Goal: Information Seeking & Learning: Learn about a topic

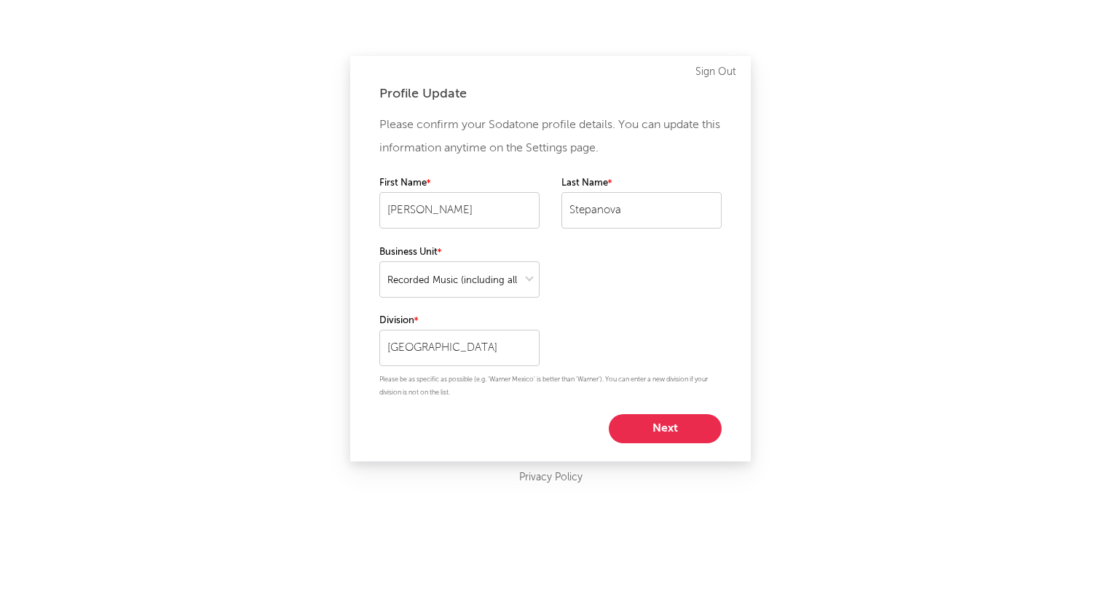
select select "recorded_music"
click at [659, 425] on button "Next" at bounding box center [665, 428] width 113 height 29
select select "anr_research"
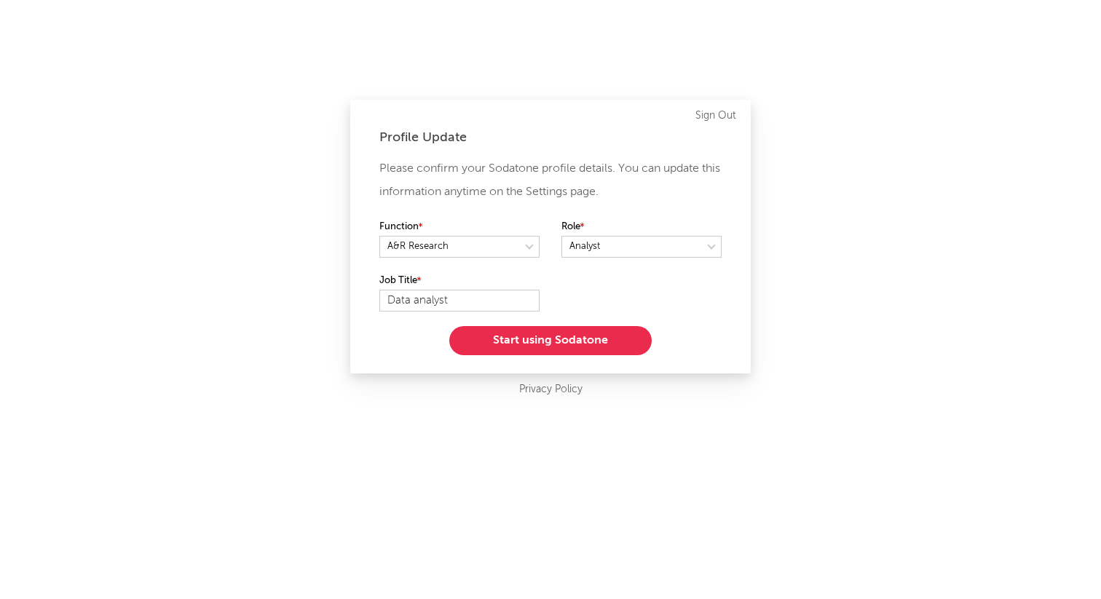
click at [601, 338] on button "Start using Sodatone" at bounding box center [550, 340] width 202 height 29
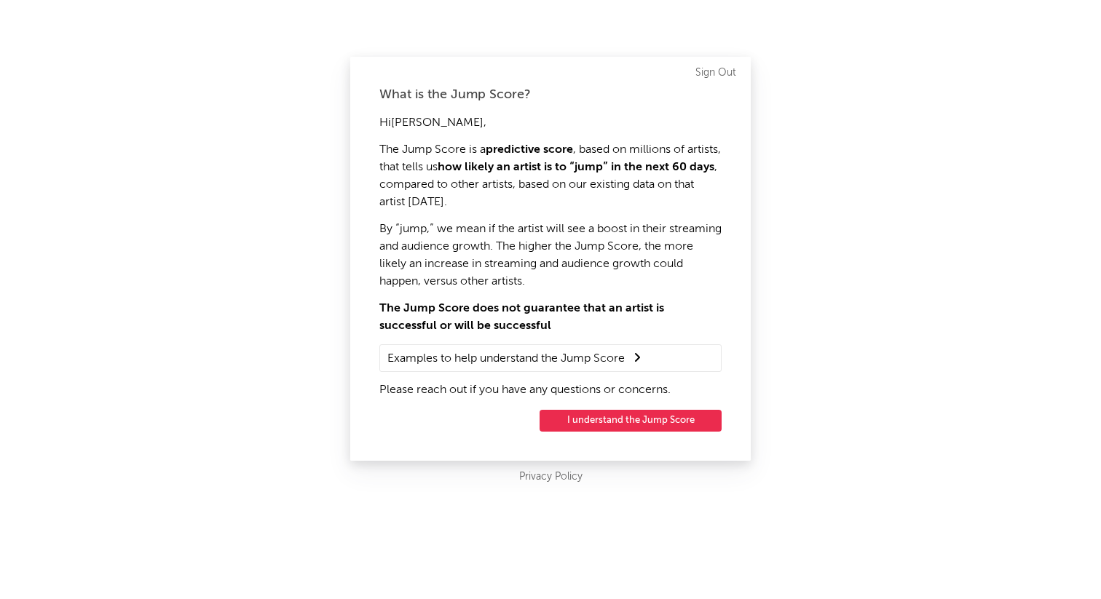
click at [645, 422] on button "I understand the Jump Score" at bounding box center [631, 421] width 182 height 22
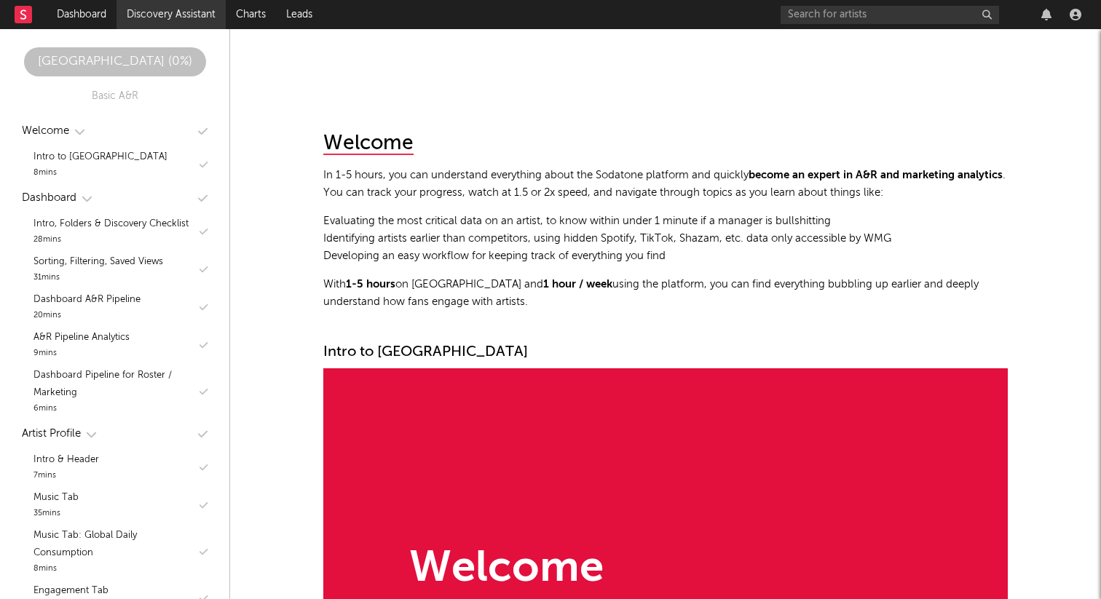
click at [166, 15] on link "Discovery Assistant" at bounding box center [171, 14] width 109 height 29
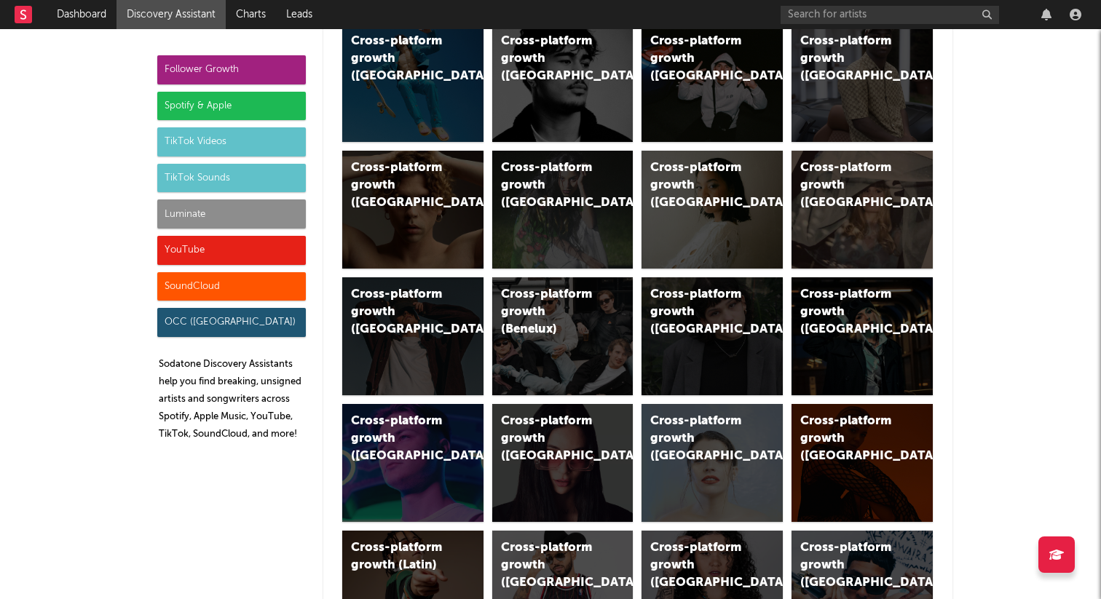
click at [232, 183] on div "TikTok Sounds" at bounding box center [231, 178] width 149 height 29
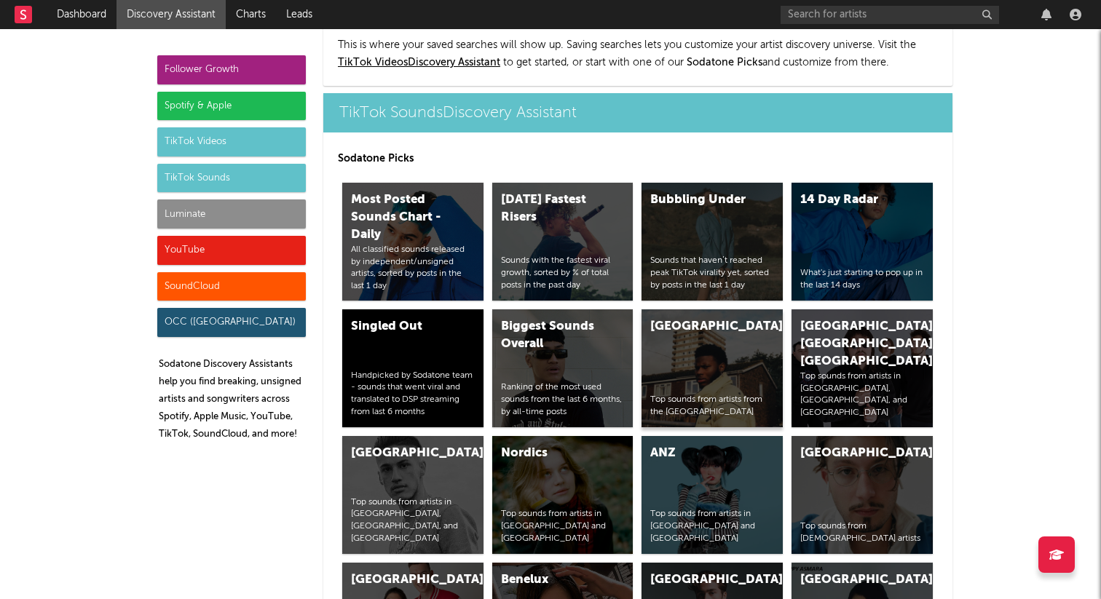
scroll to position [4936, 0]
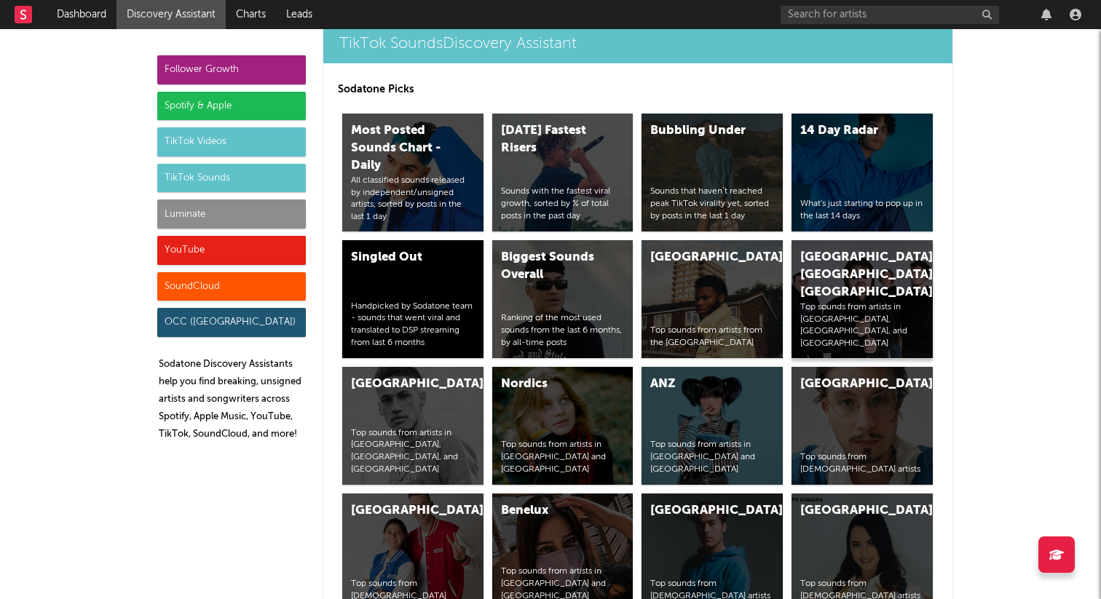
click at [823, 249] on div "[GEOGRAPHIC_DATA], [GEOGRAPHIC_DATA], [GEOGRAPHIC_DATA]" at bounding box center [850, 275] width 99 height 52
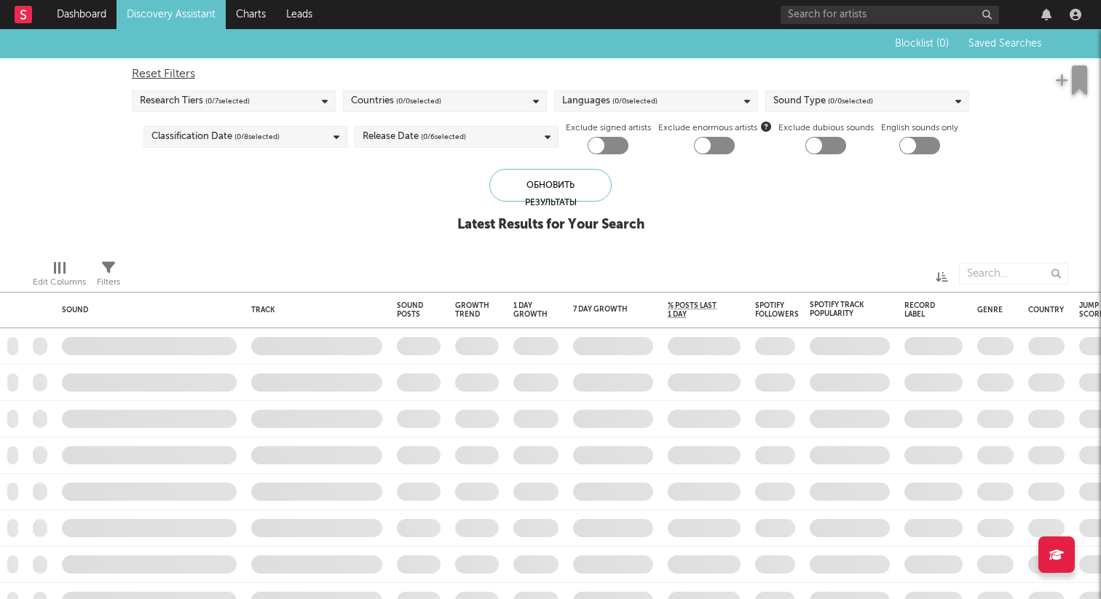
checkbox input "true"
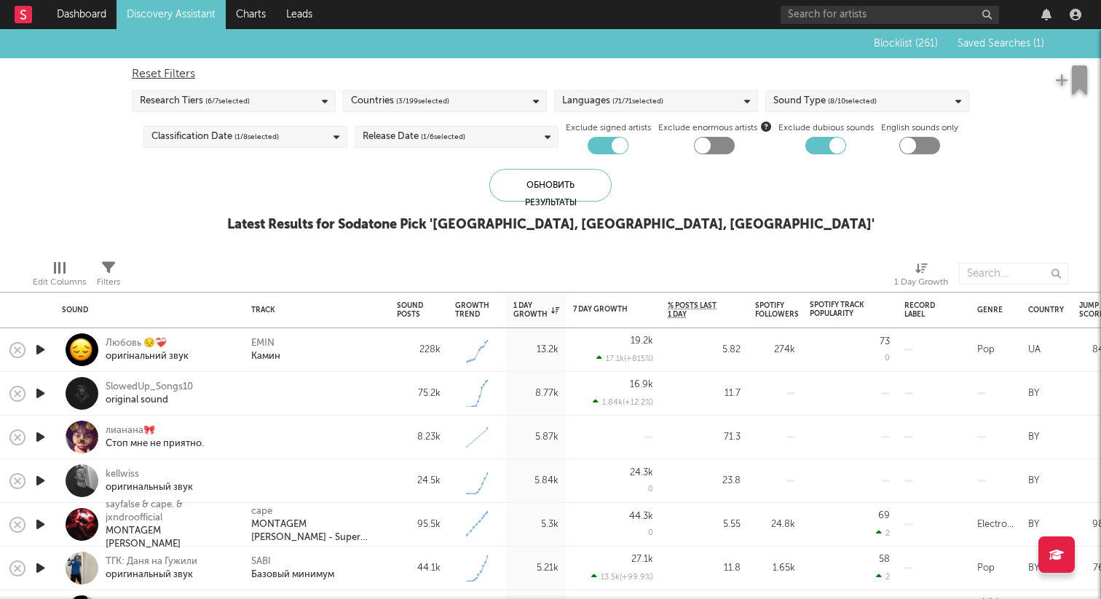
click at [38, 345] on icon "button" at bounding box center [40, 350] width 15 height 18
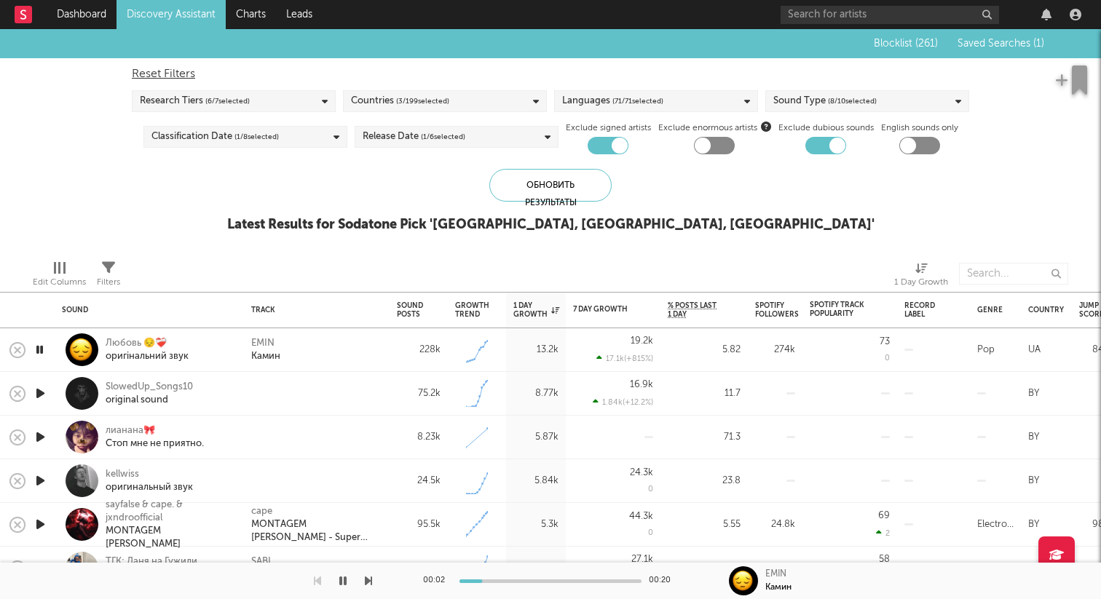
click at [39, 345] on icon "button" at bounding box center [40, 350] width 14 height 18
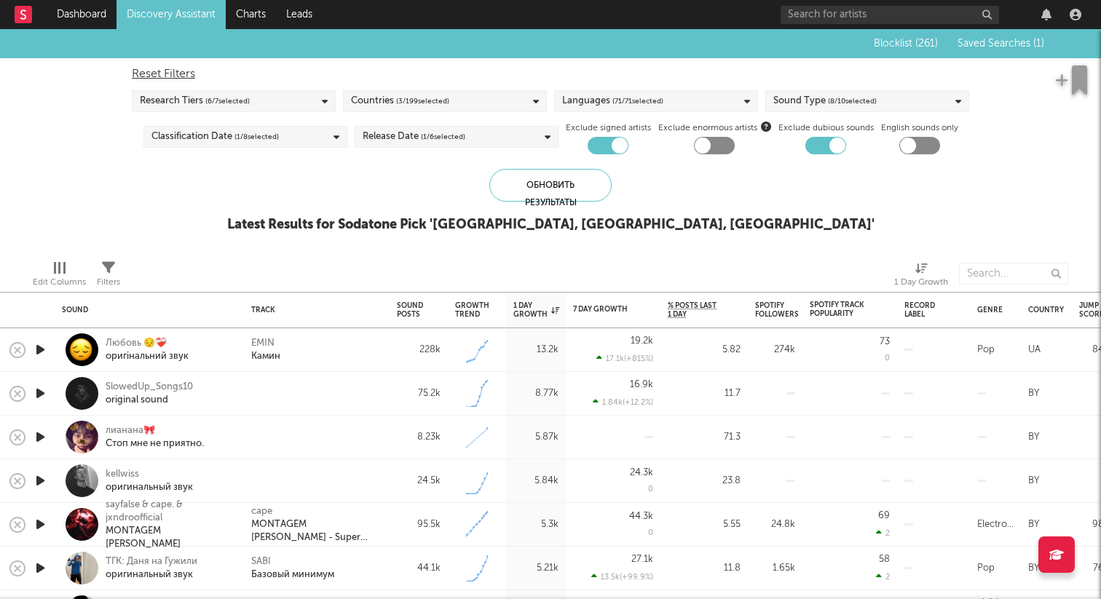
click at [988, 44] on span "Saved Searches ( 1 )" at bounding box center [1001, 44] width 87 height 10
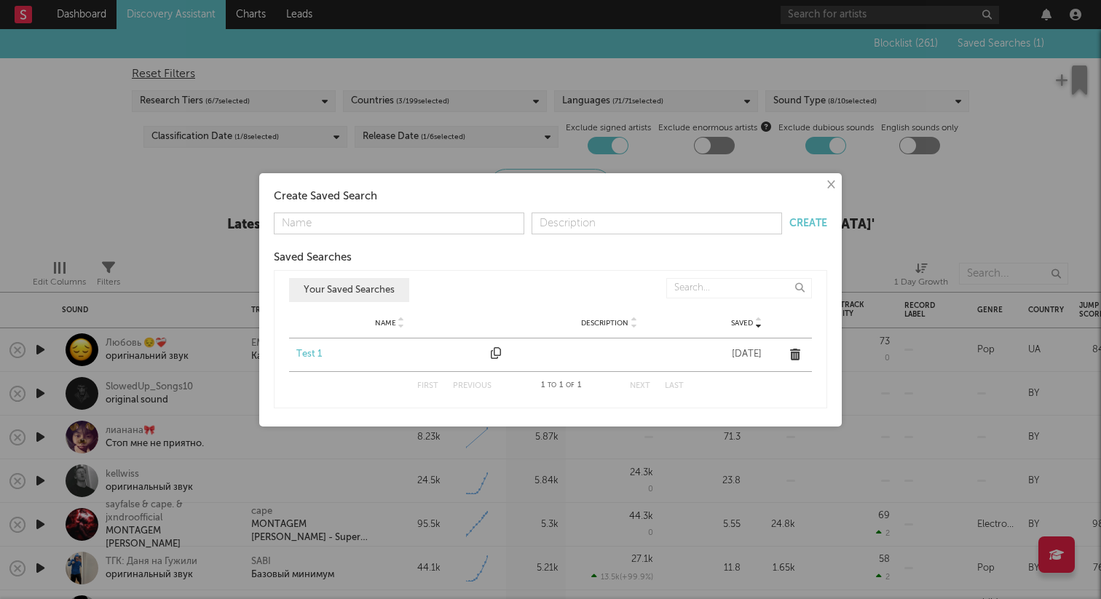
click at [304, 350] on div "Test 1" at bounding box center [389, 354] width 187 height 15
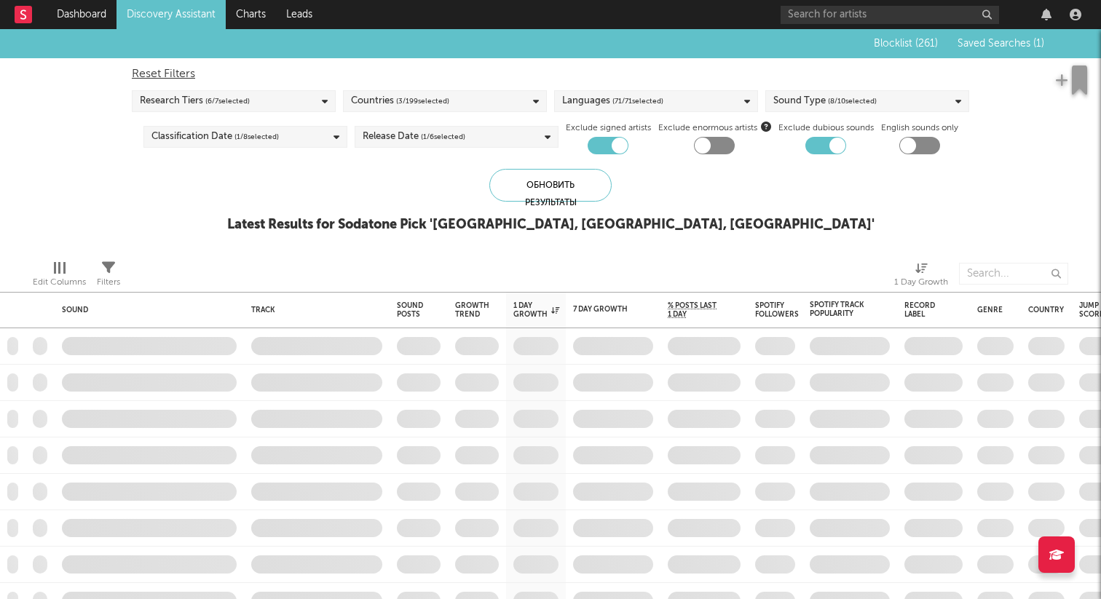
checkbox input "false"
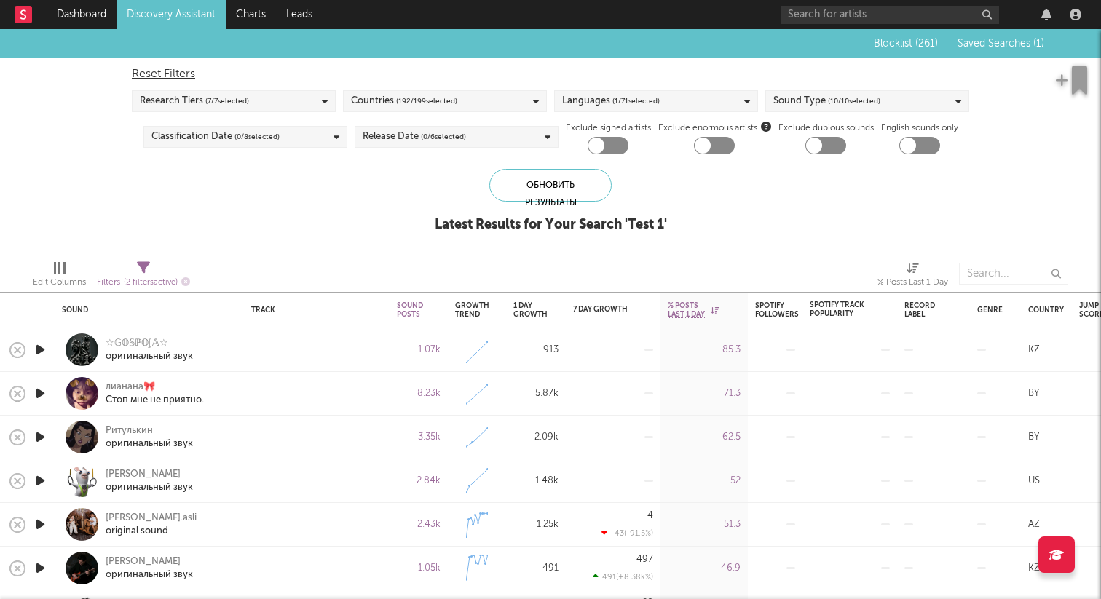
click at [47, 349] on icon "button" at bounding box center [40, 350] width 15 height 18
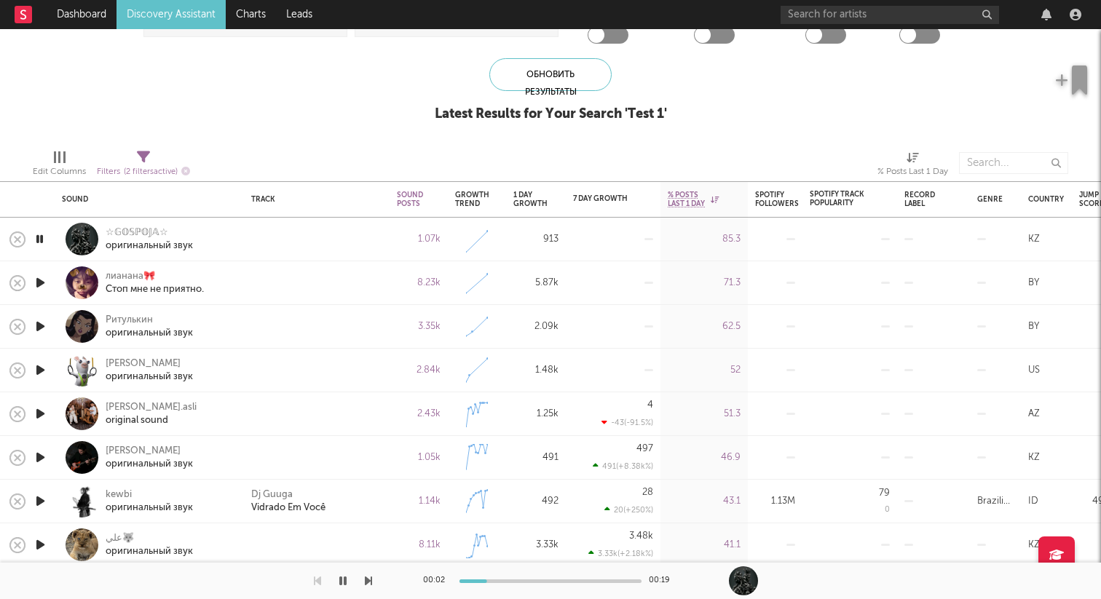
click at [44, 283] on icon "button" at bounding box center [40, 283] width 15 height 18
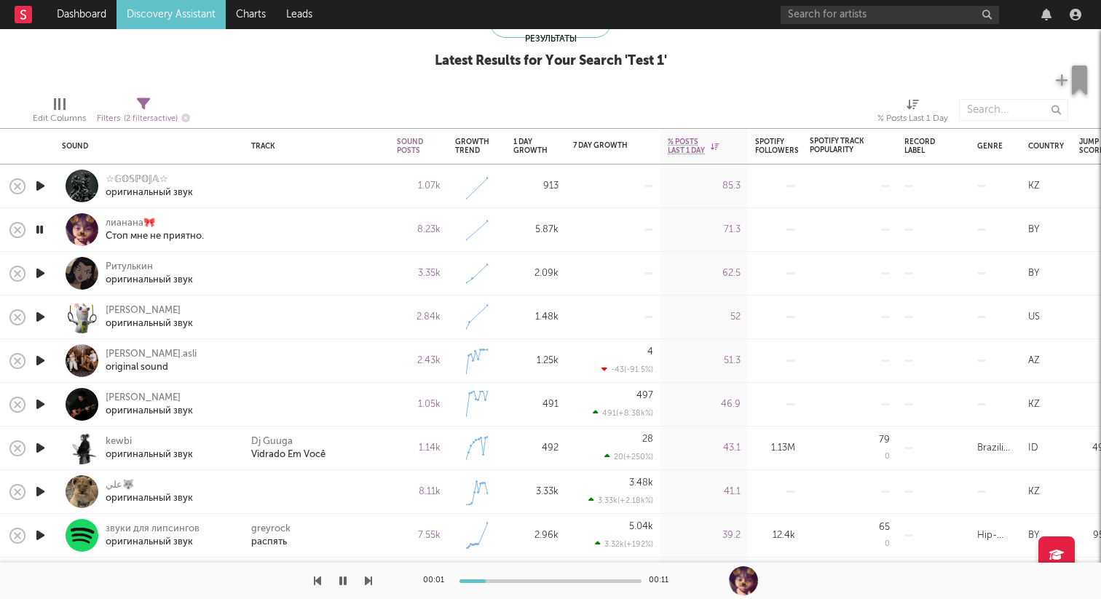
click at [39, 278] on icon "button" at bounding box center [40, 273] width 15 height 18
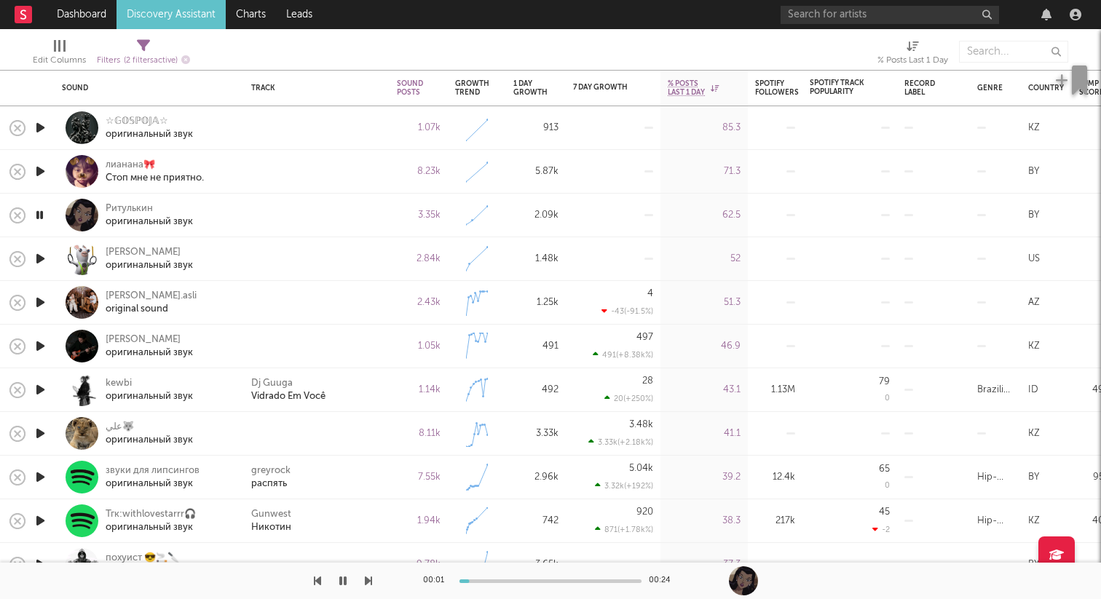
click at [41, 258] on icon "button" at bounding box center [40, 259] width 15 height 18
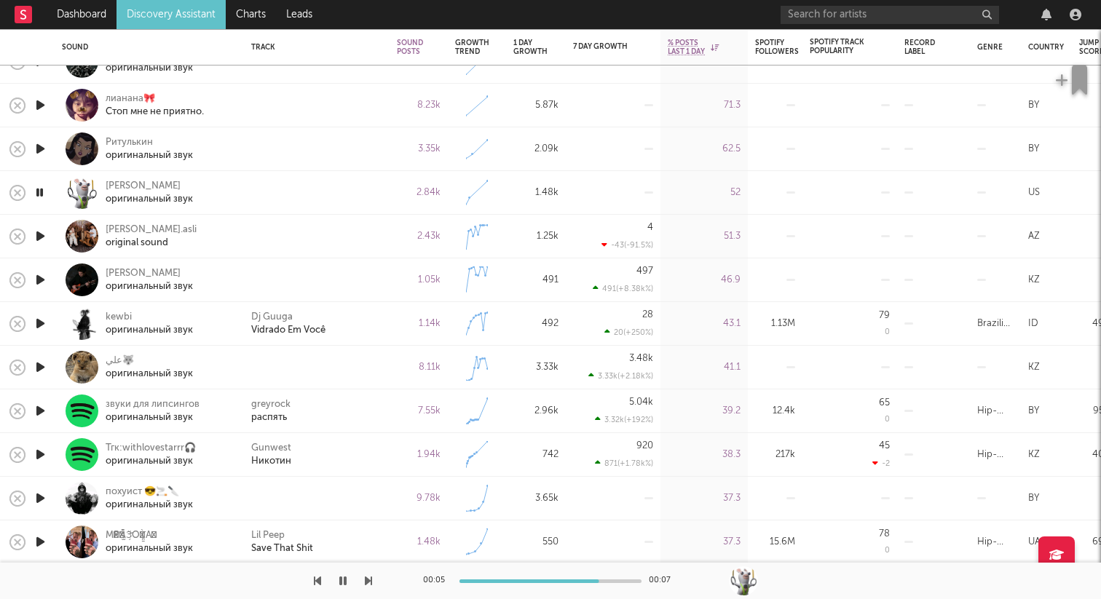
click at [42, 193] on icon "button" at bounding box center [40, 193] width 14 height 18
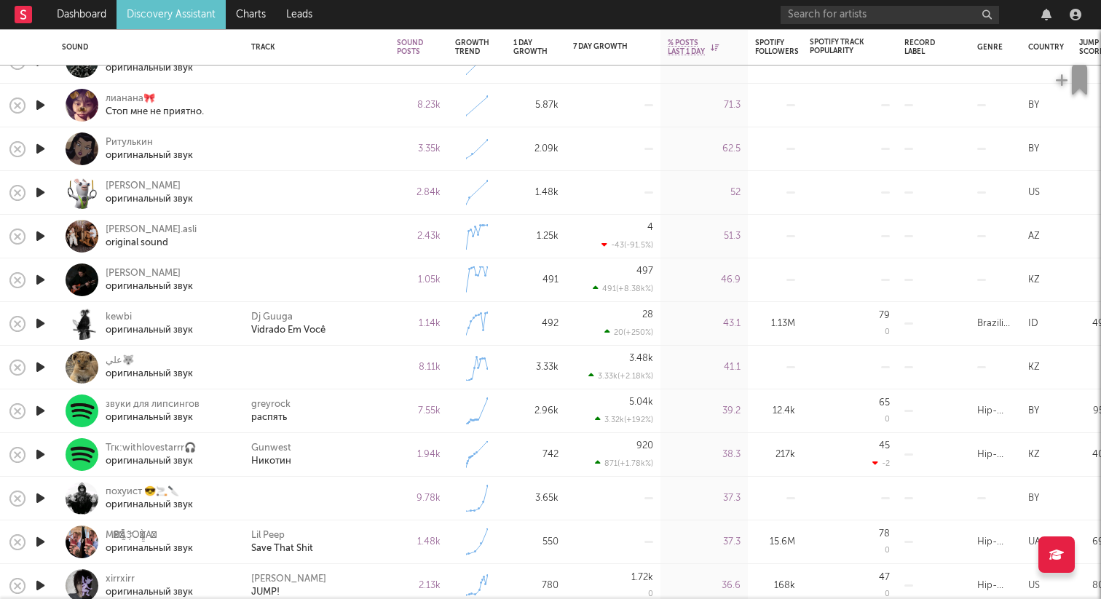
click at [40, 247] on div at bounding box center [39, 237] width 29 height 44
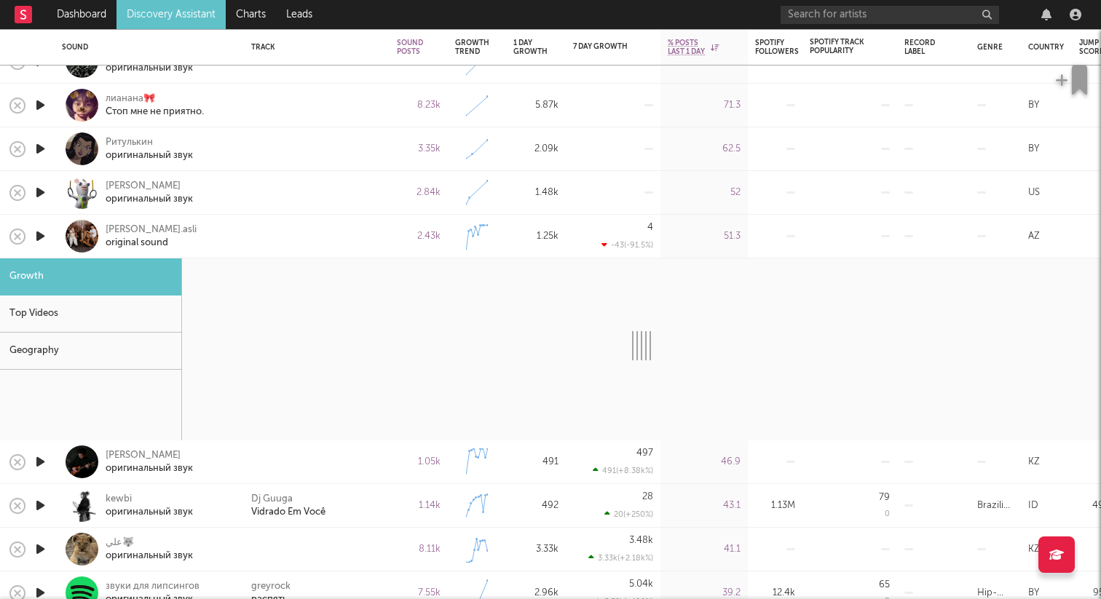
click at [75, 242] on div at bounding box center [82, 236] width 33 height 33
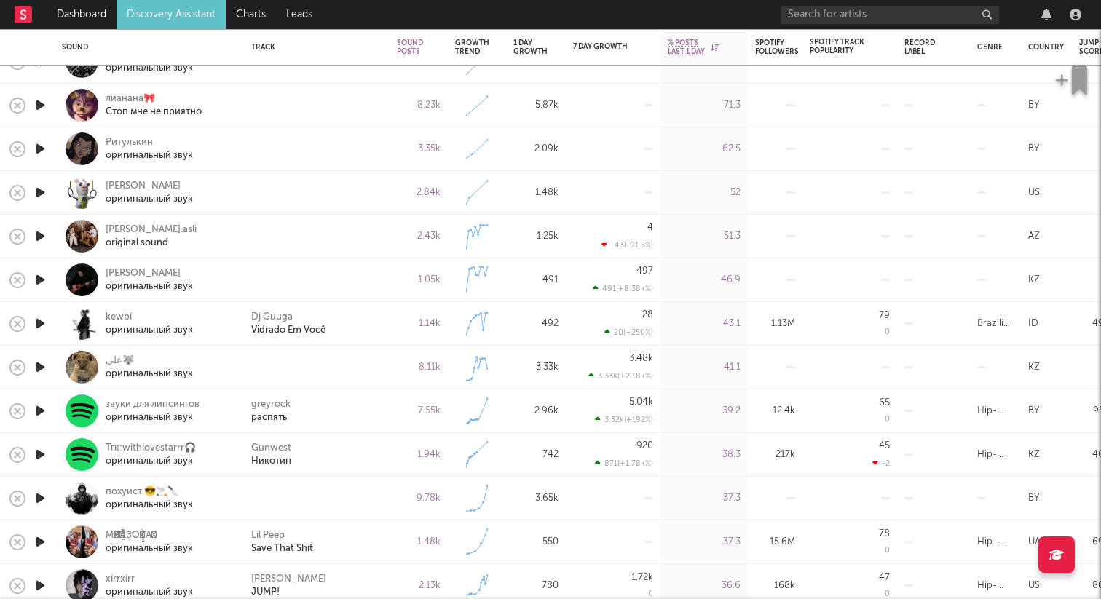
click at [51, 231] on div at bounding box center [39, 237] width 29 height 44
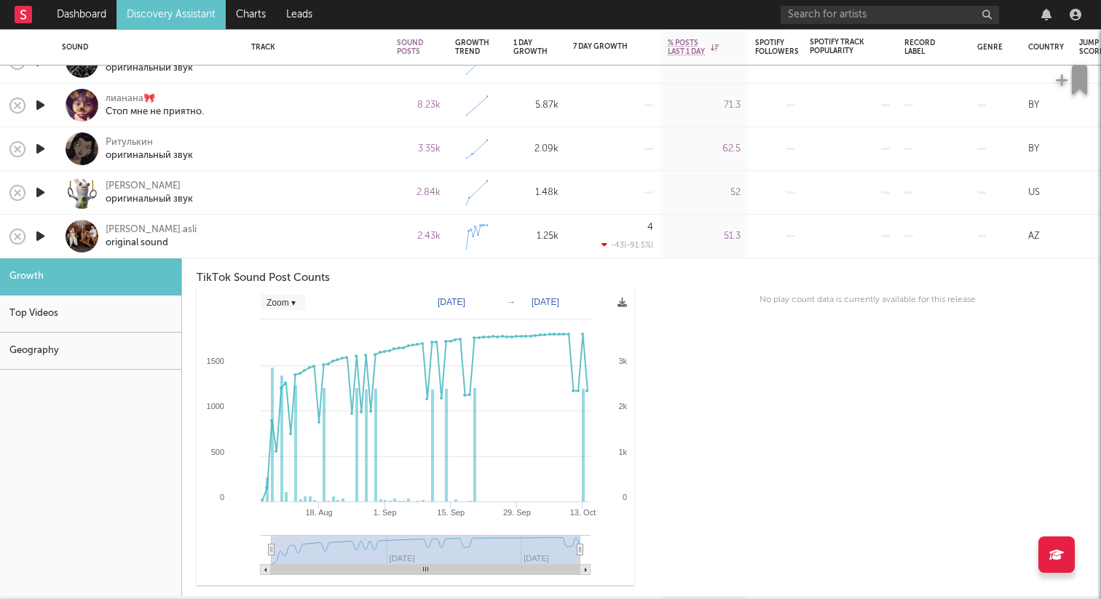
click at [79, 232] on div at bounding box center [82, 236] width 33 height 33
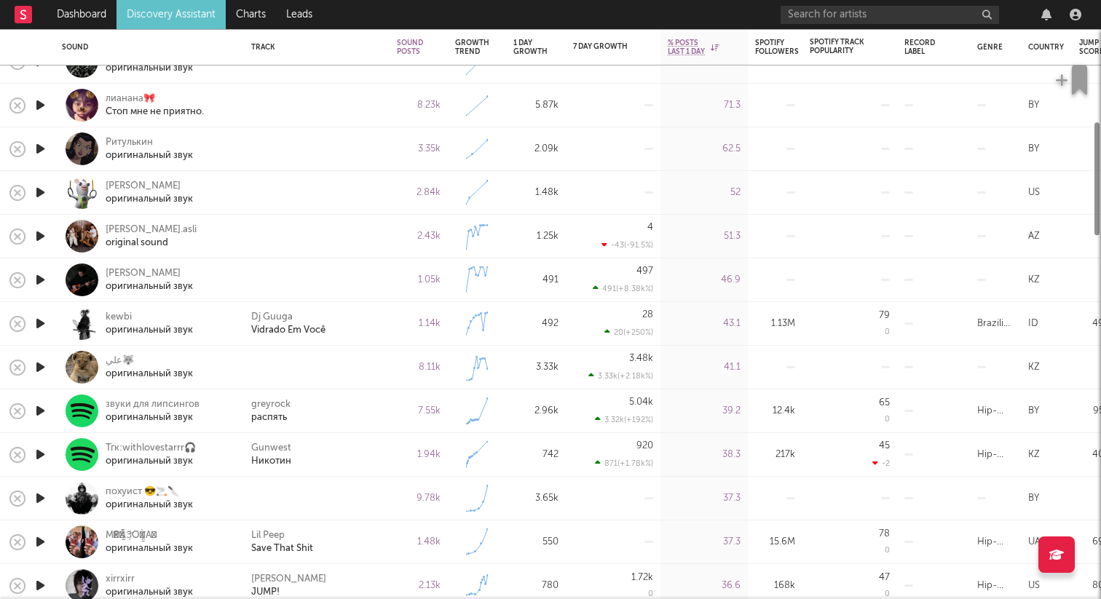
click at [43, 232] on icon "button" at bounding box center [40, 236] width 15 height 18
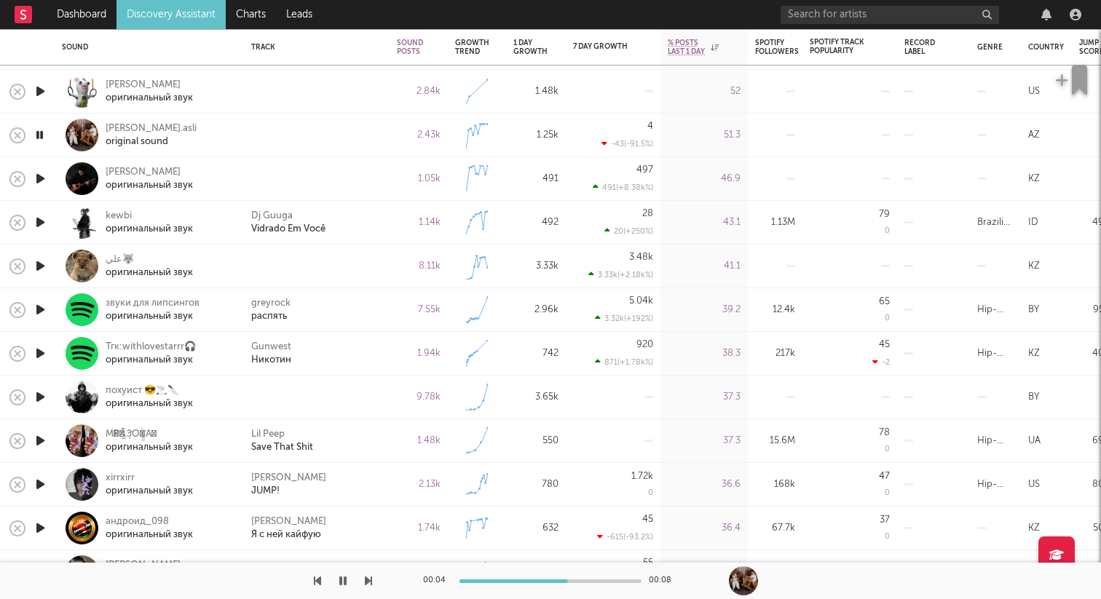
click at [44, 176] on icon "button" at bounding box center [40, 179] width 15 height 18
click at [39, 262] on icon "button" at bounding box center [40, 266] width 15 height 18
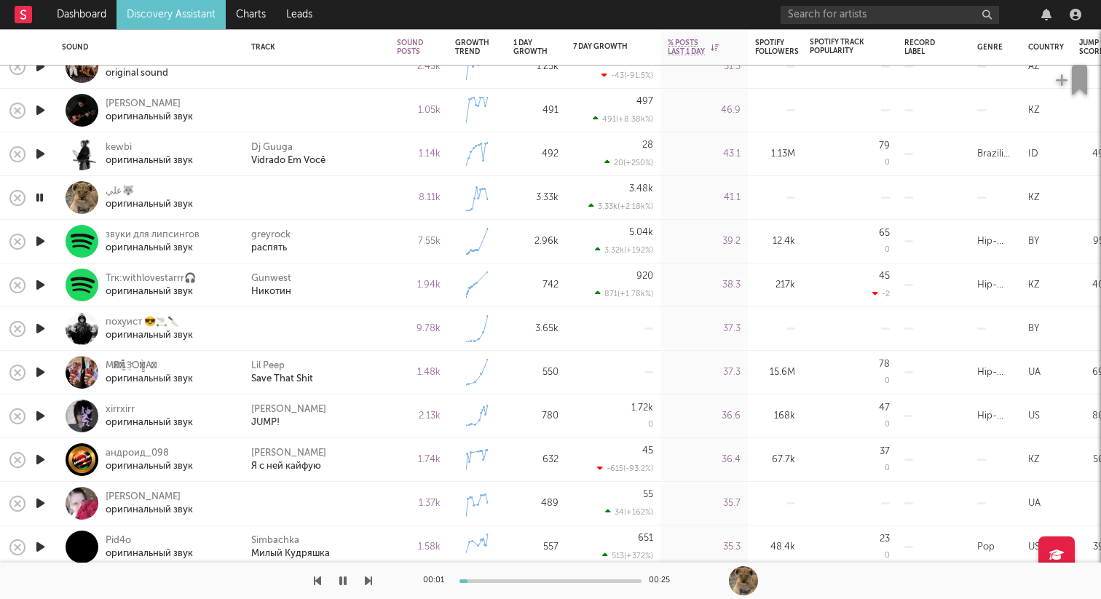
click at [39, 280] on icon "button" at bounding box center [40, 285] width 15 height 18
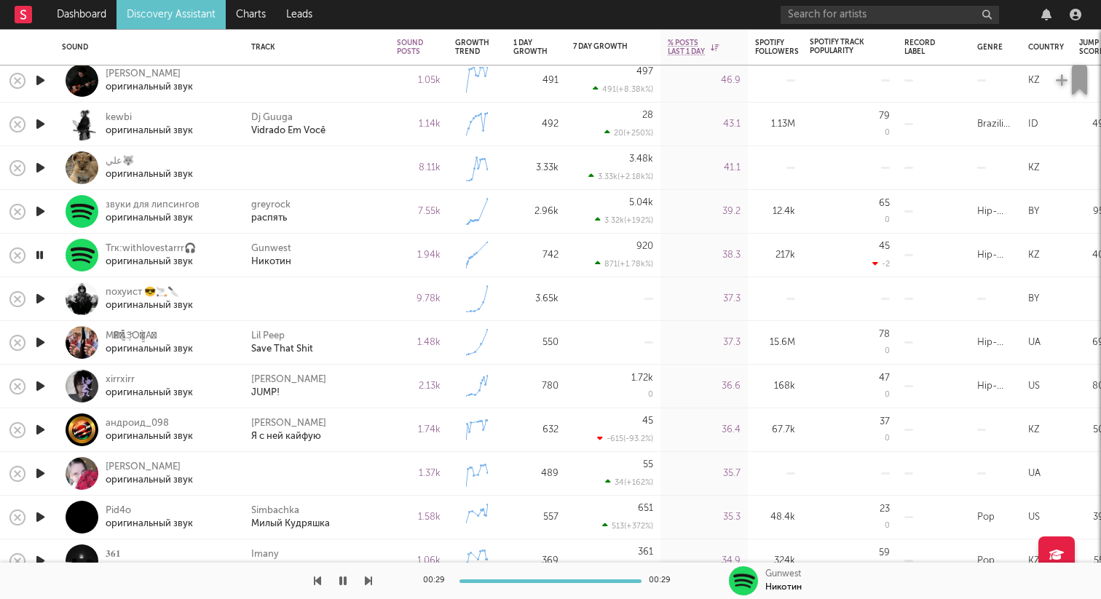
click at [42, 167] on icon "button" at bounding box center [40, 168] width 15 height 18
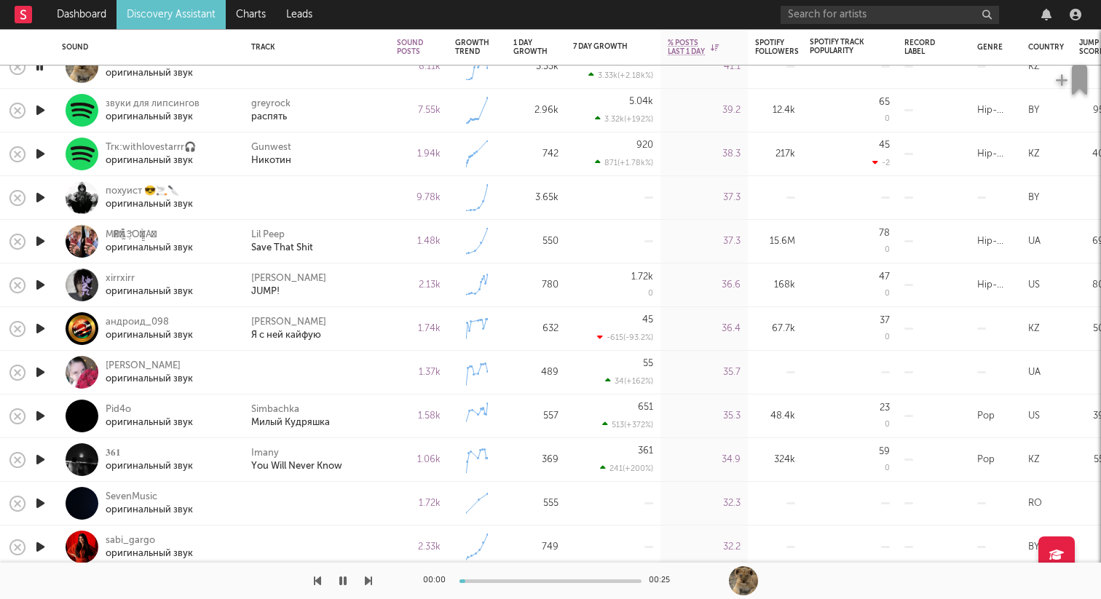
click at [44, 198] on icon "button" at bounding box center [40, 198] width 15 height 18
click at [47, 197] on div at bounding box center [40, 198] width 15 height 18
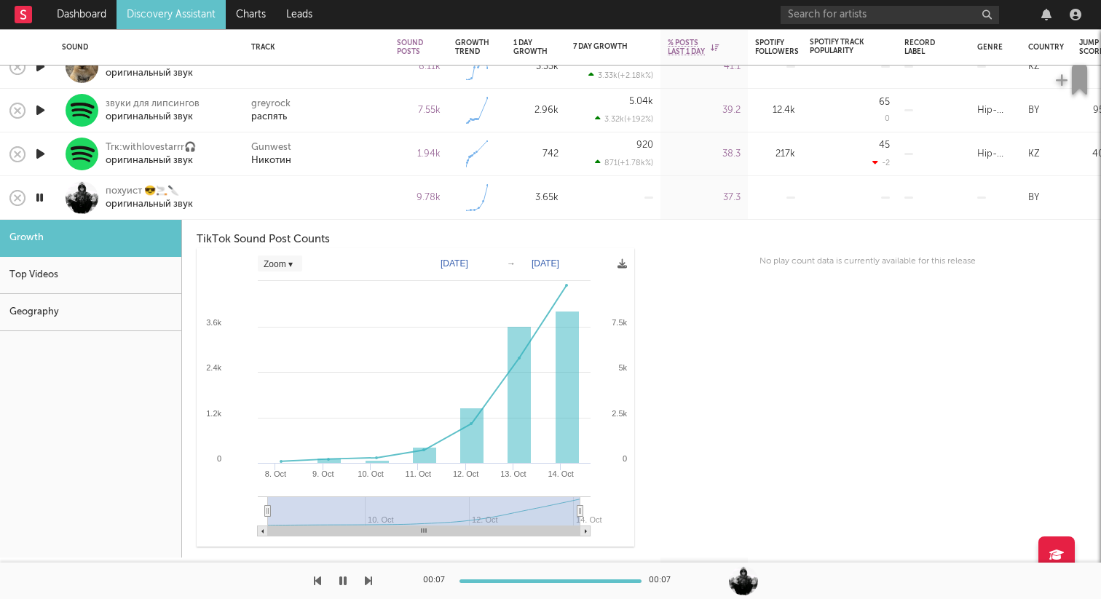
click at [83, 199] on div at bounding box center [82, 197] width 33 height 33
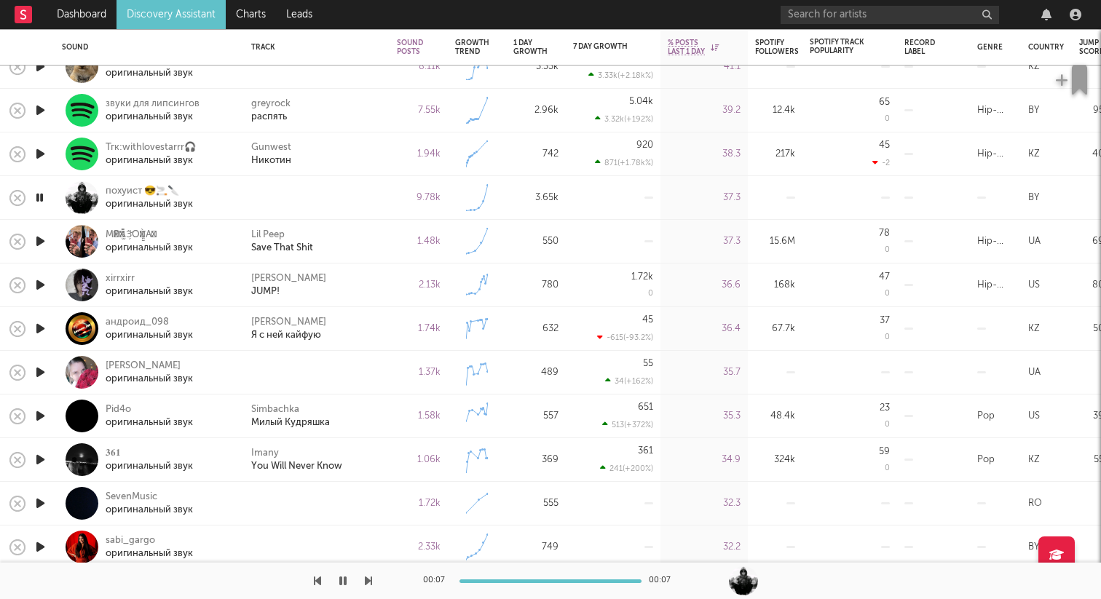
click at [41, 243] on icon "button" at bounding box center [40, 241] width 15 height 18
click at [41, 243] on icon "button" at bounding box center [40, 241] width 14 height 18
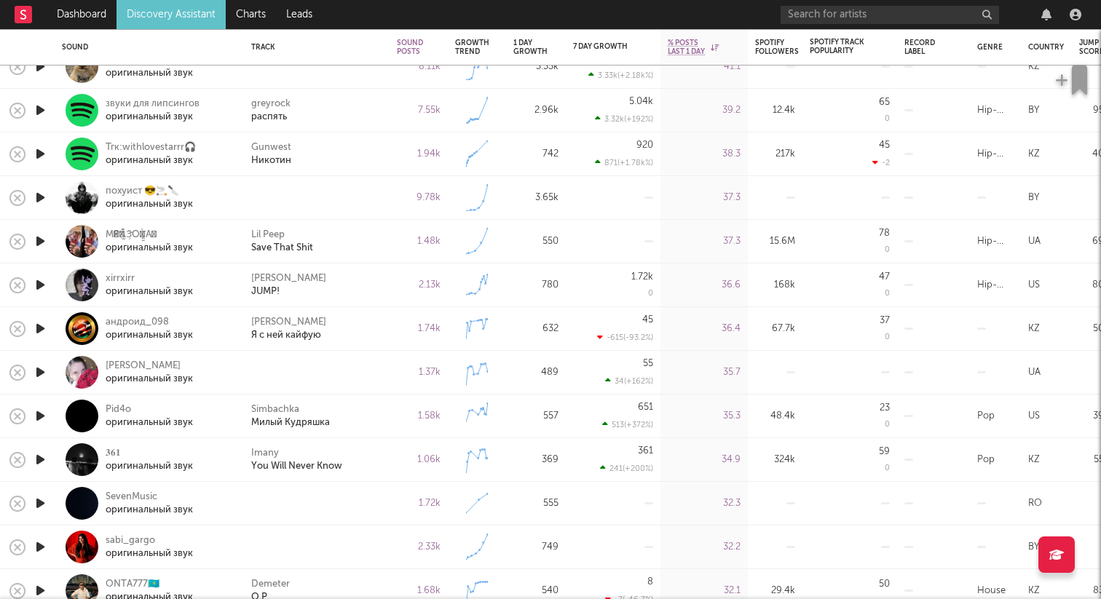
click at [44, 282] on icon "button" at bounding box center [40, 285] width 15 height 18
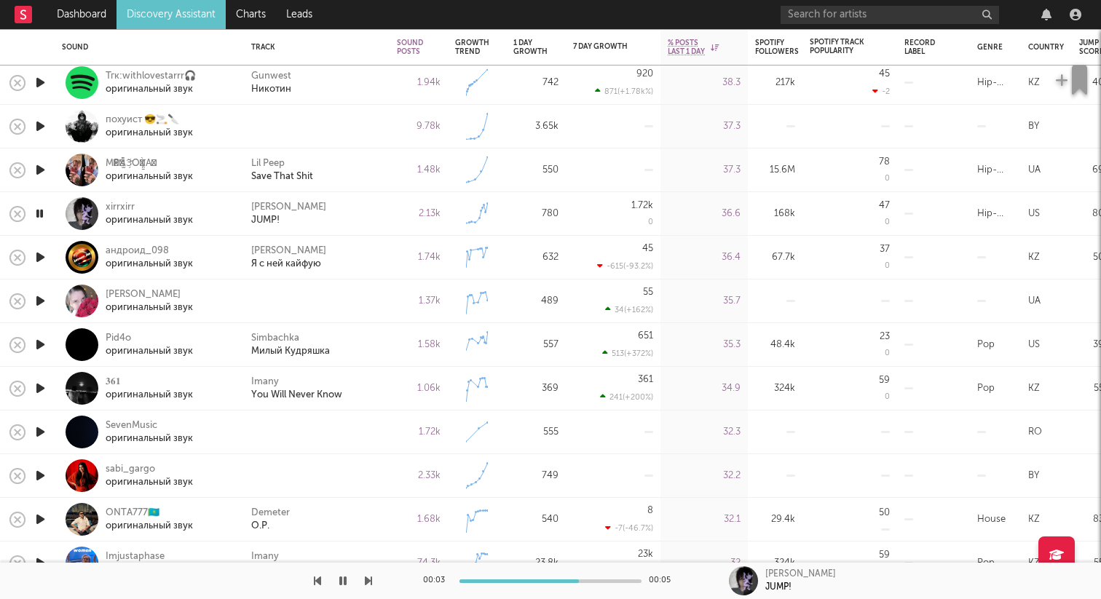
click at [42, 213] on icon "button" at bounding box center [40, 214] width 14 height 18
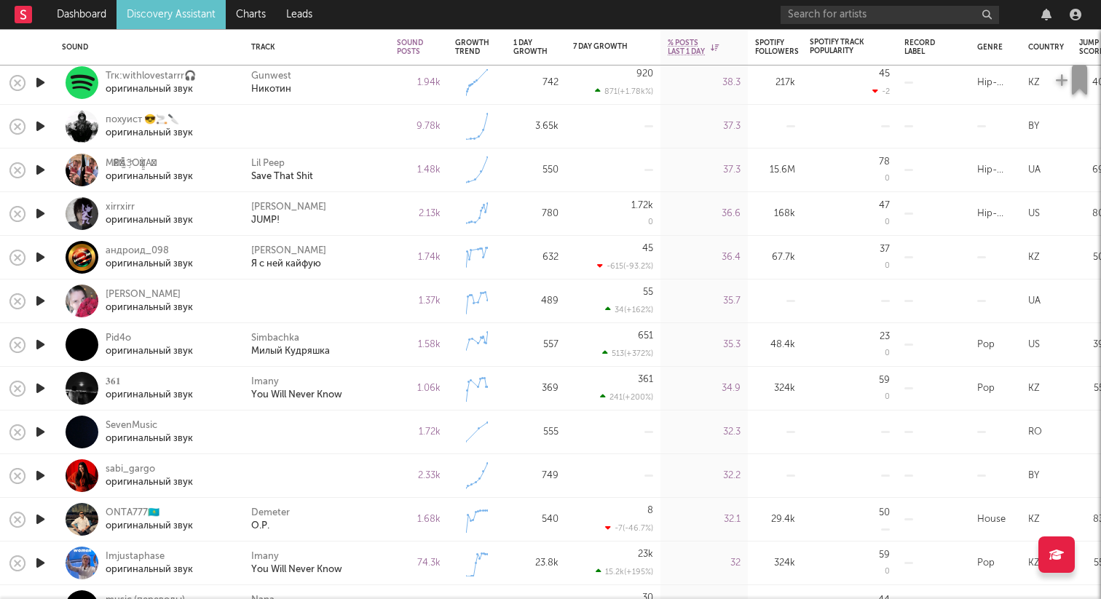
click at [40, 296] on icon "button" at bounding box center [40, 301] width 15 height 18
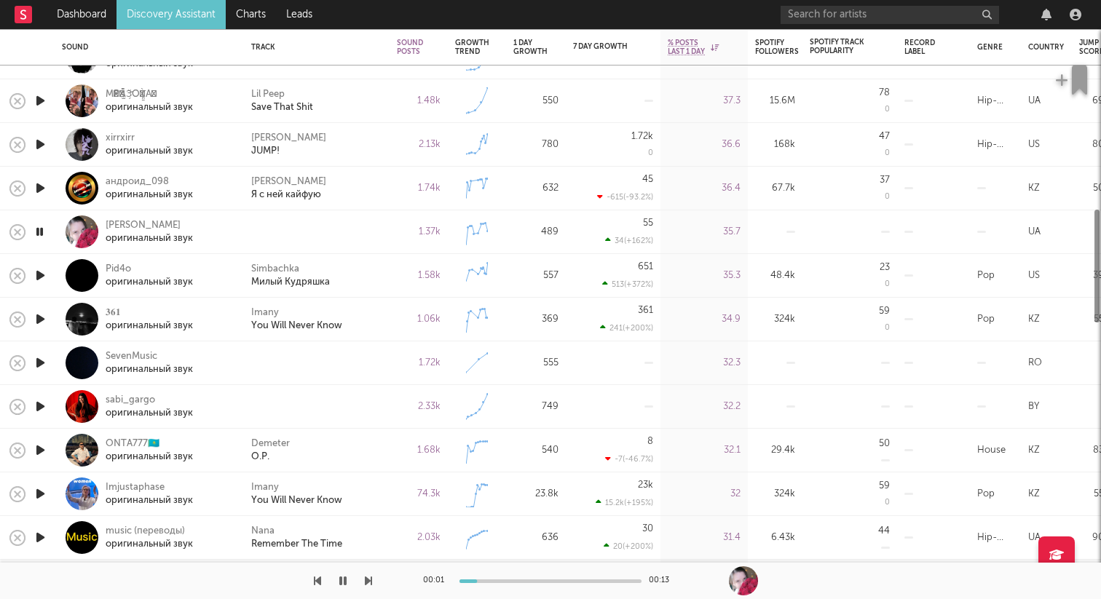
click at [42, 273] on icon "button" at bounding box center [40, 276] width 15 height 18
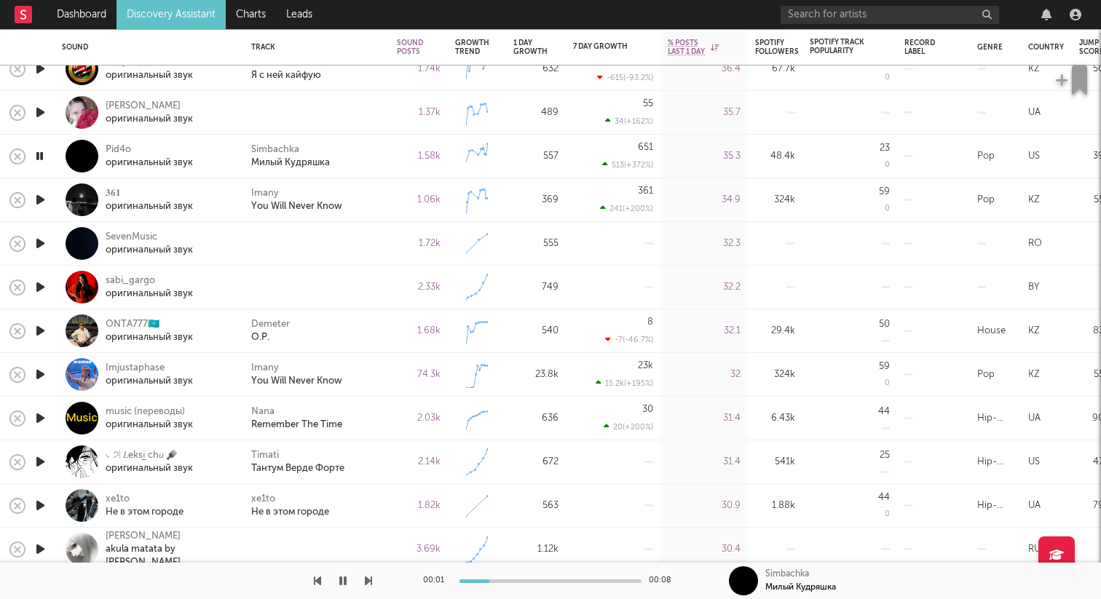
click at [42, 200] on icon "button" at bounding box center [40, 200] width 15 height 18
click at [40, 242] on icon "button" at bounding box center [40, 244] width 15 height 18
click at [40, 282] on icon "button" at bounding box center [40, 287] width 15 height 18
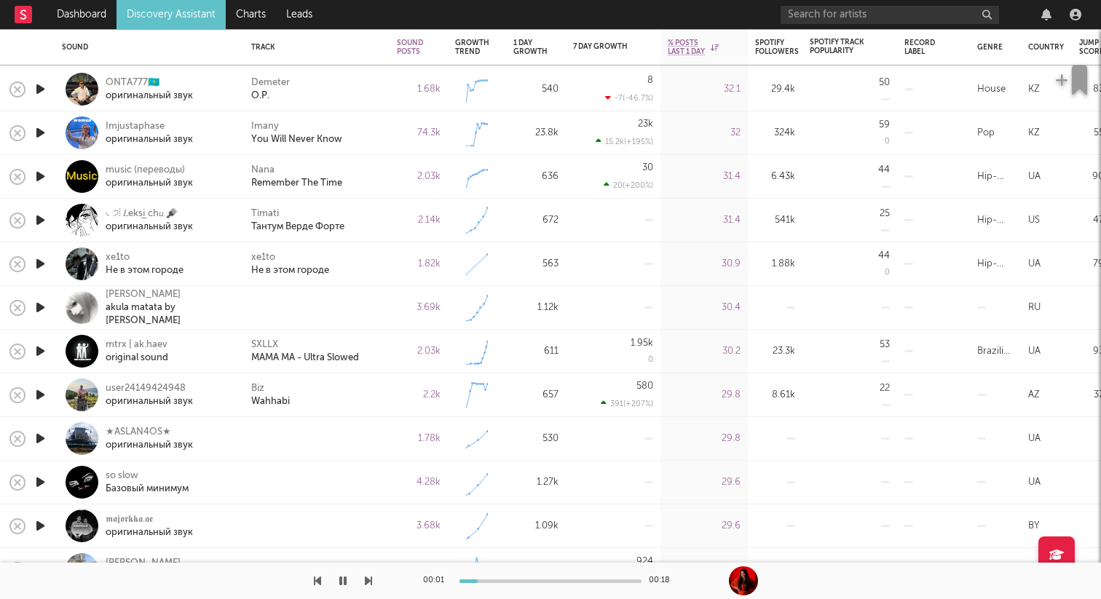
click at [42, 261] on icon "button" at bounding box center [40, 264] width 15 height 18
click at [39, 264] on icon "button" at bounding box center [40, 264] width 14 height 18
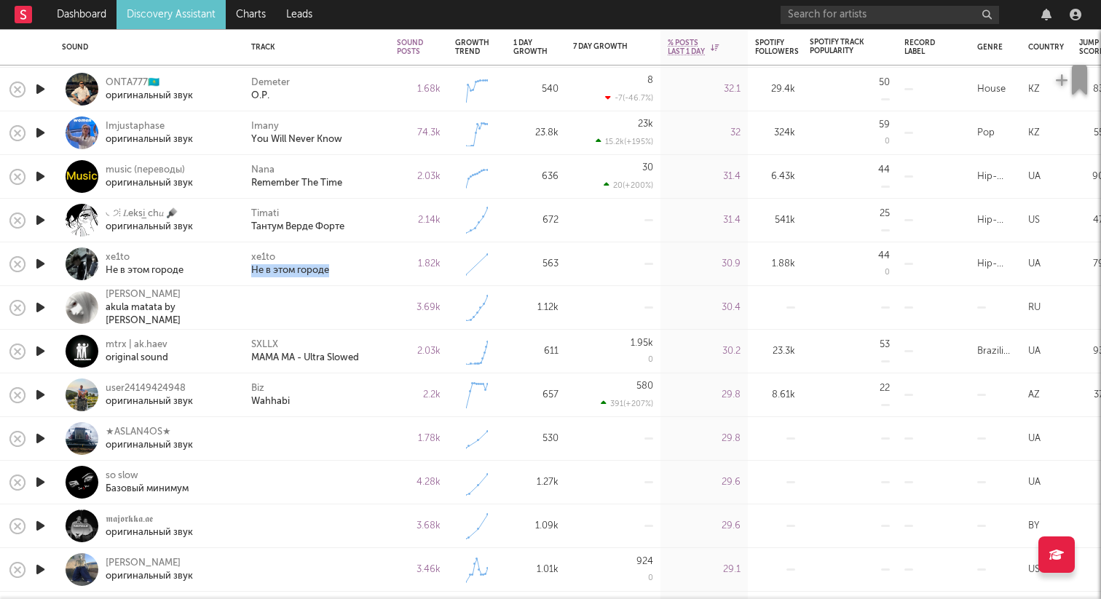
click at [42, 308] on icon "button" at bounding box center [40, 308] width 15 height 18
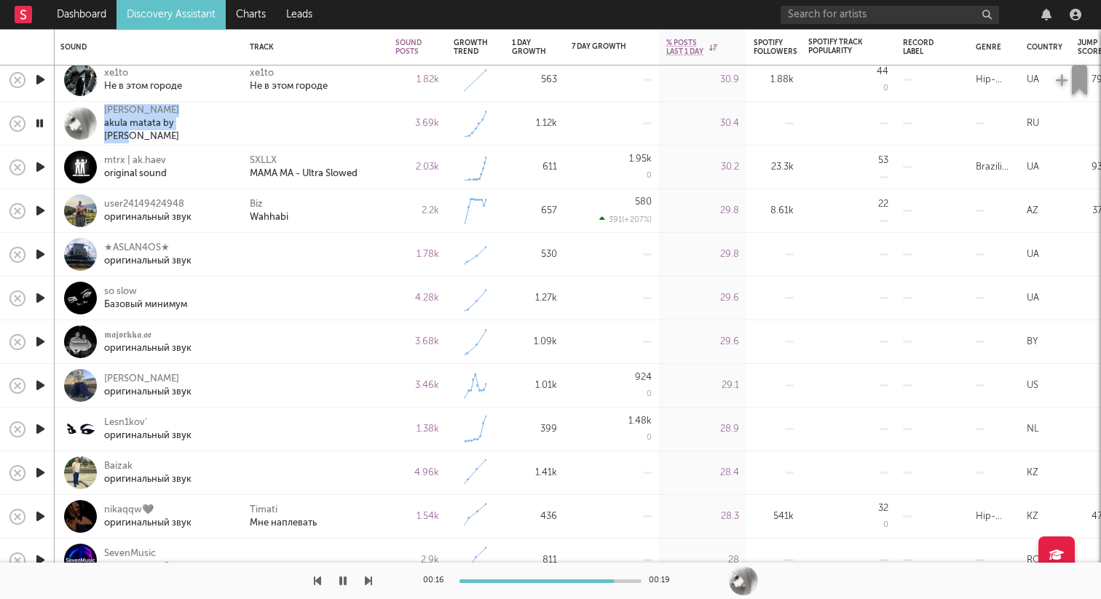
click at [41, 122] on icon "button" at bounding box center [40, 123] width 14 height 18
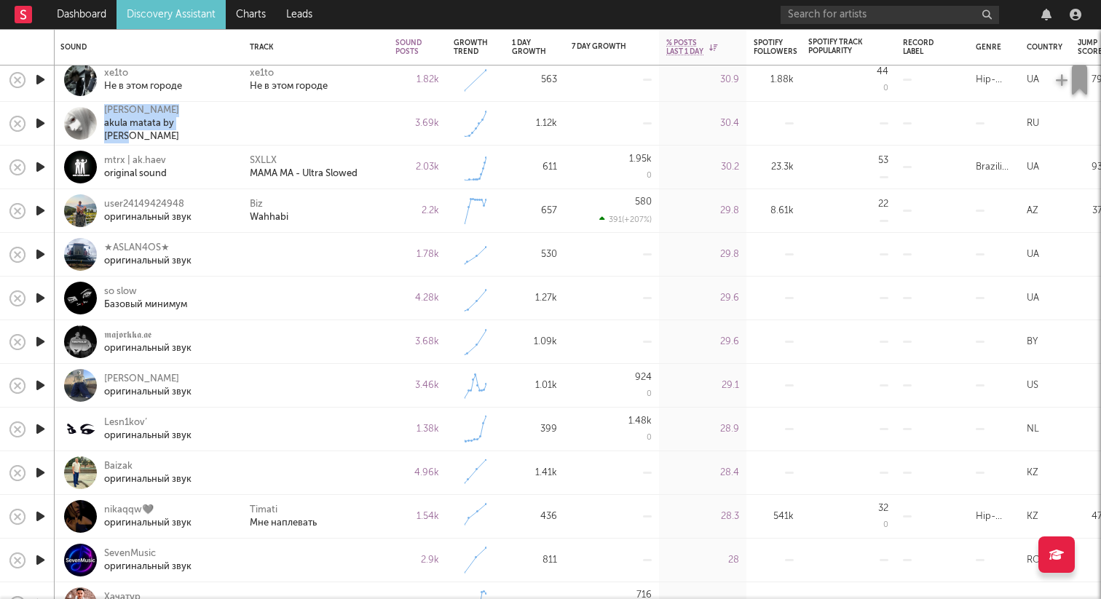
click at [39, 166] on icon "button" at bounding box center [40, 167] width 15 height 18
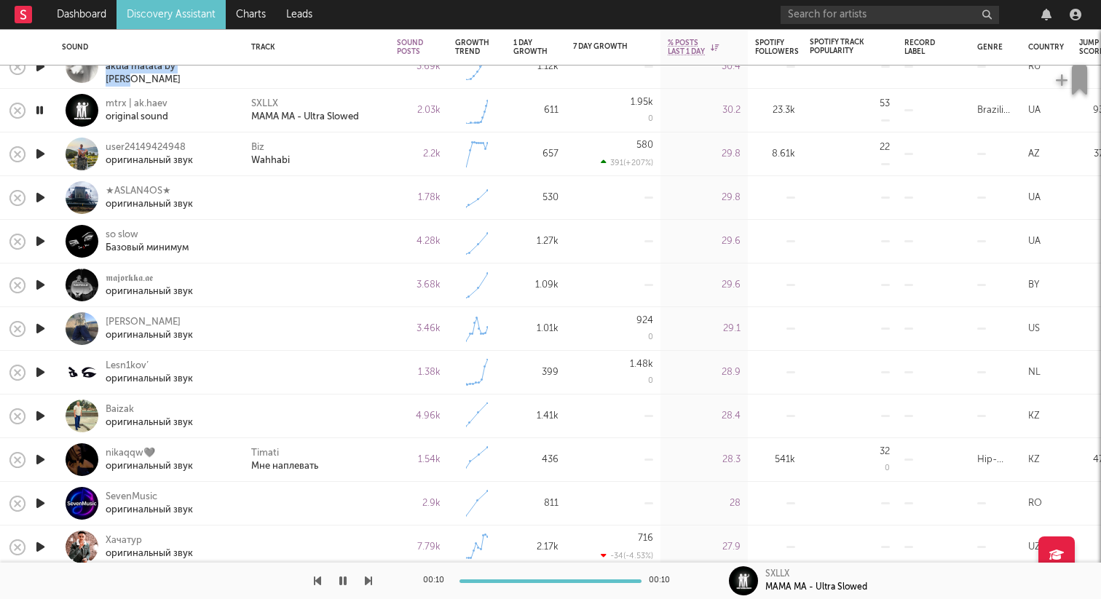
click at [42, 109] on icon "button" at bounding box center [40, 110] width 14 height 18
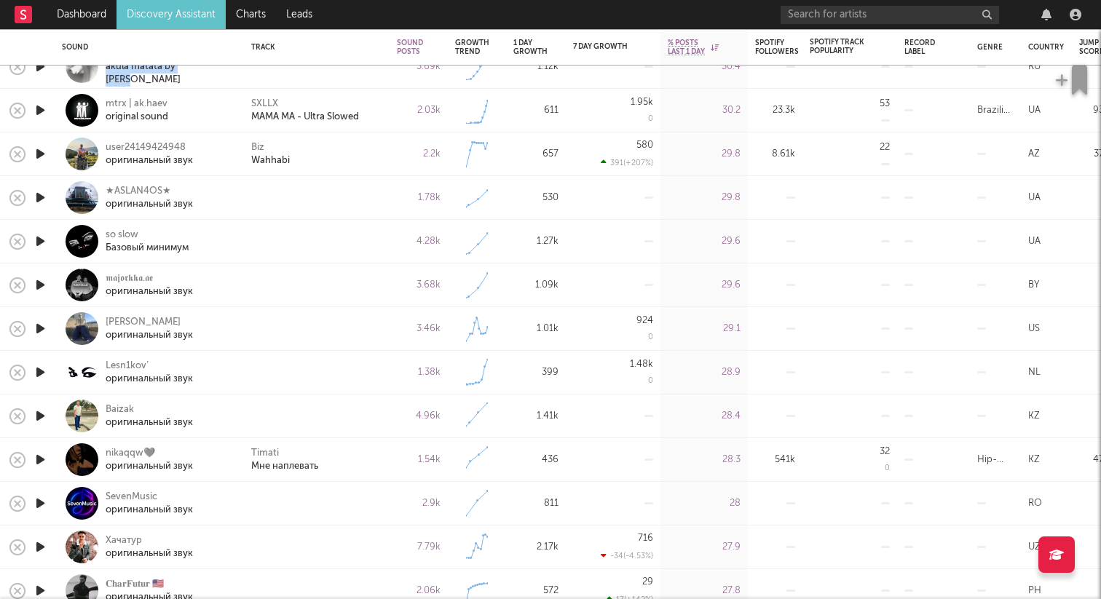
click at [41, 109] on icon "button" at bounding box center [40, 110] width 15 height 18
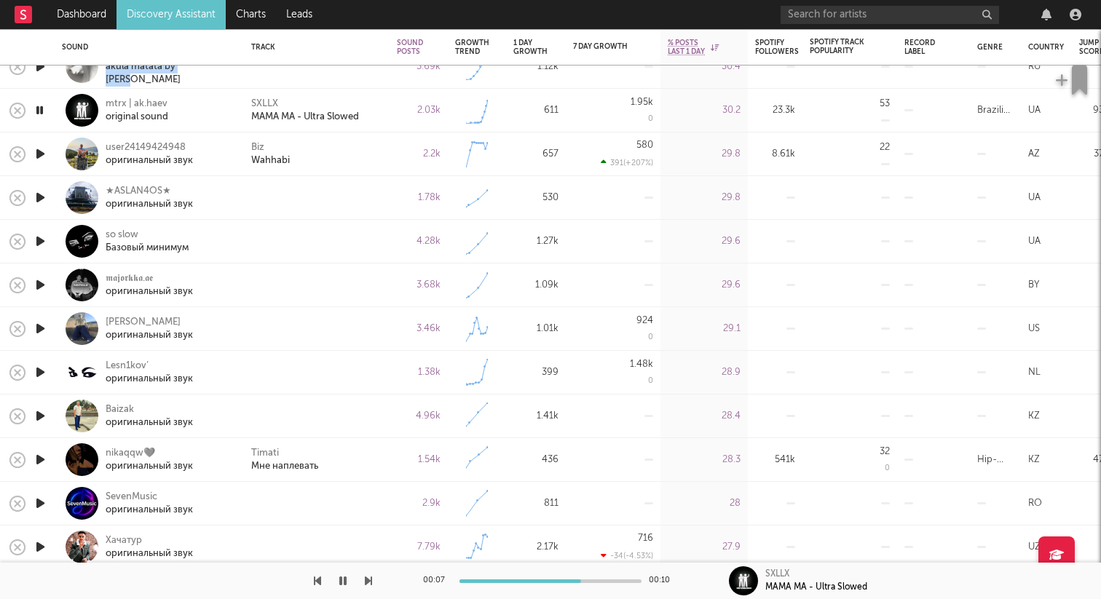
click at [36, 152] on icon "button" at bounding box center [40, 154] width 15 height 18
click at [41, 197] on icon "button" at bounding box center [40, 198] width 15 height 18
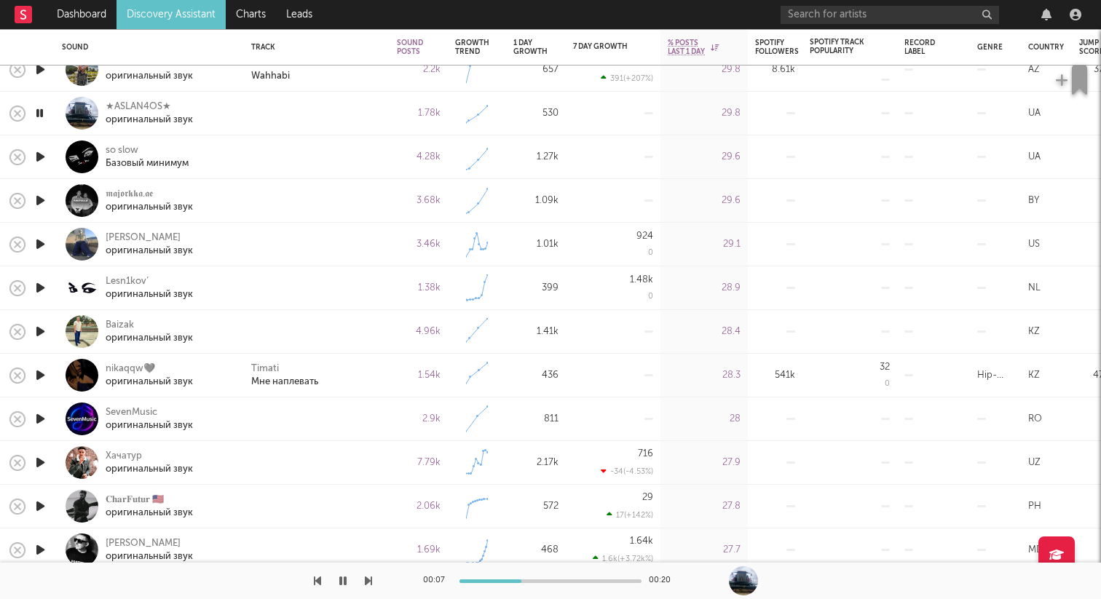
click at [41, 159] on icon "button" at bounding box center [40, 157] width 15 height 18
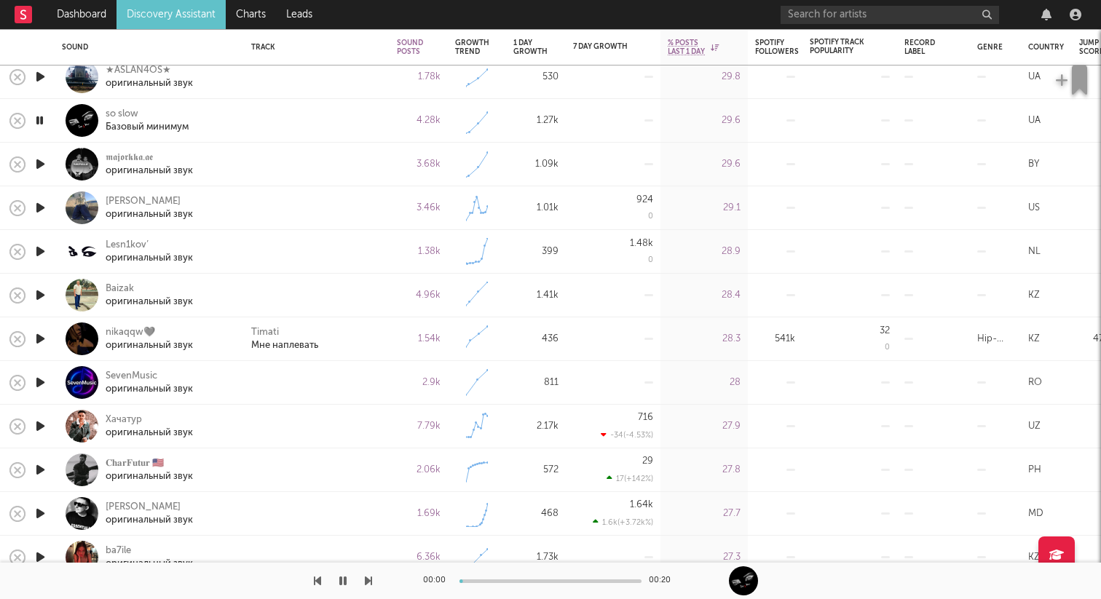
click at [42, 165] on icon "button" at bounding box center [40, 164] width 15 height 18
click at [45, 213] on icon "button" at bounding box center [40, 208] width 15 height 18
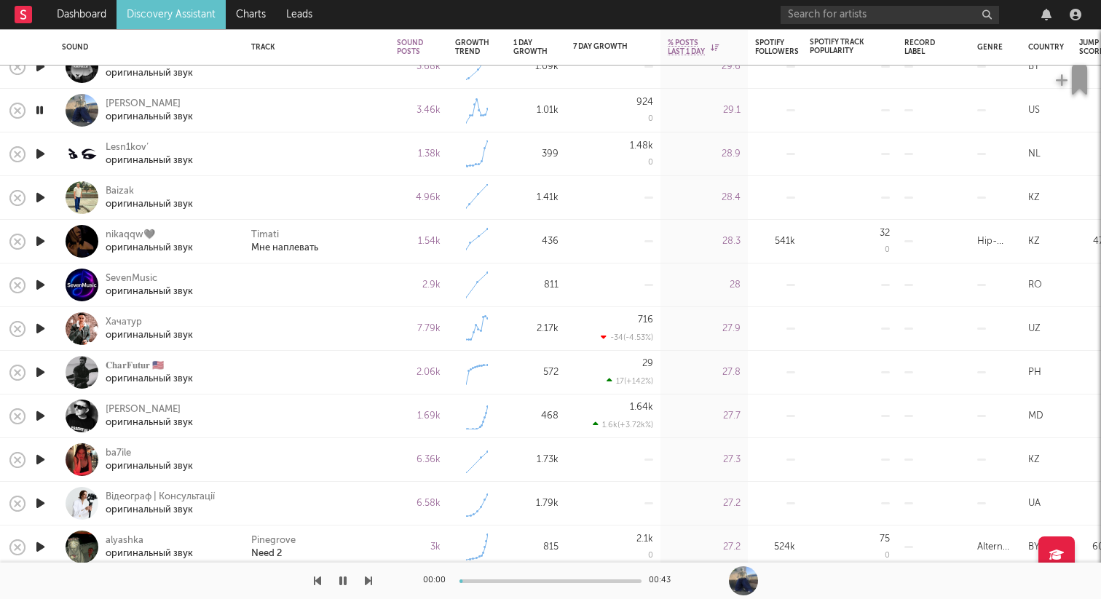
click at [42, 160] on icon "button" at bounding box center [40, 154] width 15 height 18
click at [42, 198] on icon "button" at bounding box center [40, 198] width 15 height 18
click at [42, 198] on icon "button" at bounding box center [40, 198] width 14 height 18
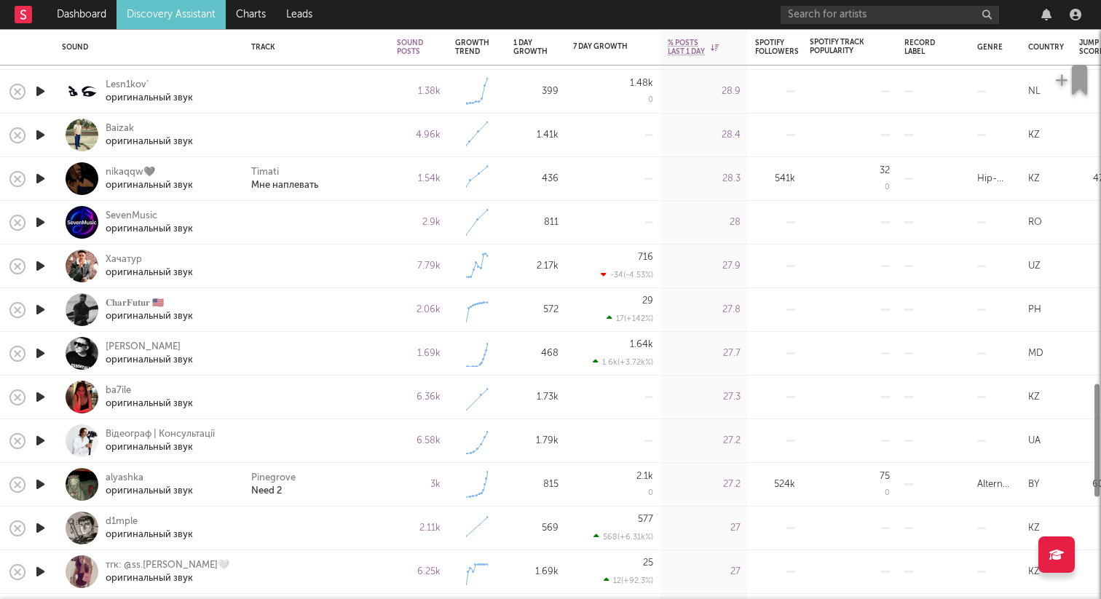
click at [39, 225] on icon "button" at bounding box center [40, 222] width 15 height 18
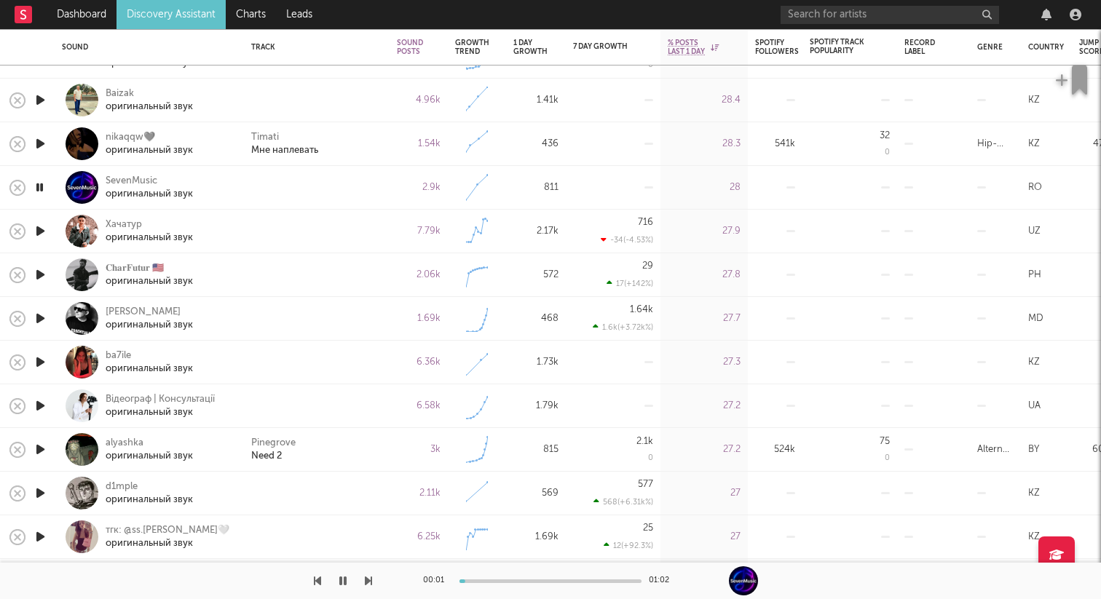
click at [39, 225] on icon "button" at bounding box center [40, 231] width 15 height 18
click at [40, 270] on icon "button" at bounding box center [40, 275] width 15 height 18
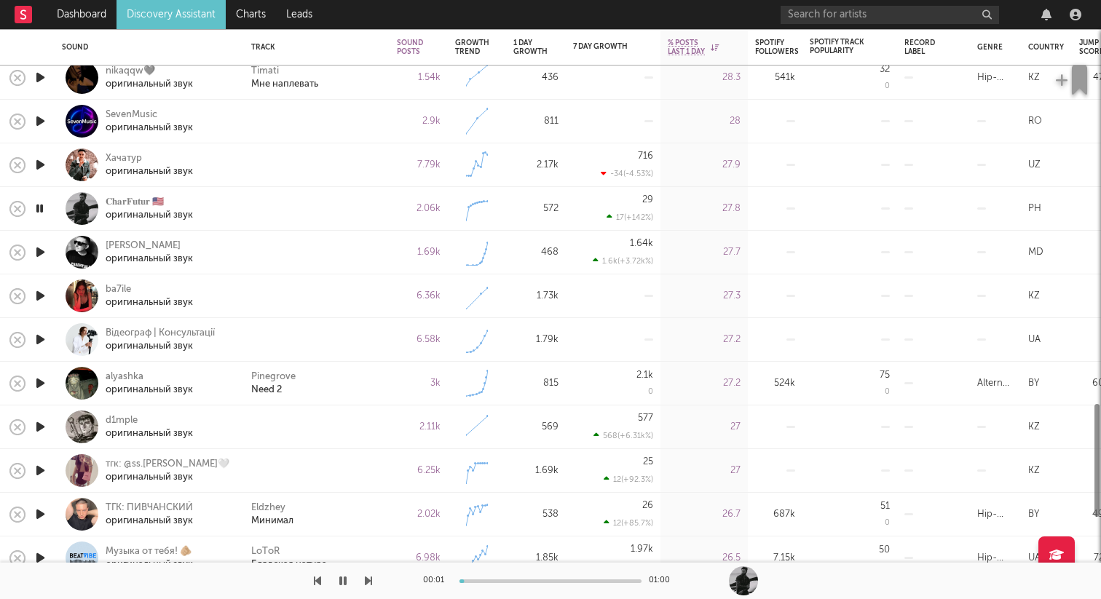
click at [41, 248] on icon "button" at bounding box center [40, 252] width 15 height 18
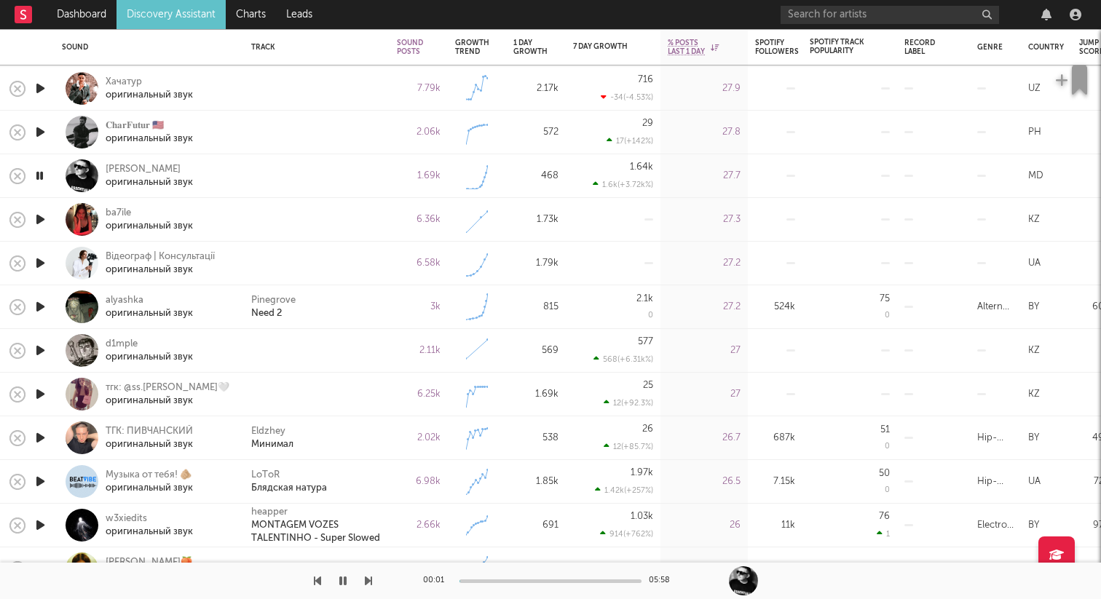
click at [37, 221] on icon "button" at bounding box center [40, 220] width 15 height 18
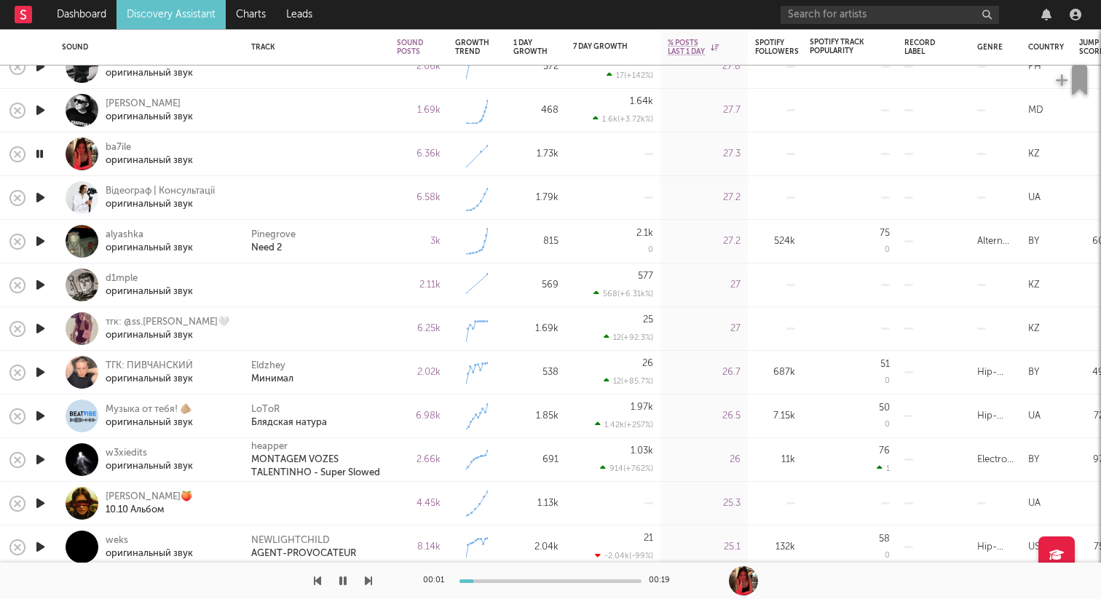
click at [38, 283] on icon "button" at bounding box center [40, 285] width 15 height 18
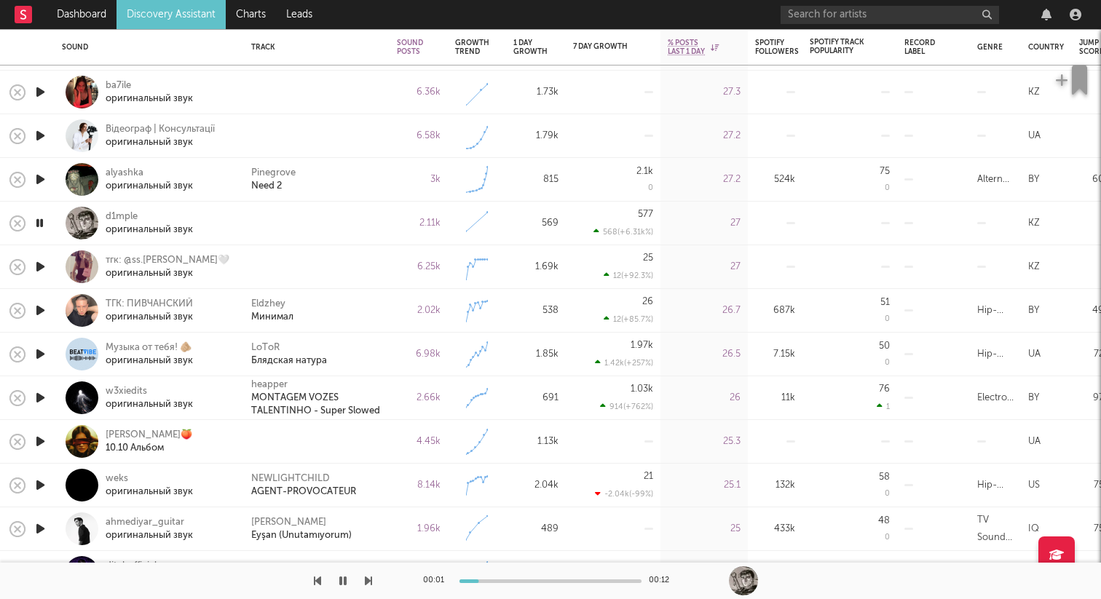
click at [43, 270] on icon "button" at bounding box center [40, 267] width 15 height 18
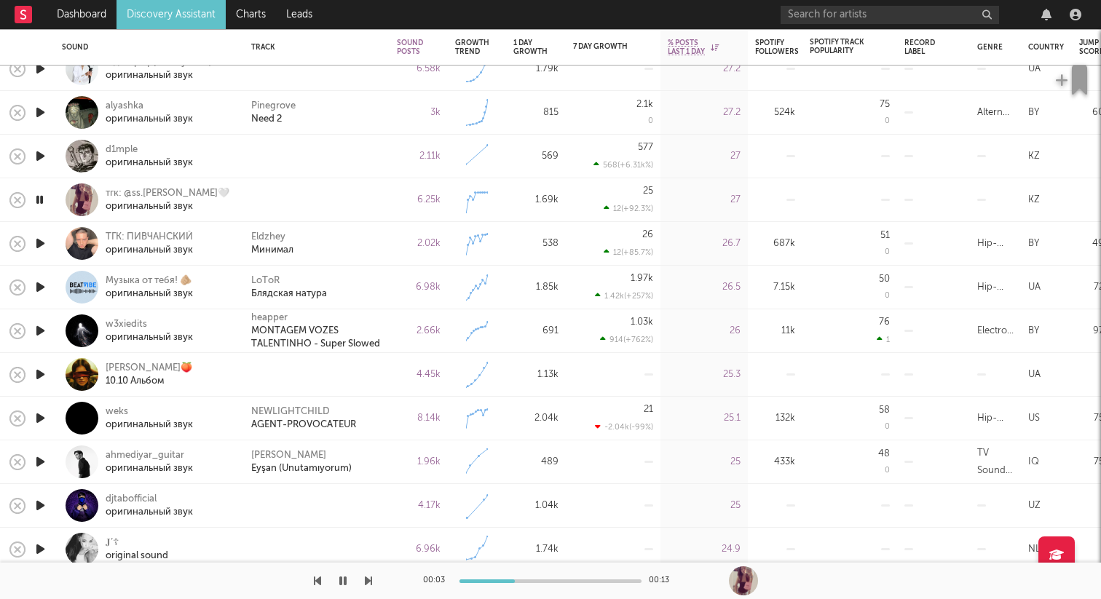
click at [43, 246] on icon "button" at bounding box center [40, 244] width 15 height 18
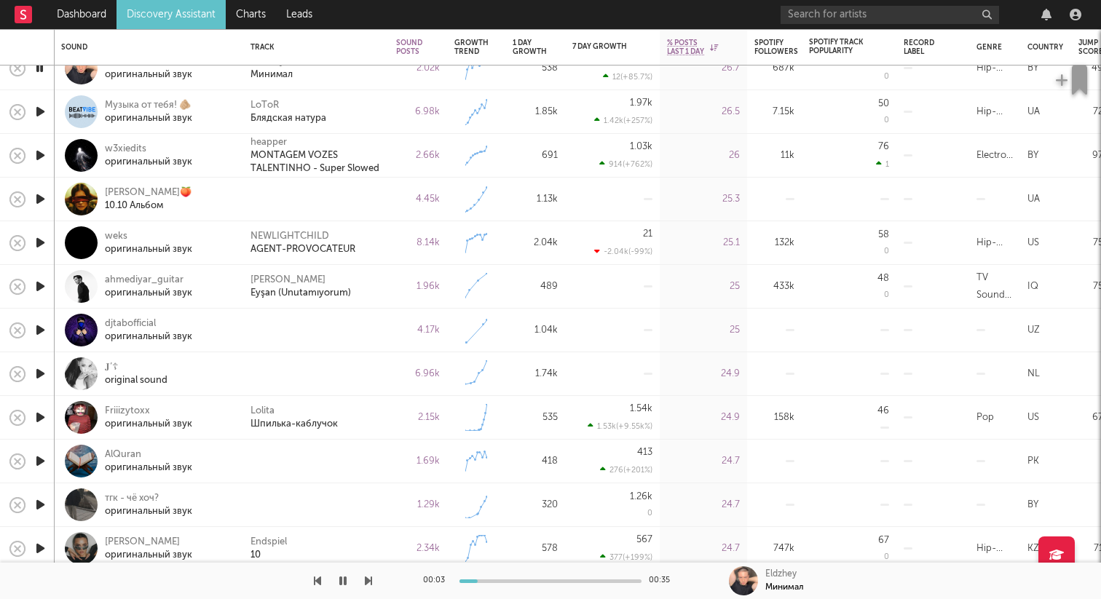
click at [43, 331] on icon "button" at bounding box center [40, 330] width 15 height 18
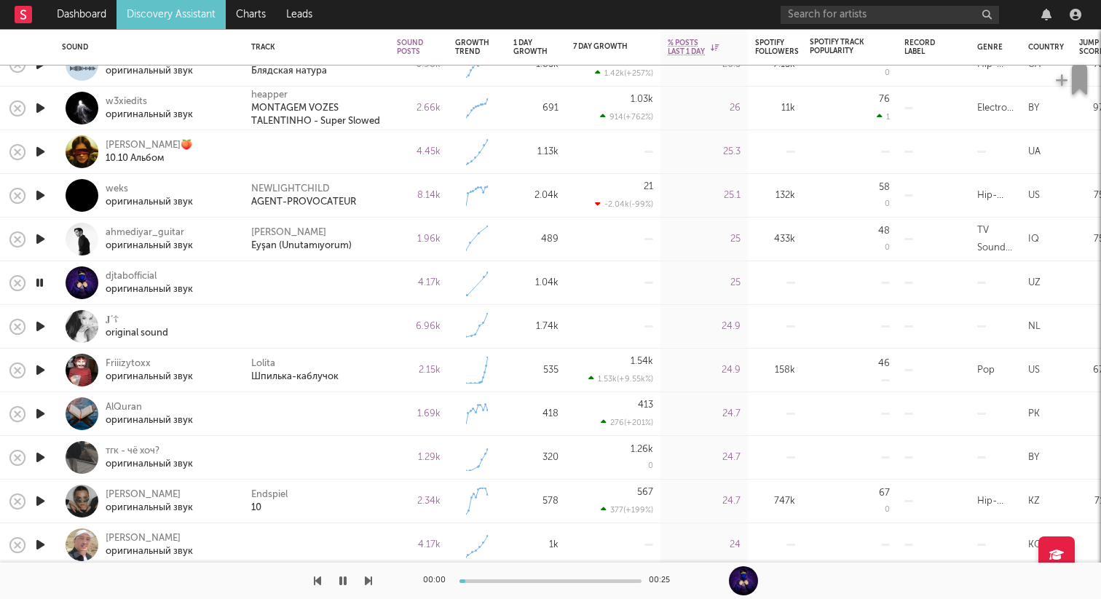
click at [42, 326] on icon "button" at bounding box center [40, 327] width 15 height 18
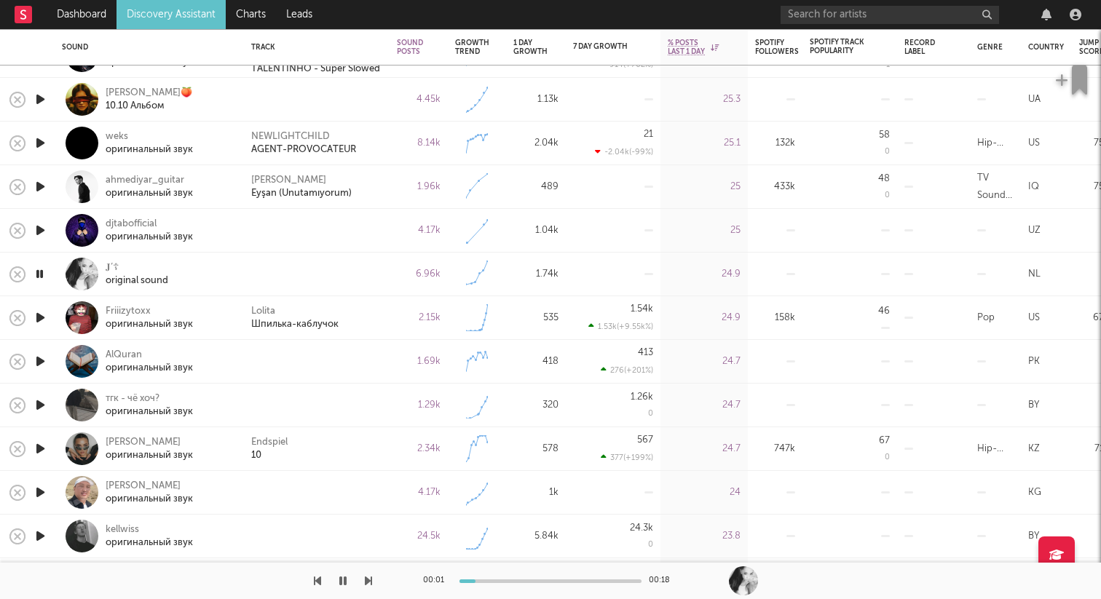
click at [41, 359] on icon "button" at bounding box center [40, 362] width 15 height 18
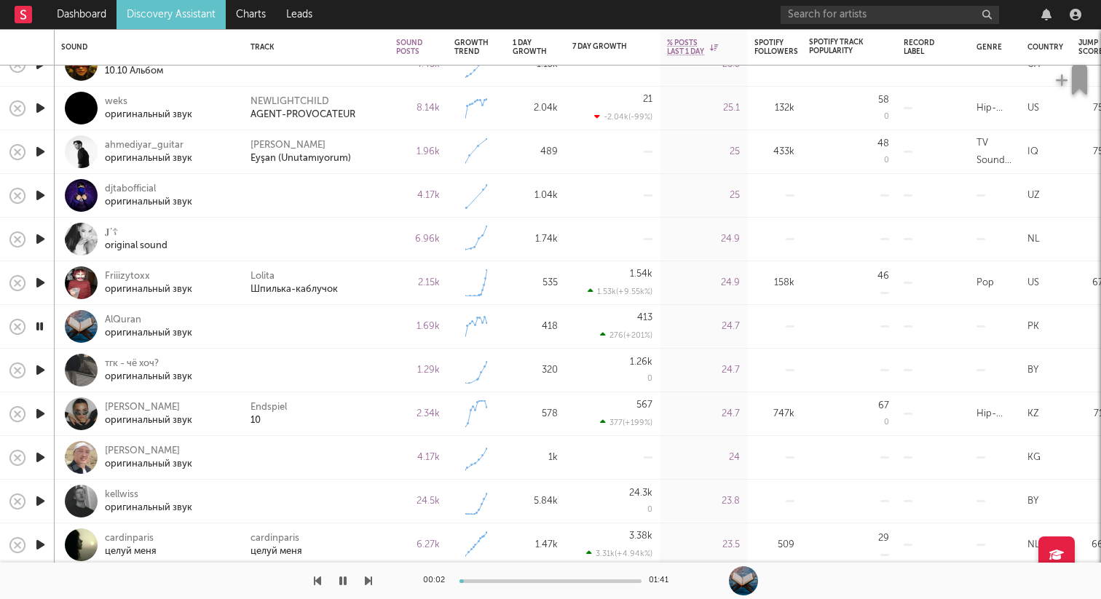
click at [39, 367] on icon "button" at bounding box center [40, 370] width 15 height 18
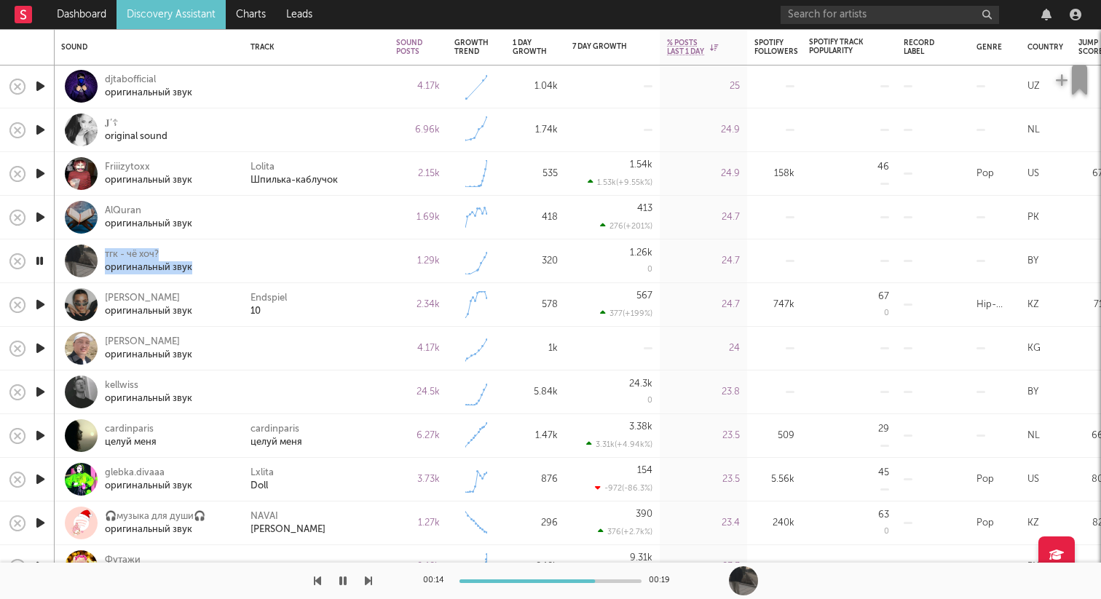
click at [40, 259] on icon "button" at bounding box center [40, 261] width 14 height 18
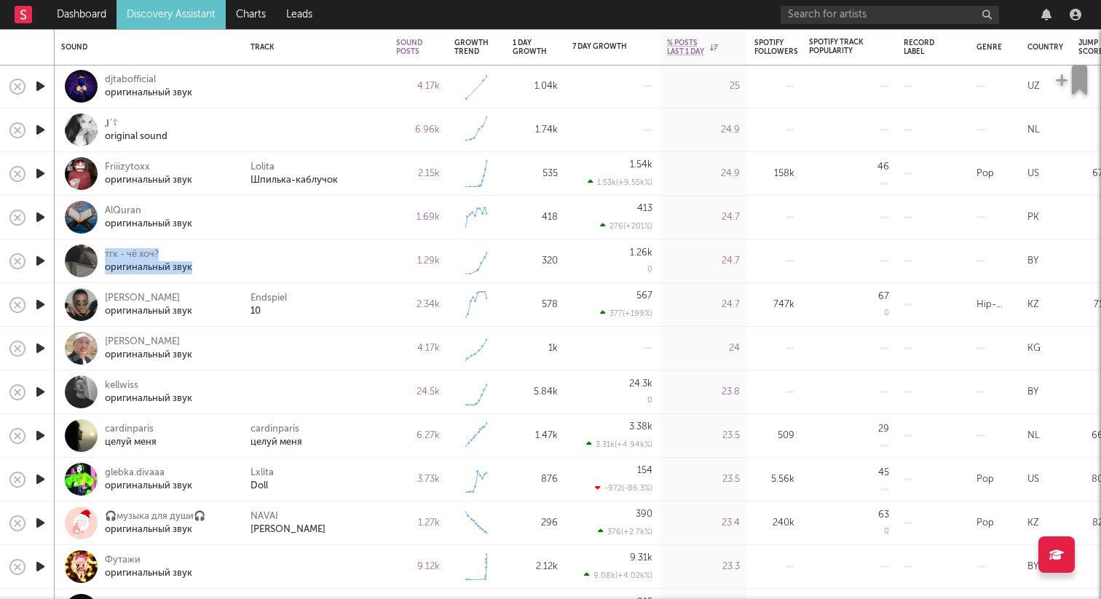
click at [41, 349] on icon "button" at bounding box center [40, 348] width 15 height 18
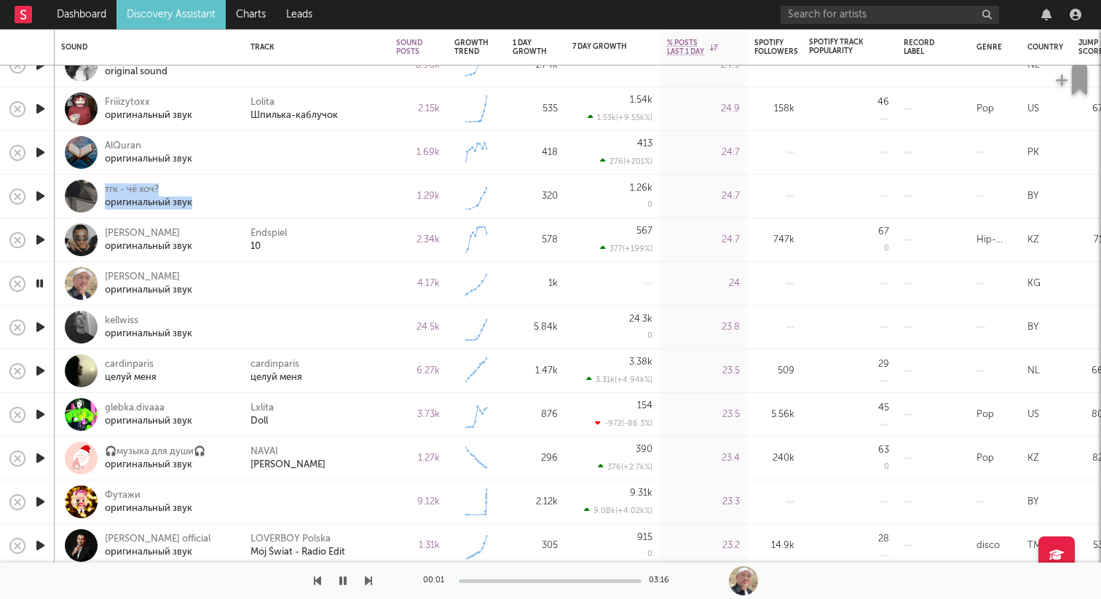
click at [43, 325] on icon "button" at bounding box center [40, 327] width 15 height 18
click at [42, 369] on icon "button" at bounding box center [40, 371] width 15 height 18
click at [44, 369] on icon "button" at bounding box center [40, 371] width 14 height 18
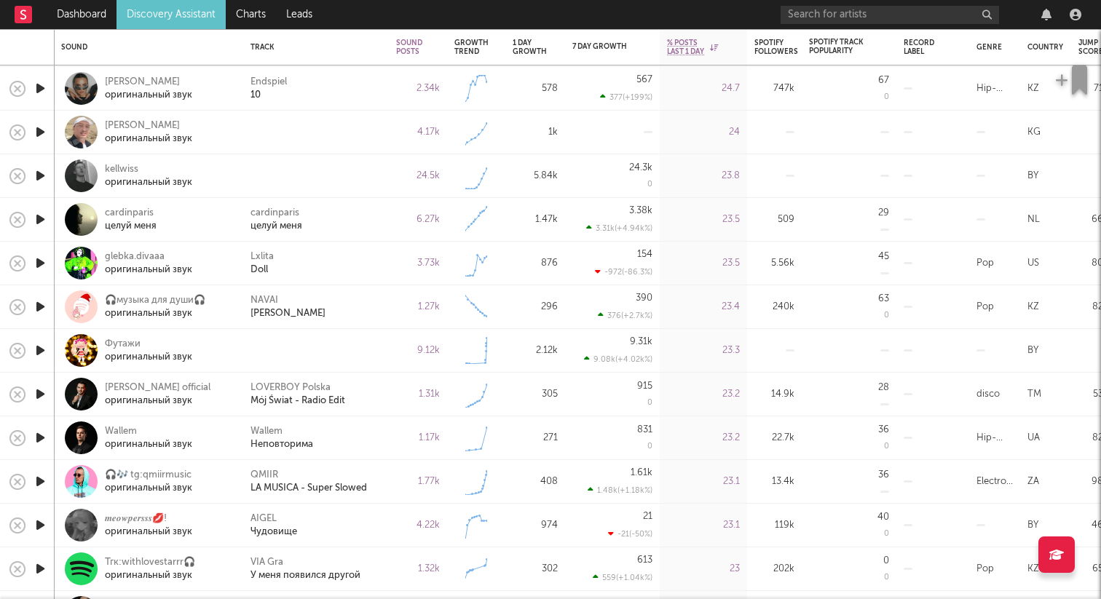
click at [42, 357] on icon "button" at bounding box center [40, 351] width 15 height 18
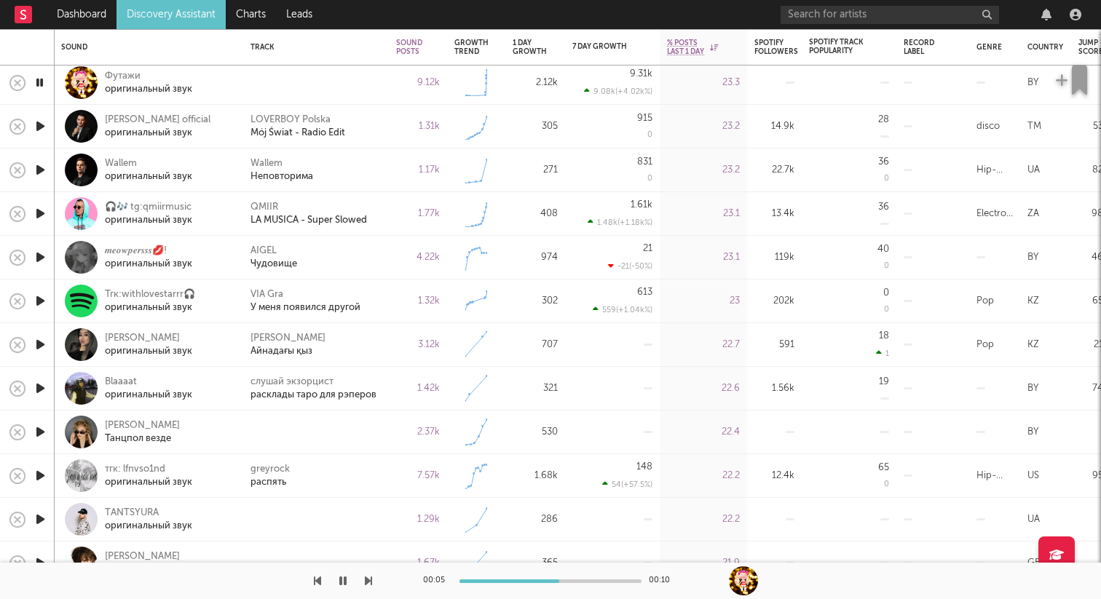
click at [38, 302] on icon "button" at bounding box center [40, 301] width 15 height 18
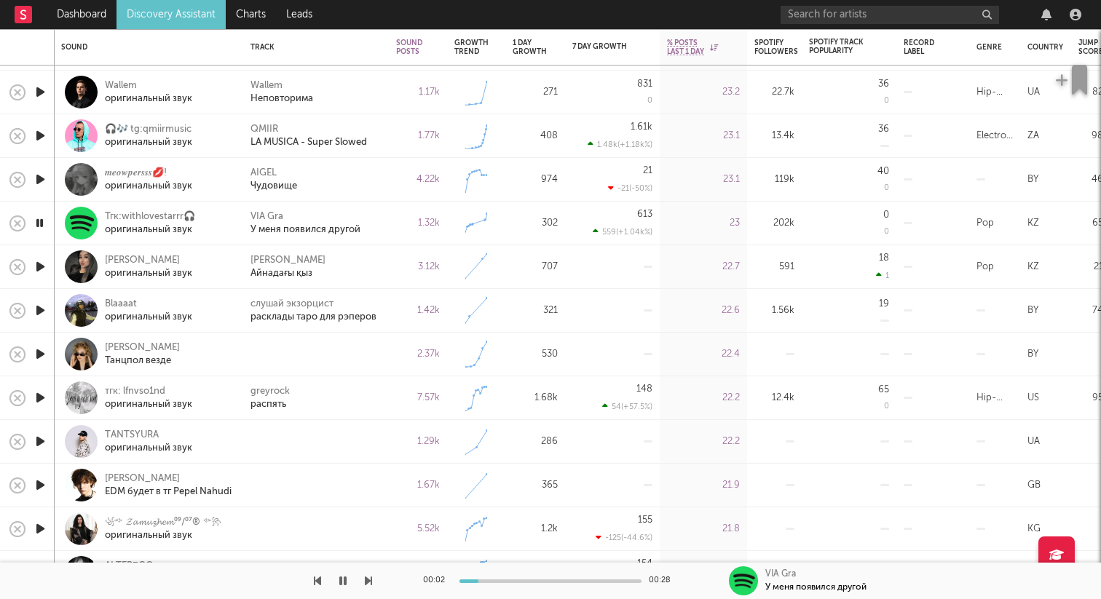
click at [43, 308] on icon "button" at bounding box center [40, 311] width 15 height 18
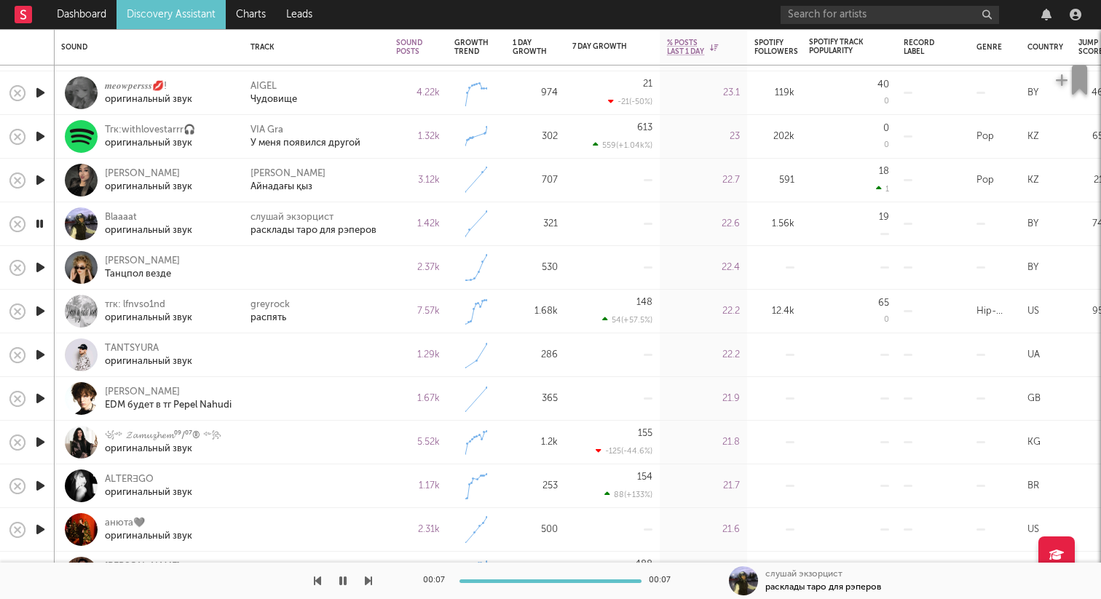
click at [44, 267] on icon "button" at bounding box center [40, 268] width 15 height 18
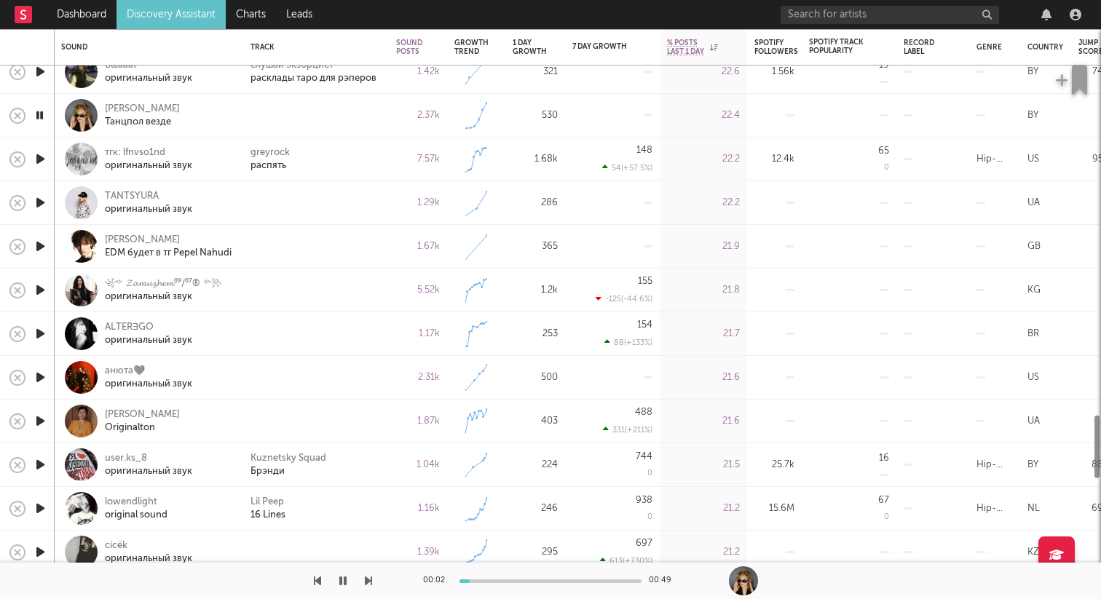
click at [41, 201] on icon "button" at bounding box center [40, 203] width 15 height 18
click at [39, 249] on icon "button" at bounding box center [40, 246] width 15 height 18
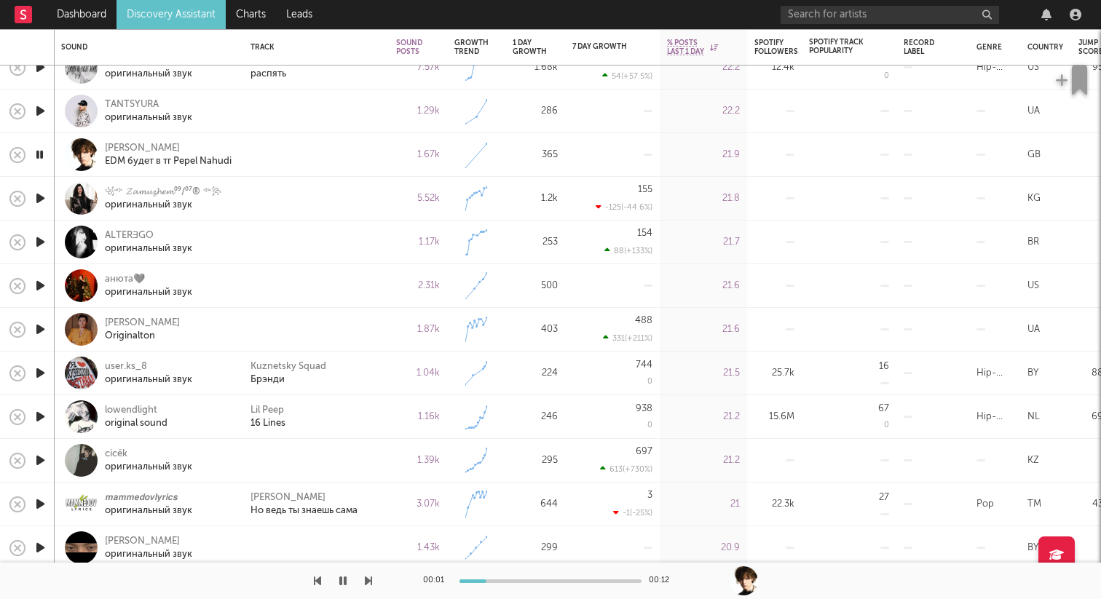
click at [41, 195] on icon "button" at bounding box center [40, 198] width 15 height 18
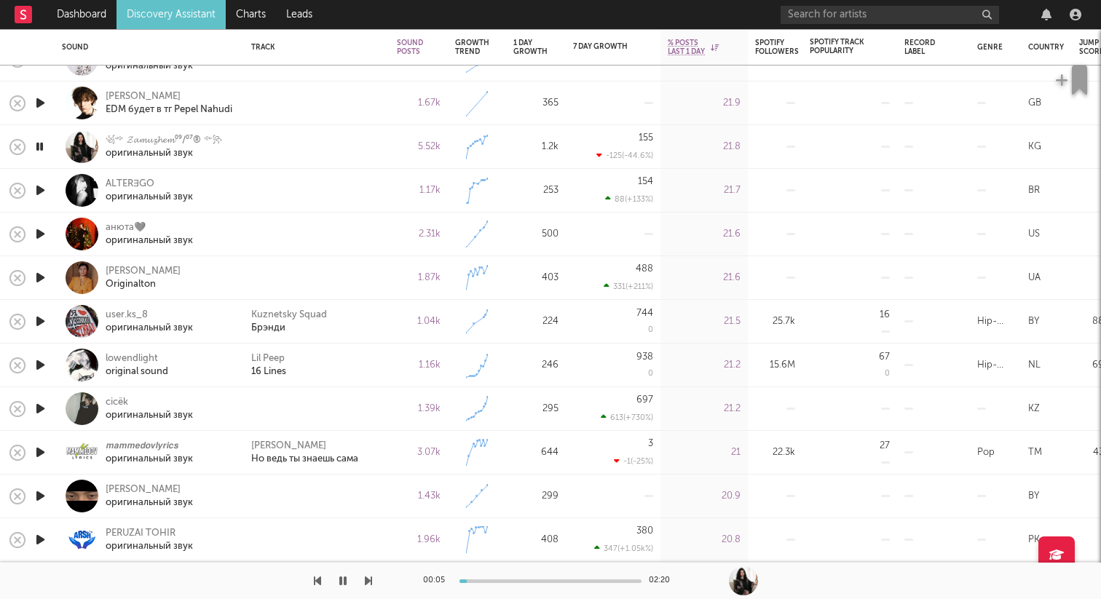
click at [41, 194] on icon "button" at bounding box center [40, 190] width 15 height 18
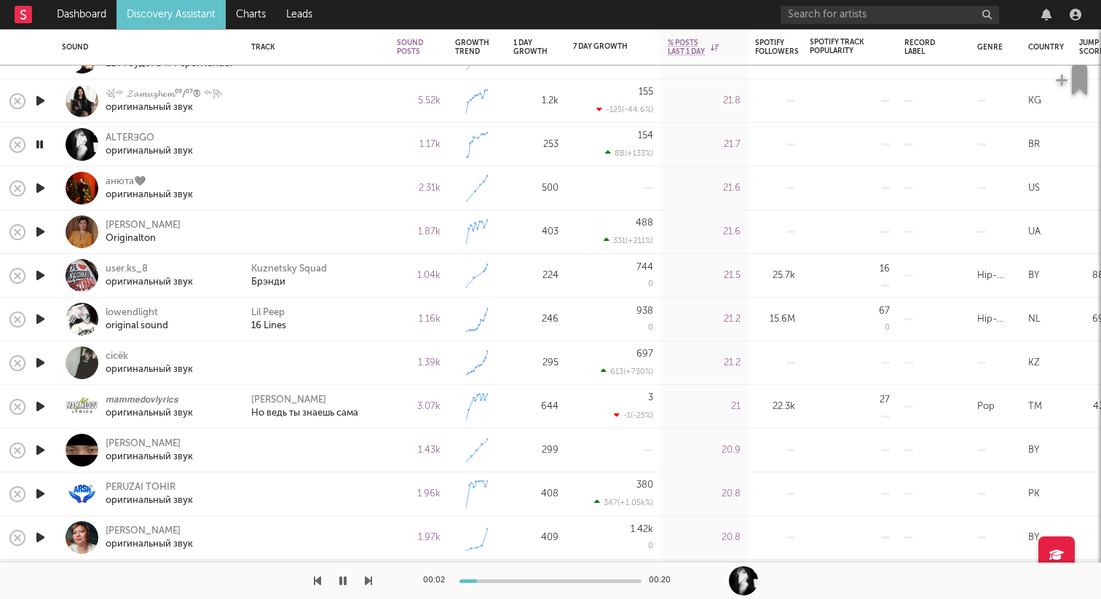
click at [41, 194] on icon "button" at bounding box center [40, 188] width 15 height 18
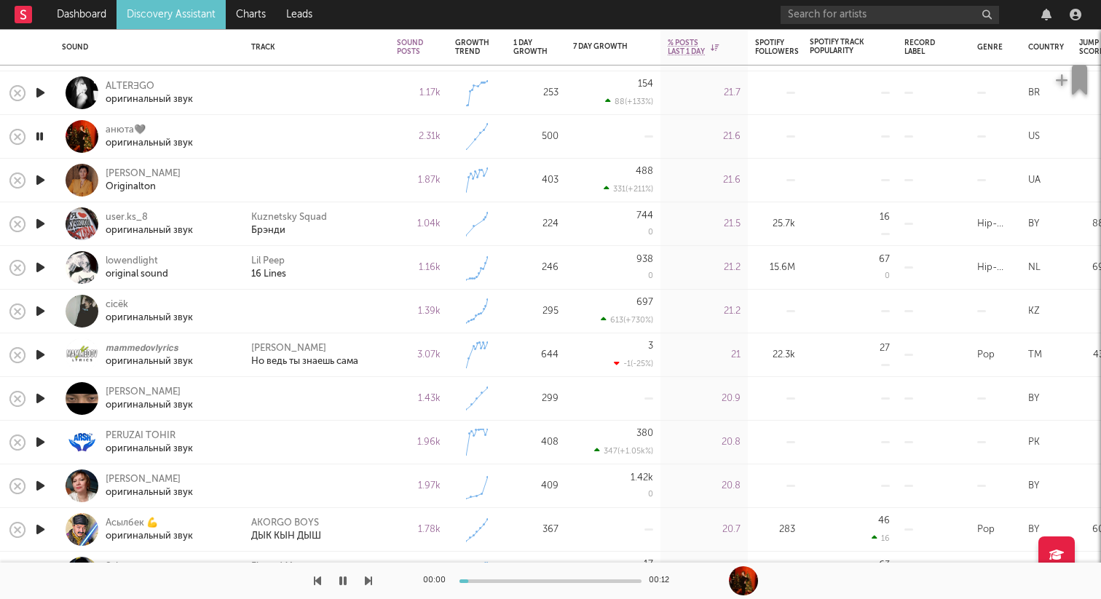
click at [42, 184] on icon "button" at bounding box center [40, 180] width 15 height 18
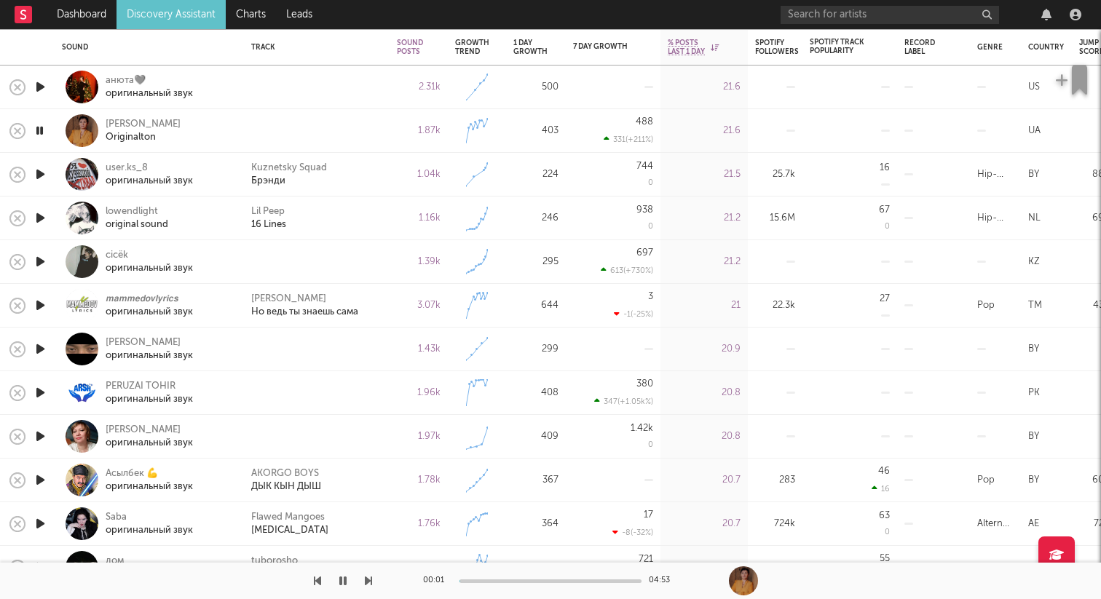
click at [44, 259] on icon "button" at bounding box center [40, 262] width 15 height 18
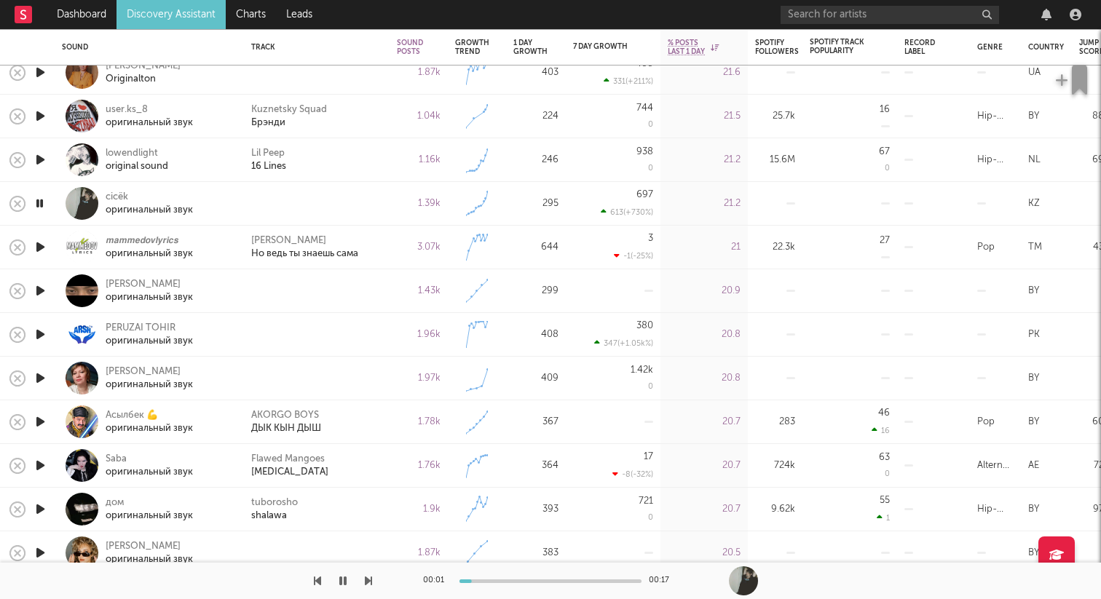
click at [40, 294] on icon "button" at bounding box center [40, 291] width 15 height 18
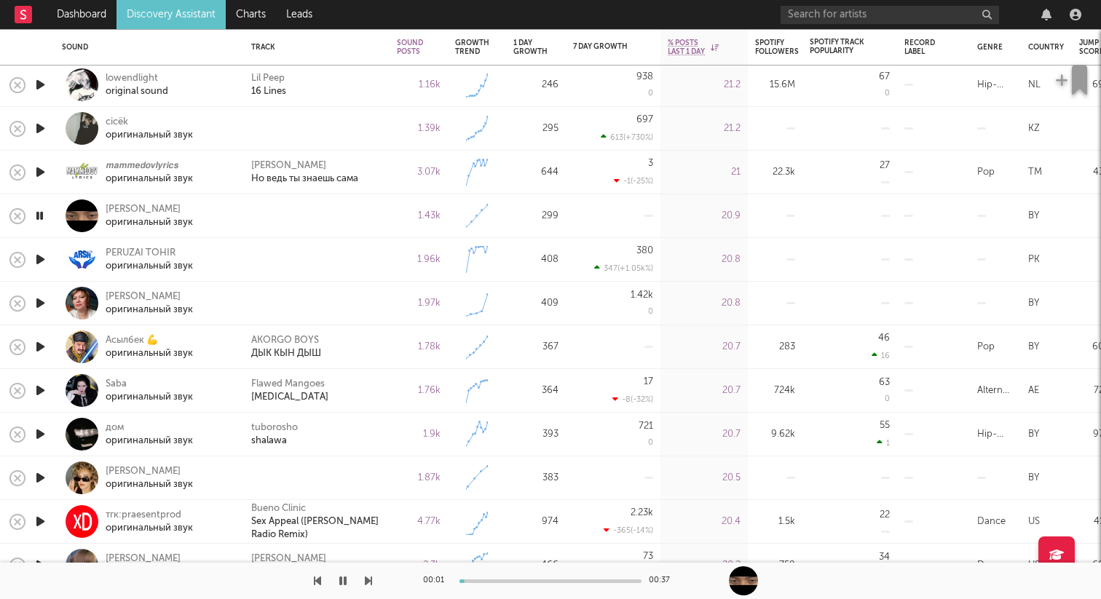
click at [44, 265] on icon "button" at bounding box center [40, 260] width 15 height 18
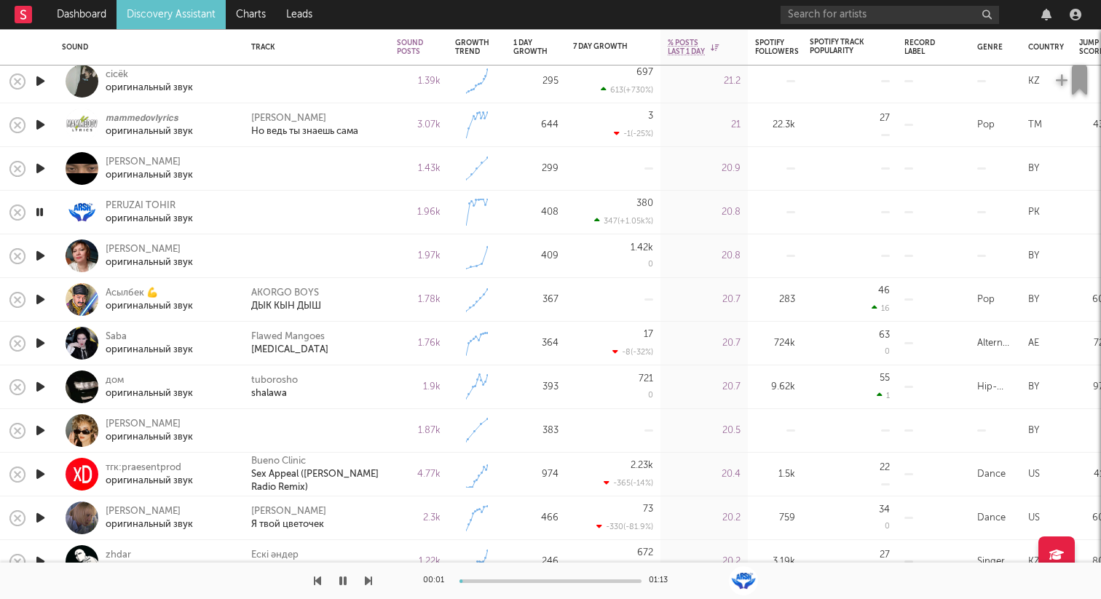
click at [43, 258] on icon "button" at bounding box center [40, 256] width 15 height 18
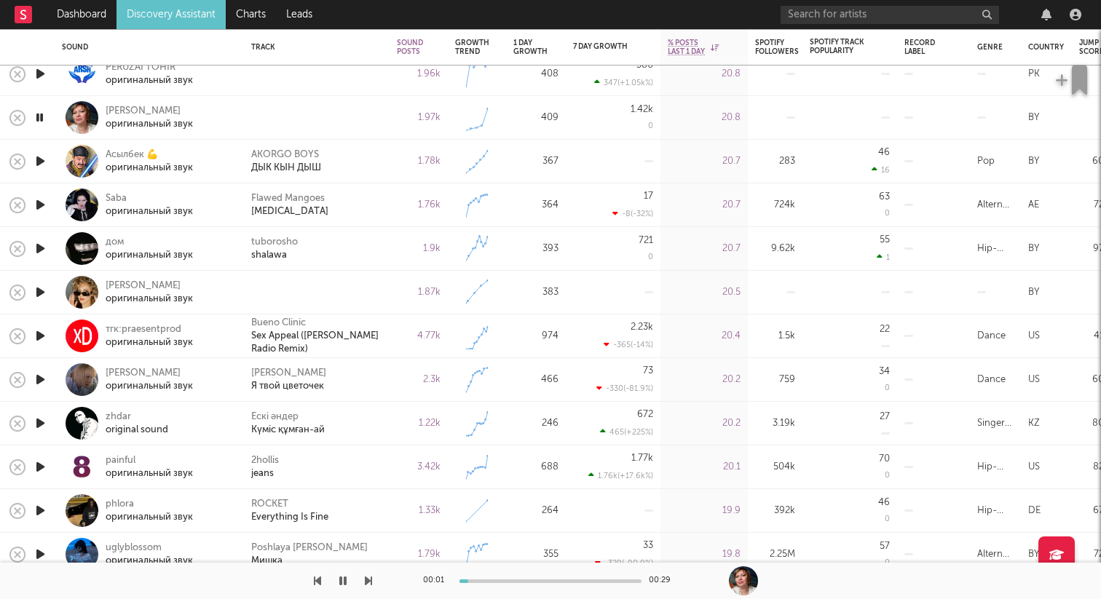
click at [39, 289] on icon "button" at bounding box center [40, 292] width 15 height 18
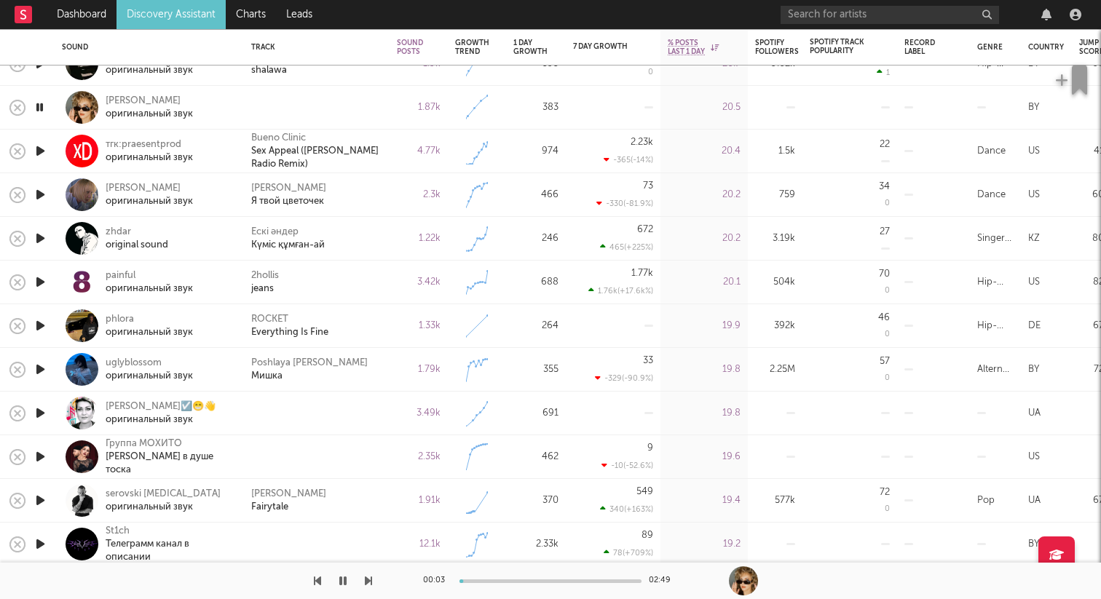
click at [44, 408] on icon "button" at bounding box center [40, 413] width 15 height 18
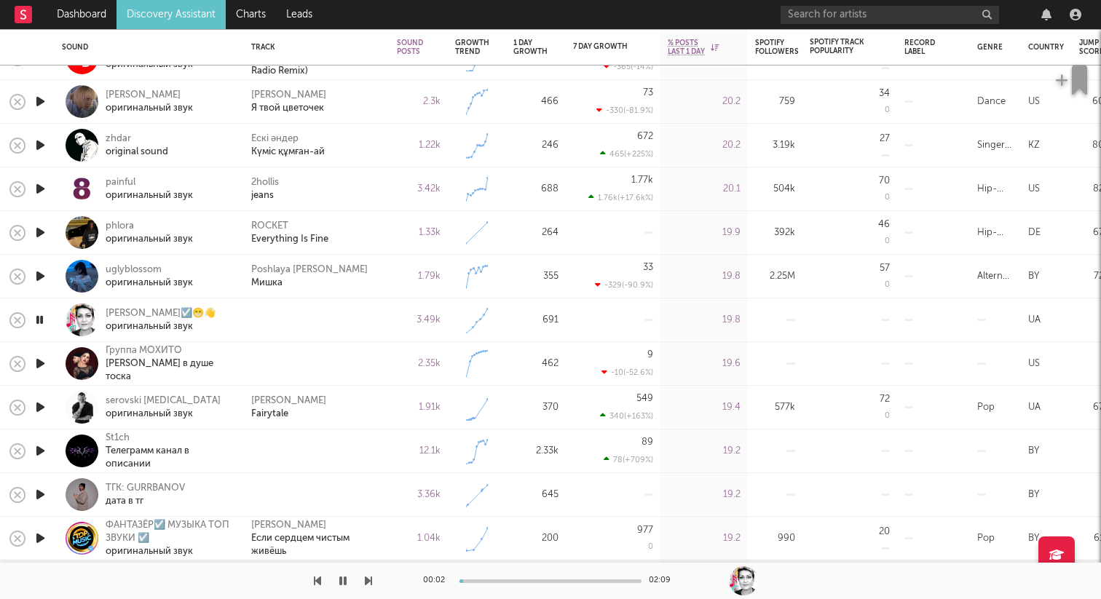
click at [45, 363] on icon "button" at bounding box center [40, 364] width 15 height 18
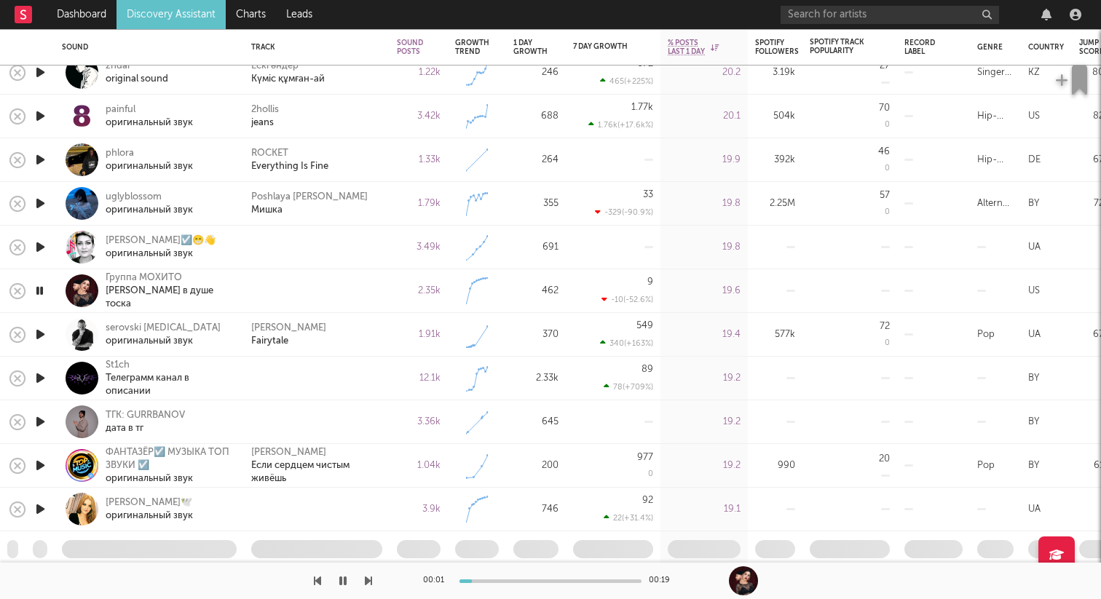
click at [40, 290] on icon "button" at bounding box center [40, 291] width 14 height 18
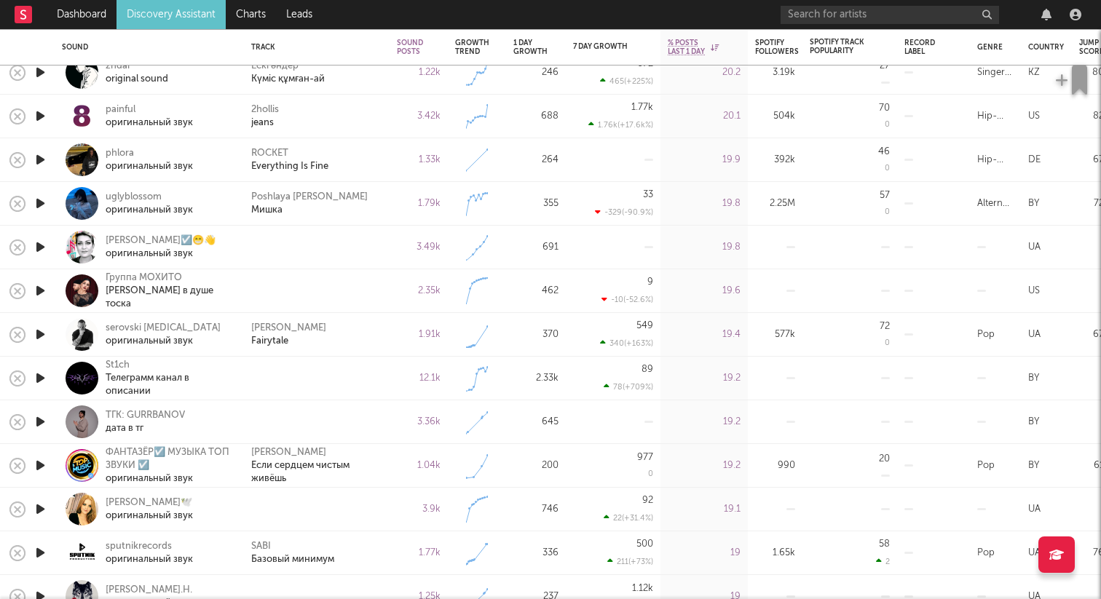
click at [38, 377] on icon "button" at bounding box center [40, 378] width 15 height 18
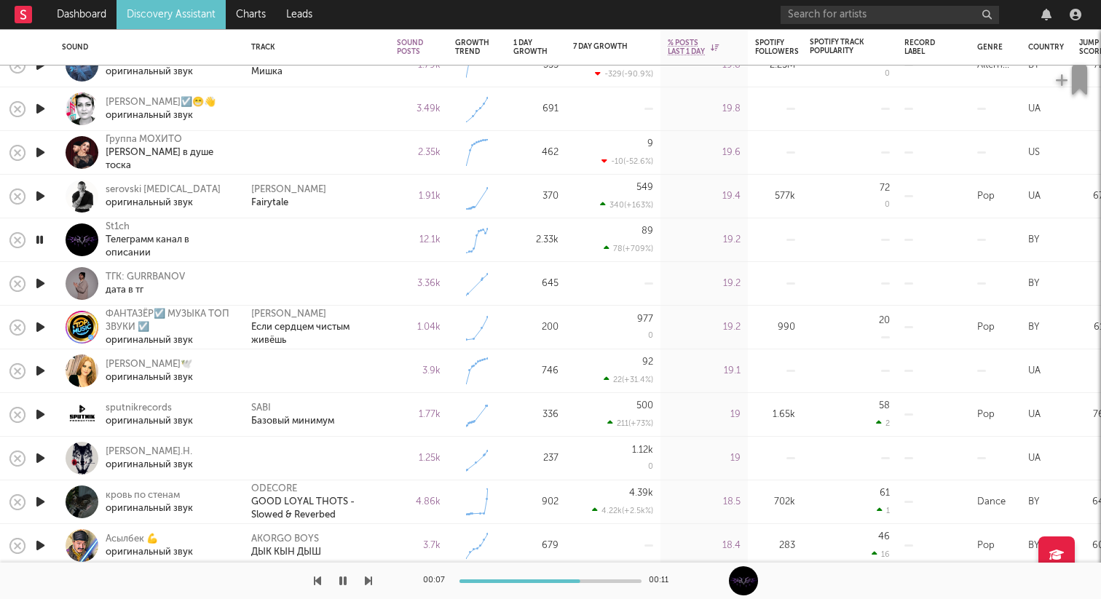
click at [43, 281] on icon "button" at bounding box center [40, 284] width 15 height 18
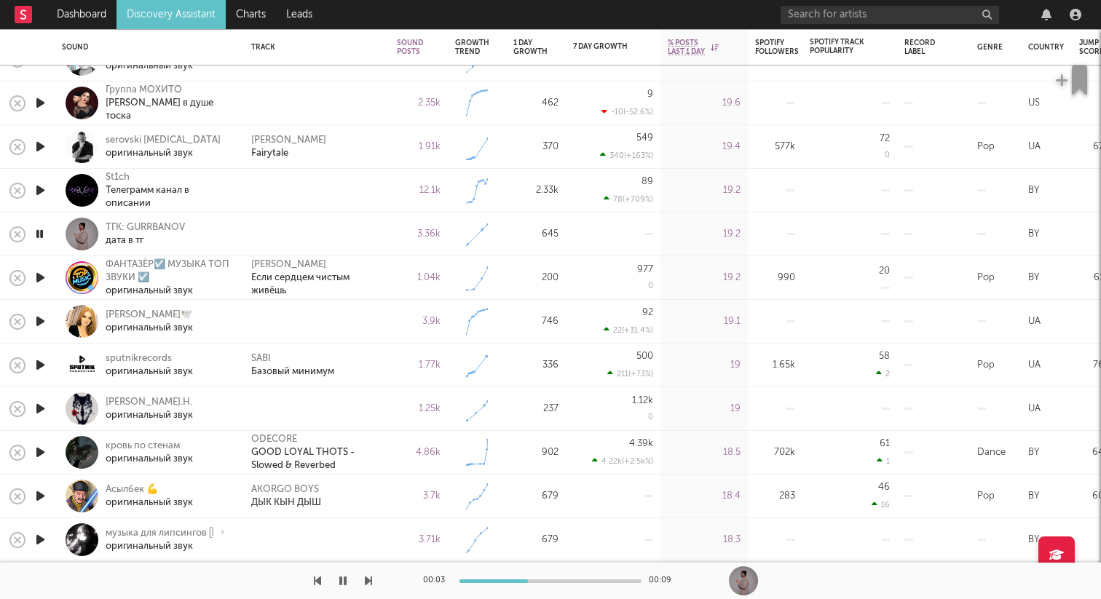
click at [43, 235] on icon "button" at bounding box center [40, 234] width 14 height 18
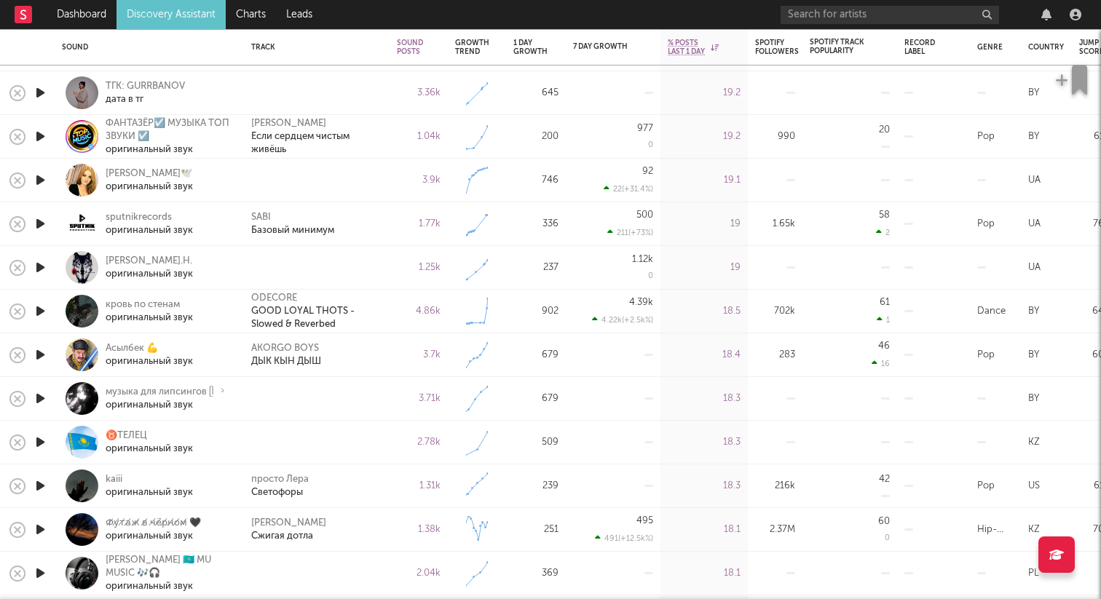
click at [42, 270] on icon "button" at bounding box center [40, 268] width 15 height 18
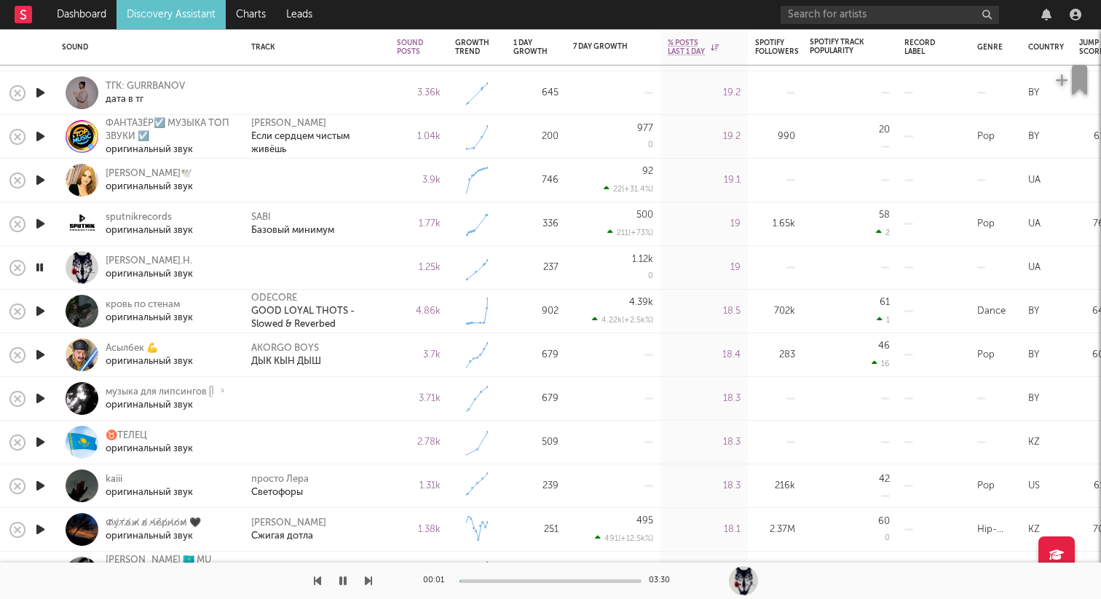
click at [42, 270] on icon "button" at bounding box center [40, 268] width 14 height 18
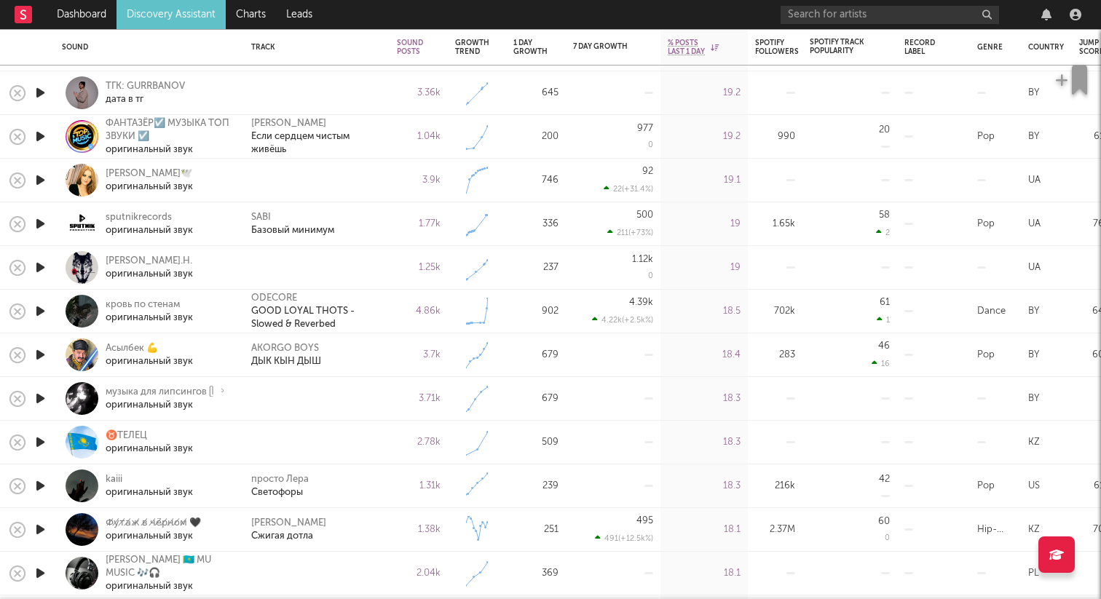
click at [38, 264] on icon "button" at bounding box center [40, 268] width 15 height 18
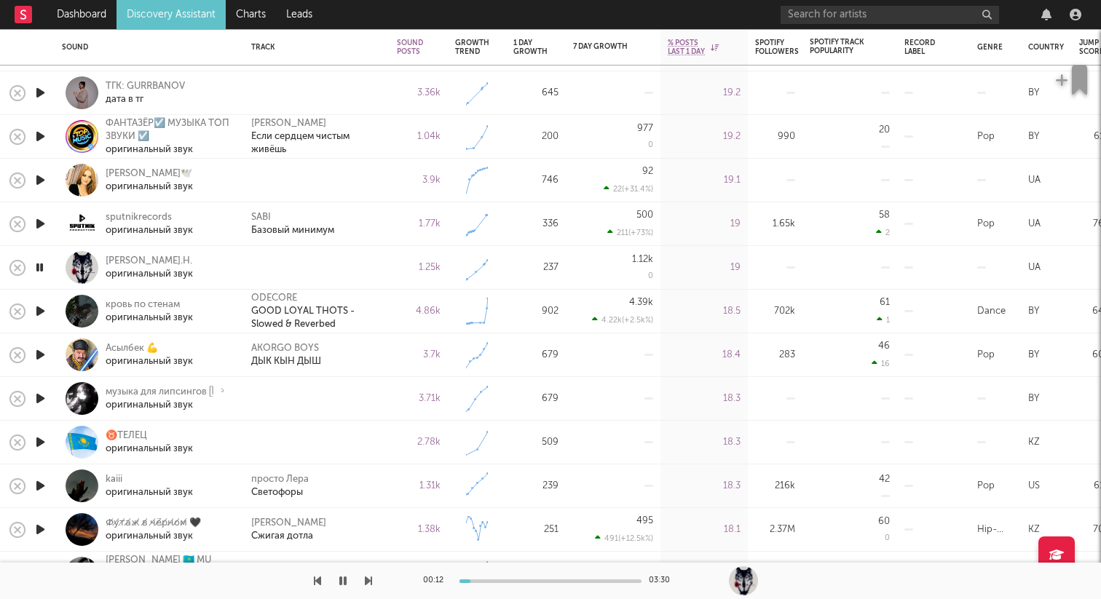
click at [41, 267] on icon "button" at bounding box center [40, 268] width 14 height 18
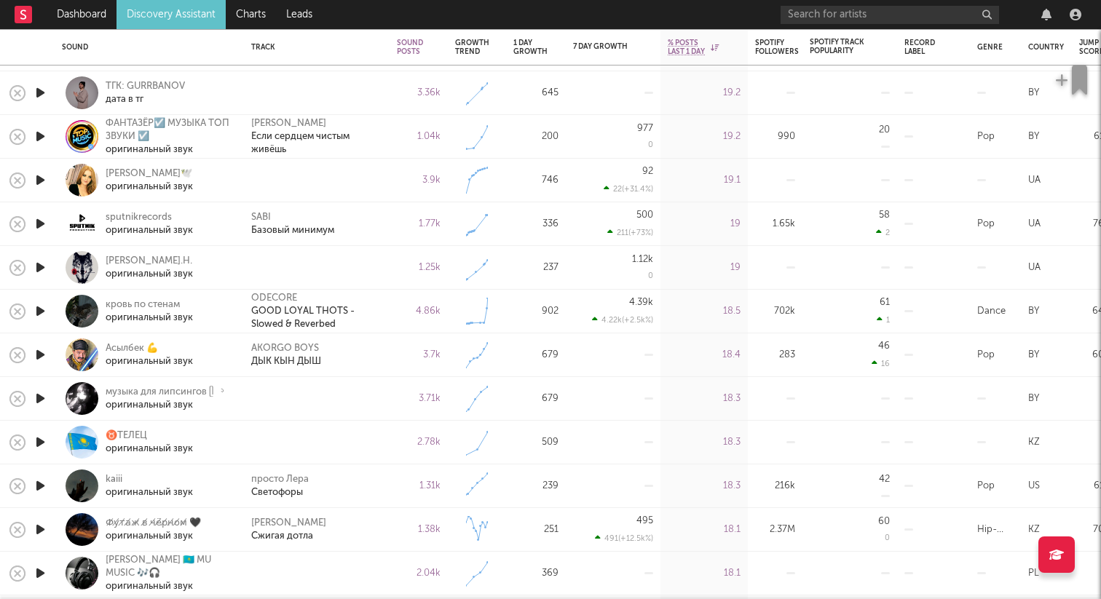
click at [44, 184] on icon "button" at bounding box center [40, 180] width 15 height 18
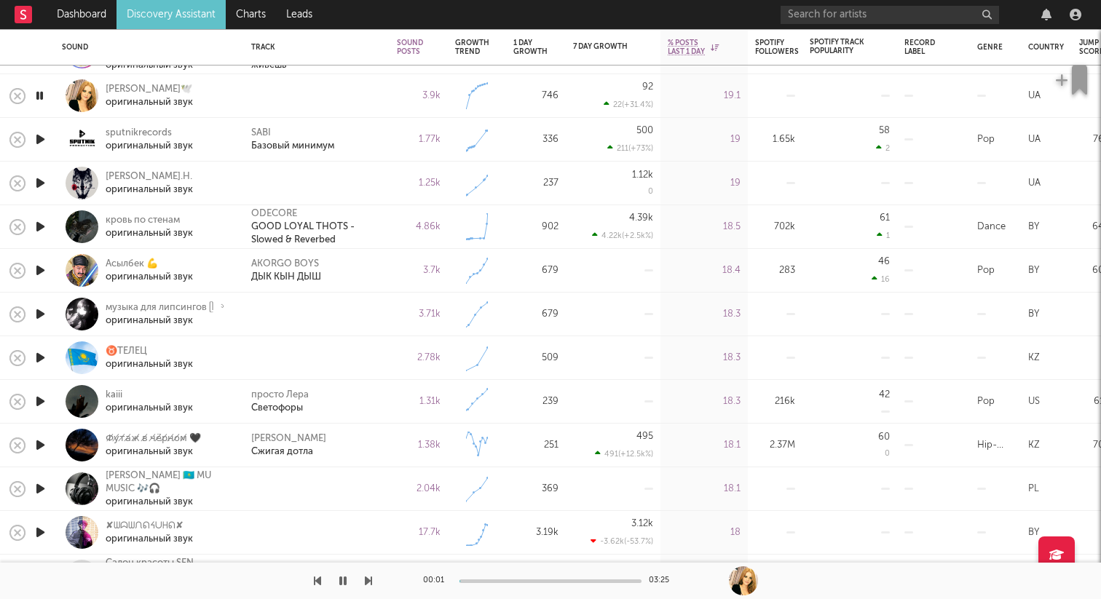
click at [44, 313] on icon "button" at bounding box center [40, 314] width 15 height 18
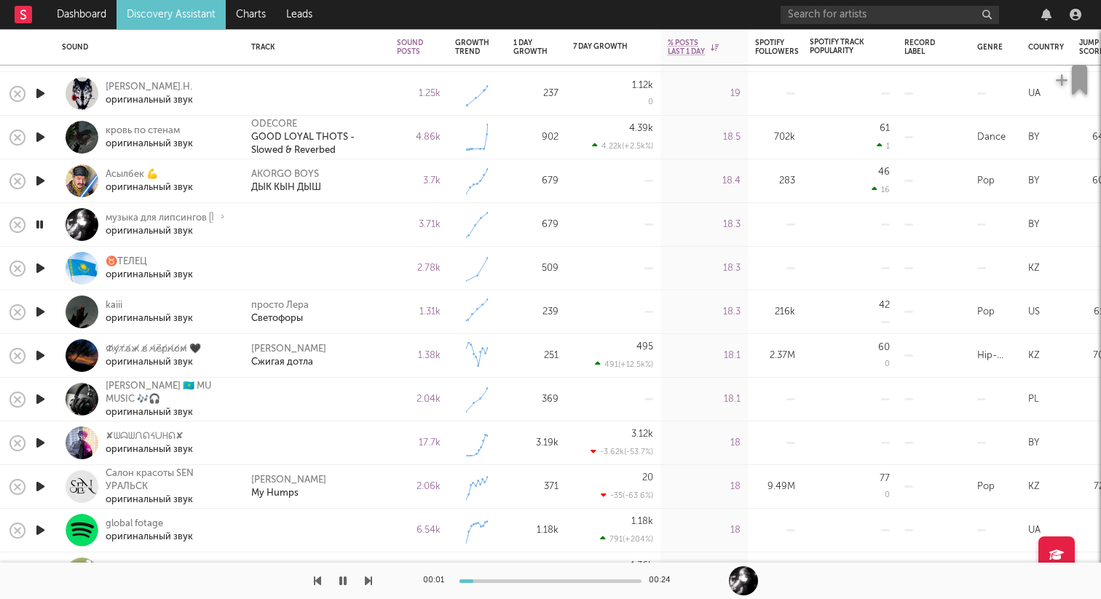
click at [44, 272] on icon "button" at bounding box center [40, 268] width 15 height 18
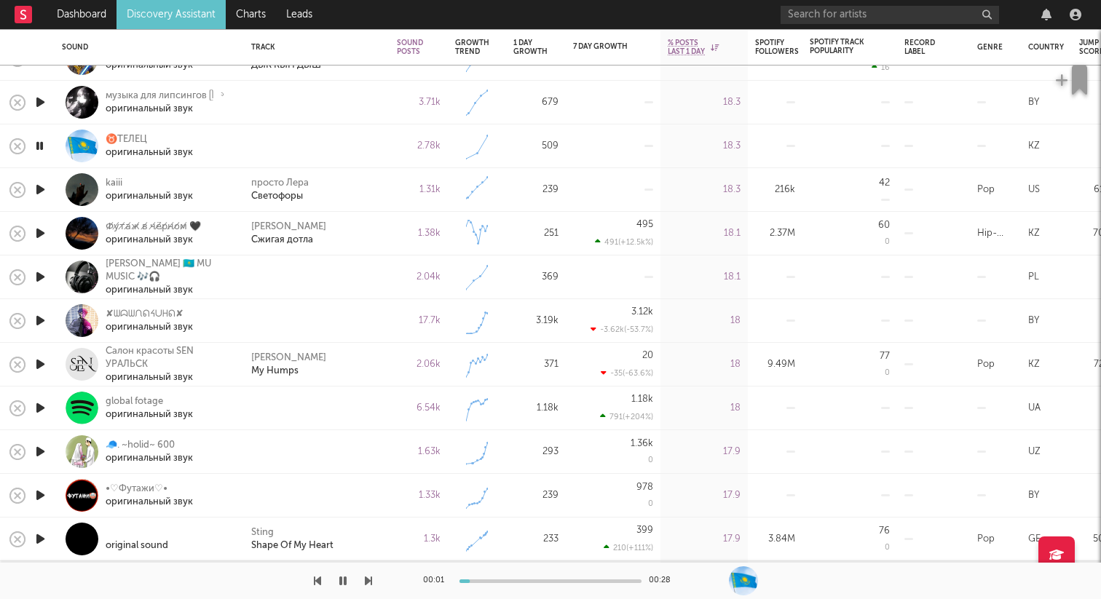
click at [42, 278] on icon "button" at bounding box center [40, 277] width 15 height 18
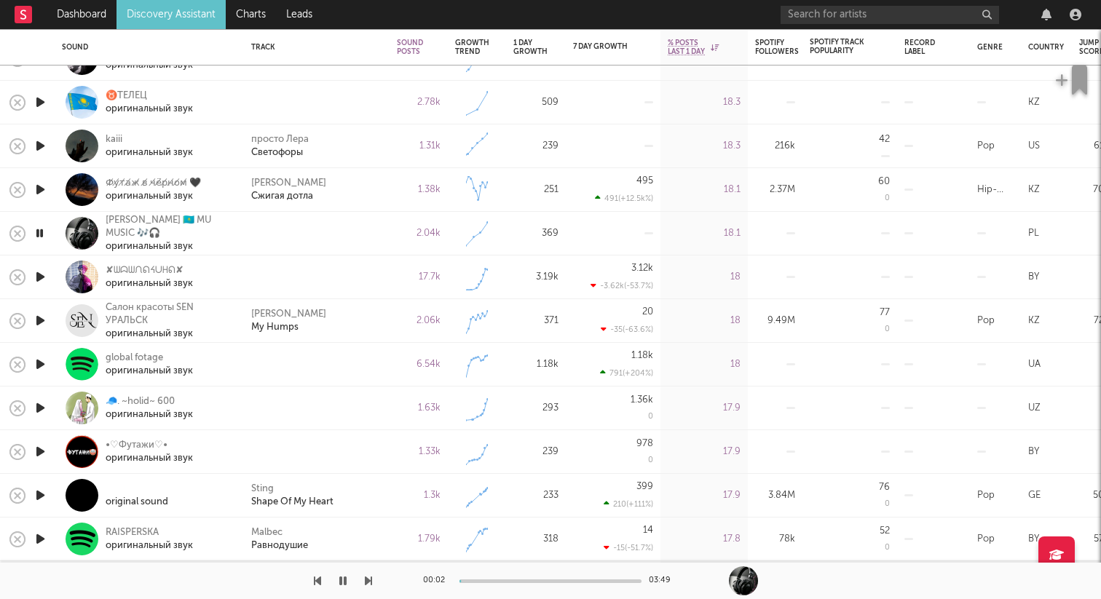
click at [40, 277] on icon "button" at bounding box center [40, 277] width 15 height 18
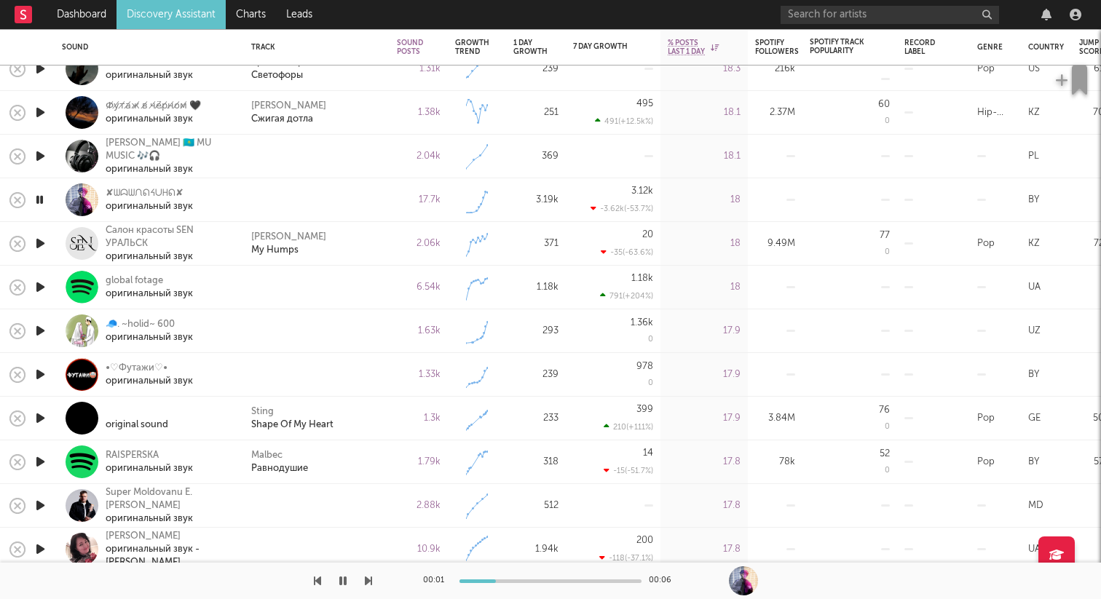
click at [33, 286] on icon "button" at bounding box center [40, 287] width 15 height 18
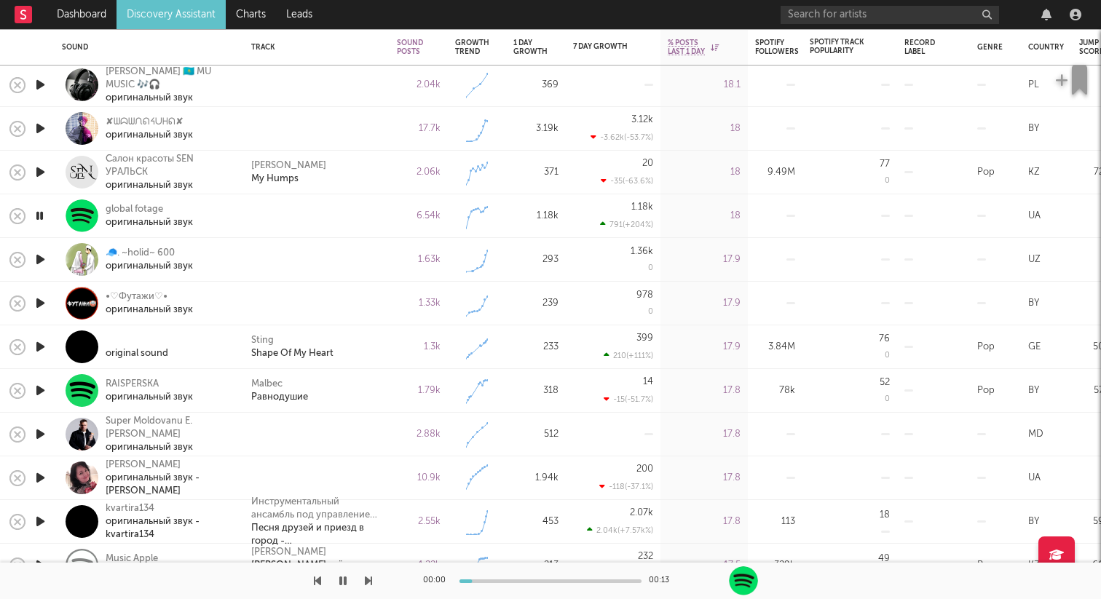
click at [39, 262] on icon "button" at bounding box center [40, 260] width 15 height 18
click at [42, 304] on icon "button" at bounding box center [40, 303] width 15 height 18
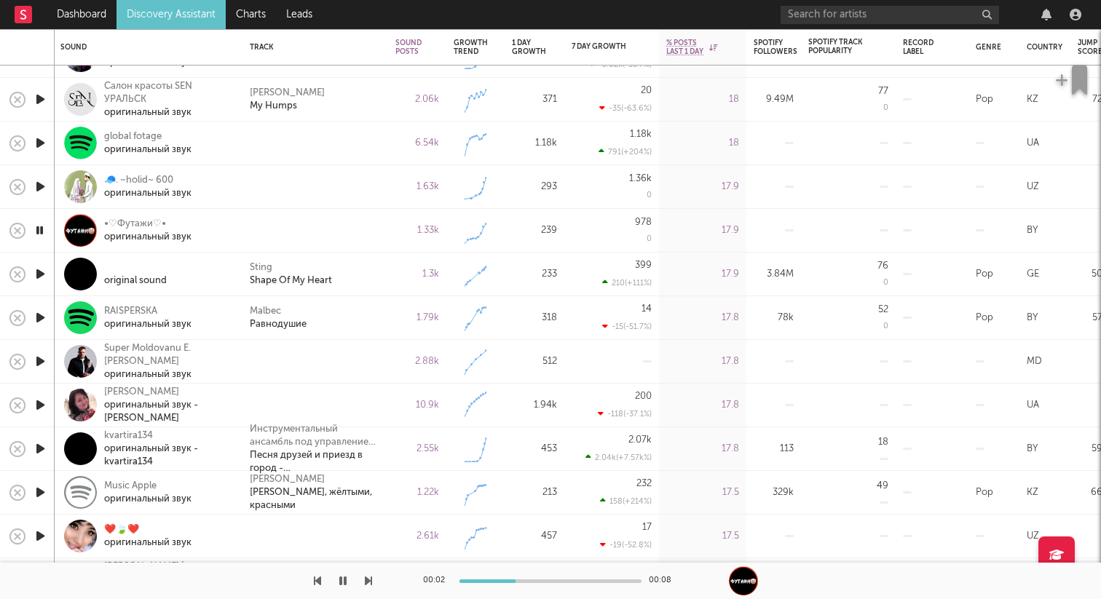
click at [34, 360] on icon "button" at bounding box center [40, 362] width 15 height 18
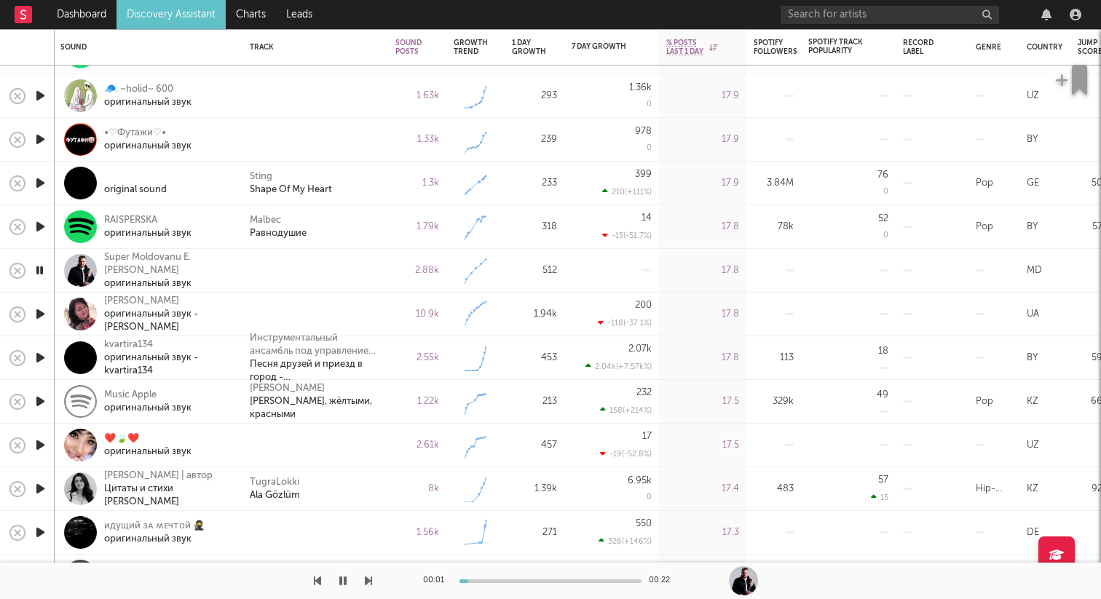
click at [41, 276] on icon "button" at bounding box center [40, 270] width 14 height 18
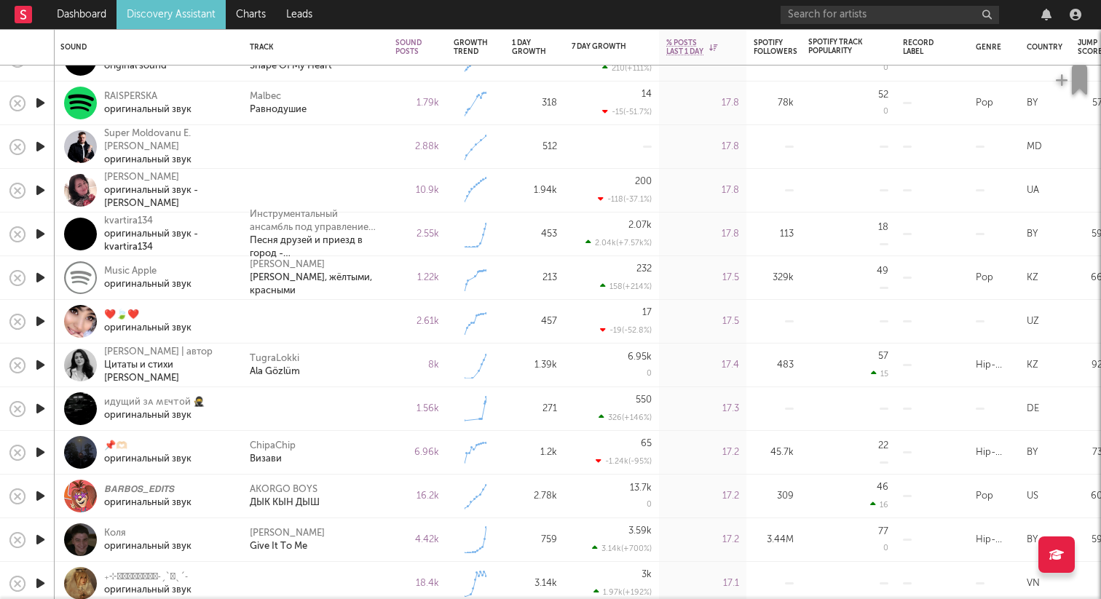
click at [42, 323] on icon "button" at bounding box center [40, 321] width 15 height 18
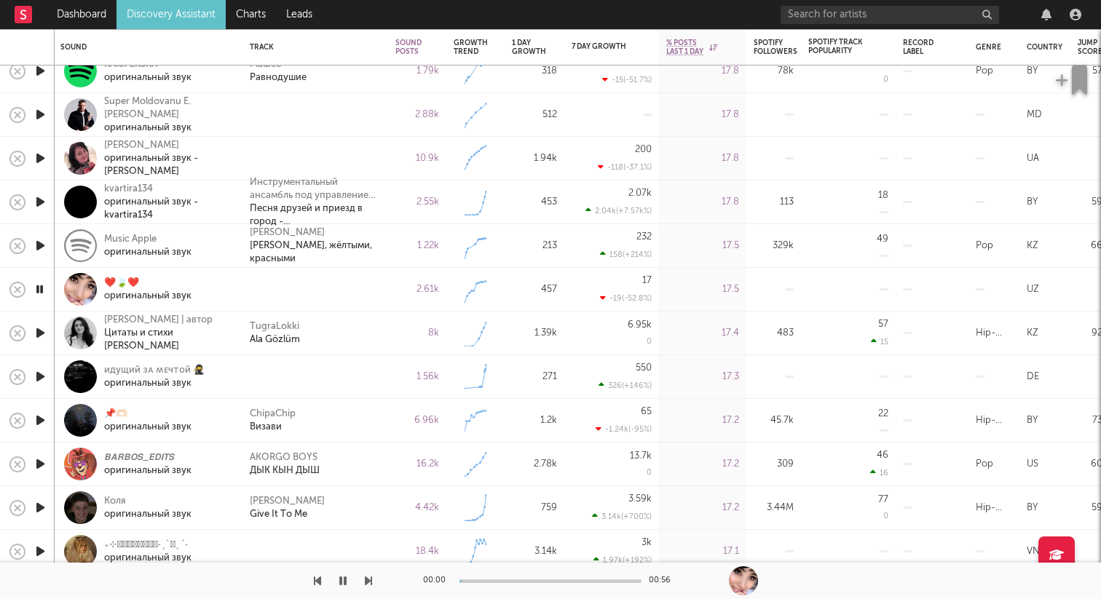
click at [40, 290] on icon "button" at bounding box center [40, 289] width 14 height 18
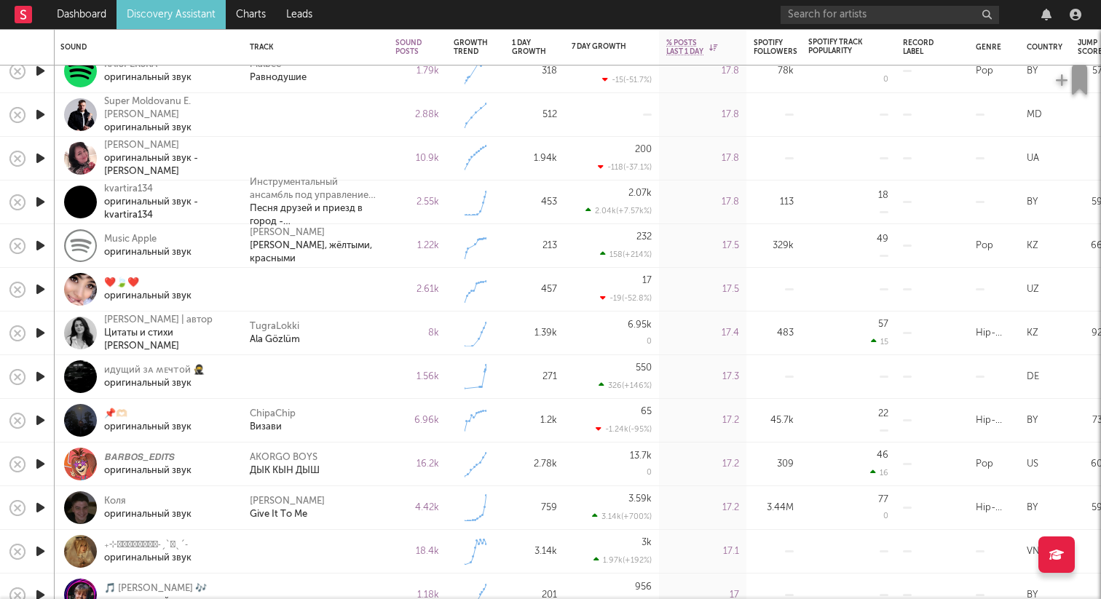
click at [43, 155] on icon "button" at bounding box center [40, 158] width 15 height 18
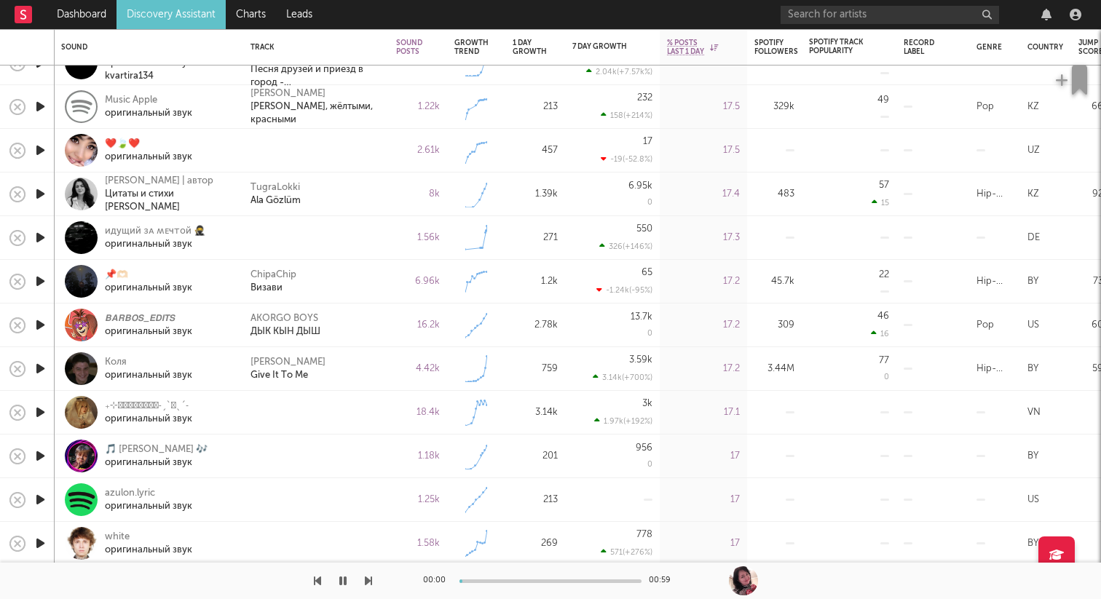
click at [39, 149] on icon "button" at bounding box center [40, 150] width 15 height 18
click at [39, 149] on icon "button" at bounding box center [40, 150] width 14 height 18
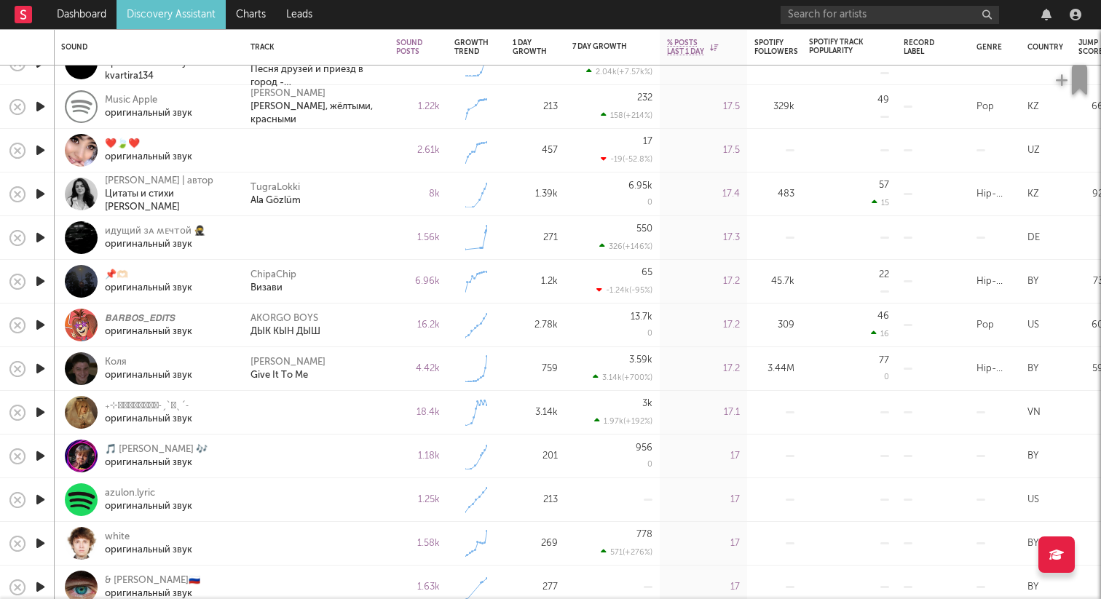
click at [39, 149] on icon "button" at bounding box center [40, 150] width 15 height 18
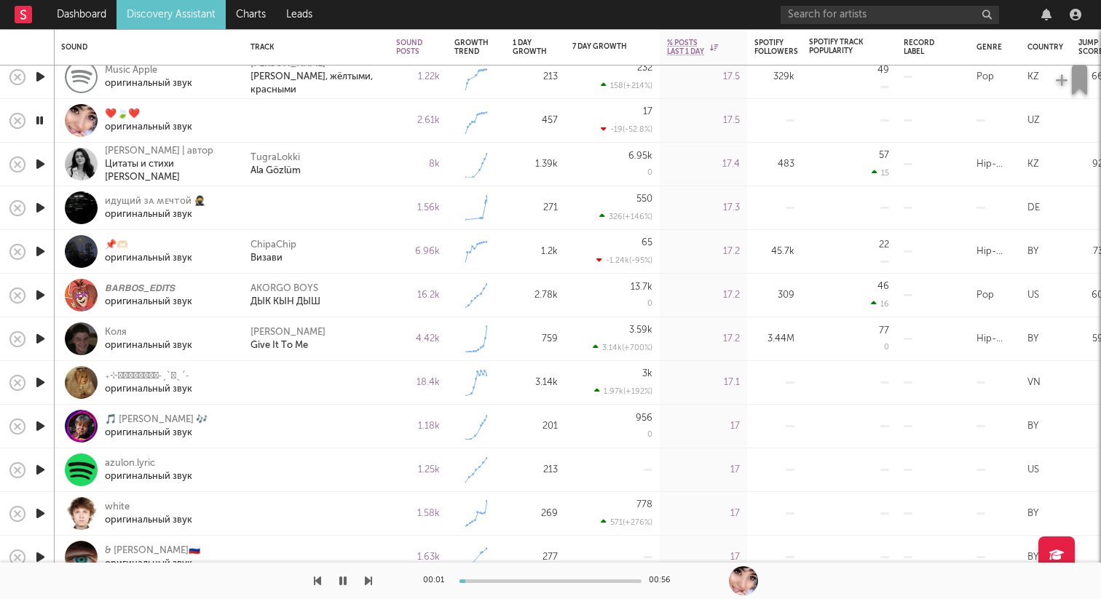
click at [41, 119] on icon "button" at bounding box center [40, 120] width 14 height 18
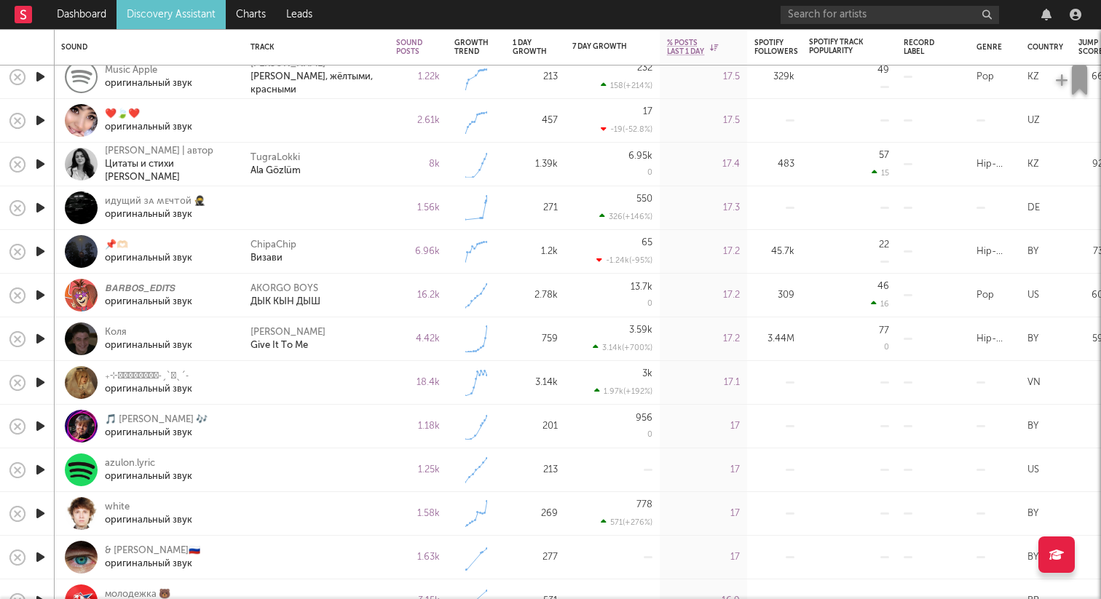
click at [40, 118] on icon "button" at bounding box center [40, 120] width 15 height 18
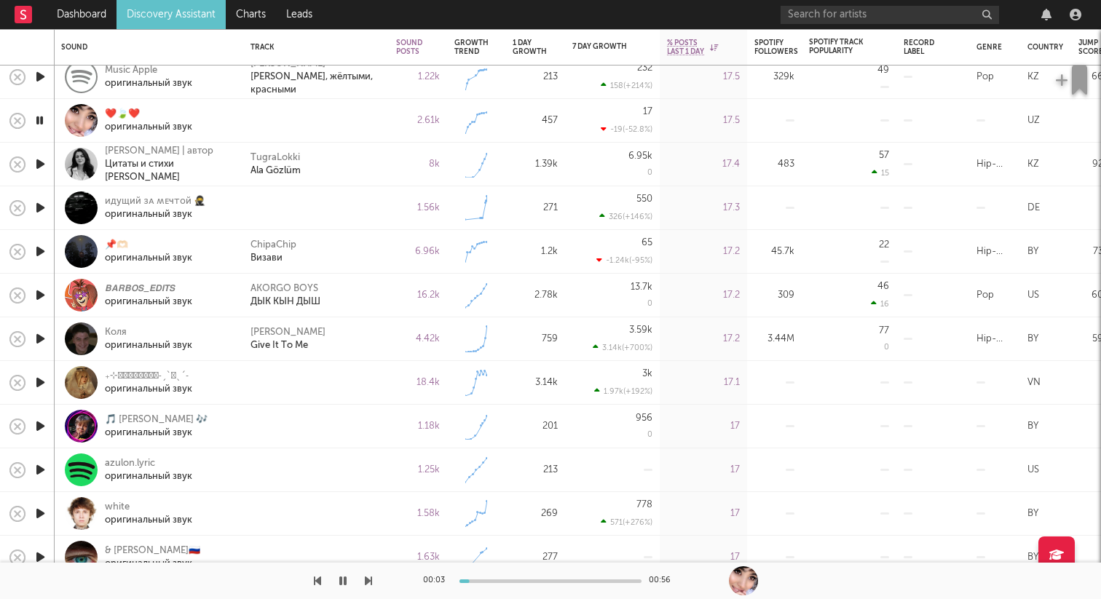
click at [39, 209] on icon "button" at bounding box center [40, 208] width 15 height 18
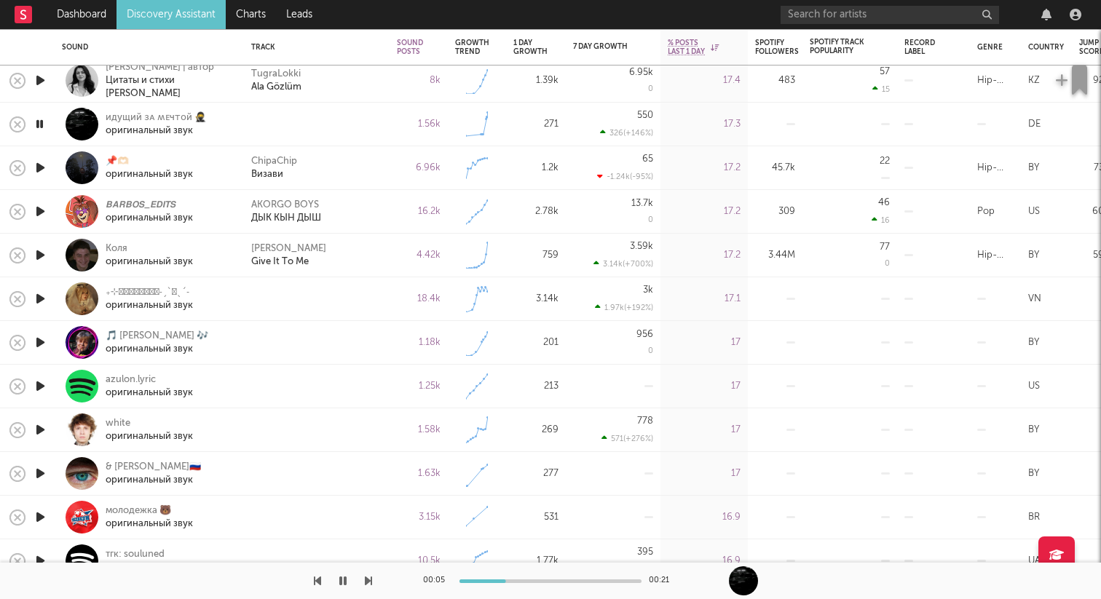
click at [44, 119] on icon "button" at bounding box center [40, 124] width 14 height 18
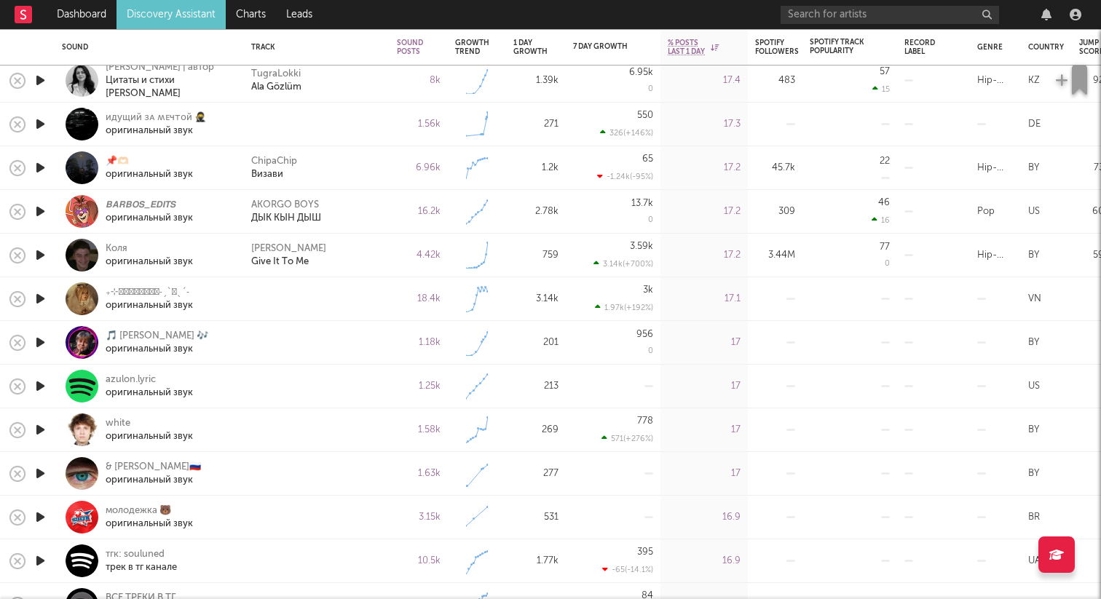
click at [41, 296] on icon "button" at bounding box center [40, 299] width 15 height 18
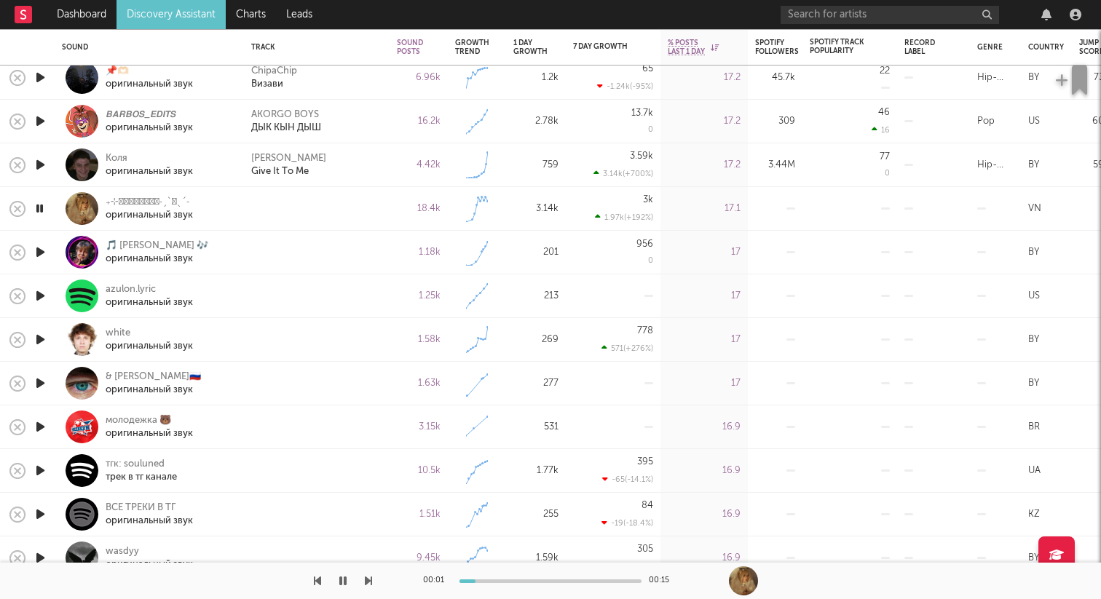
click at [42, 256] on icon "button" at bounding box center [40, 252] width 15 height 18
click at [40, 291] on icon "button" at bounding box center [40, 296] width 15 height 18
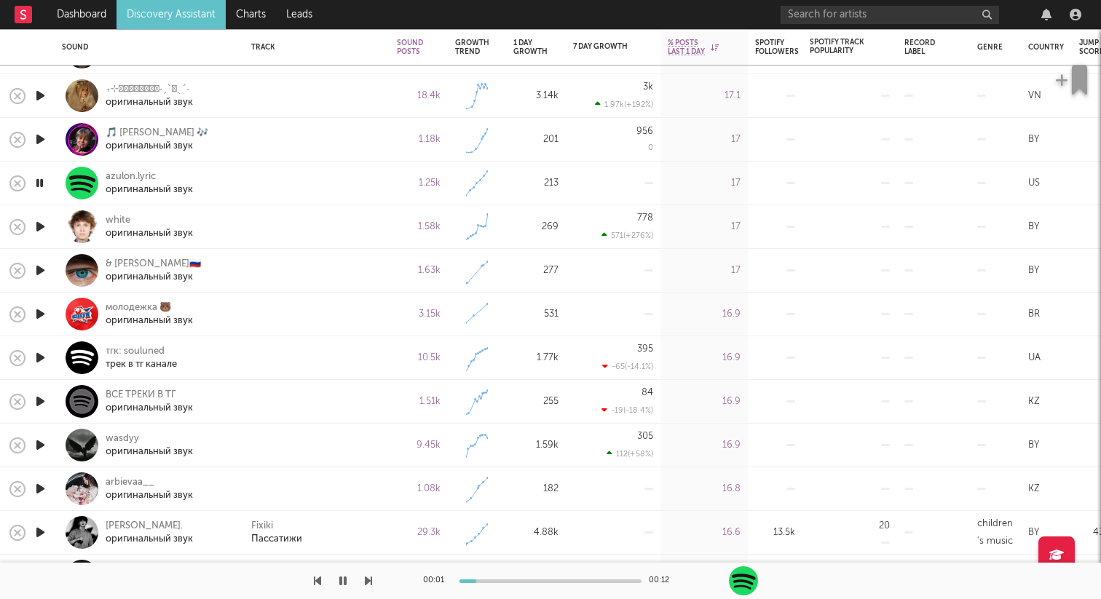
click at [42, 227] on icon "button" at bounding box center [40, 227] width 15 height 18
click at [41, 267] on icon "button" at bounding box center [40, 270] width 15 height 18
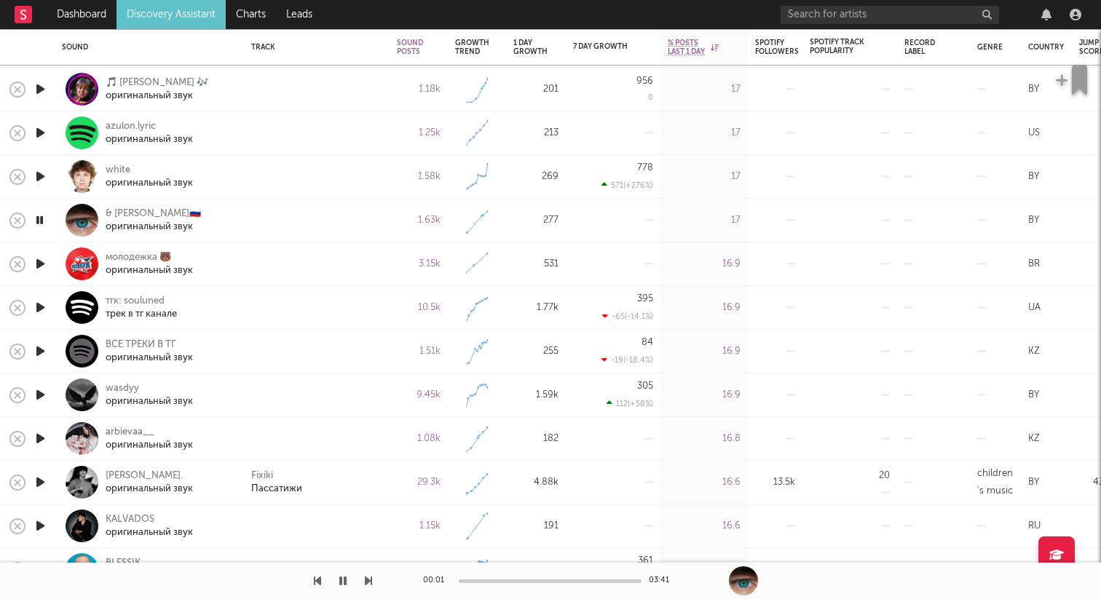
click at [39, 263] on icon "button" at bounding box center [40, 264] width 15 height 18
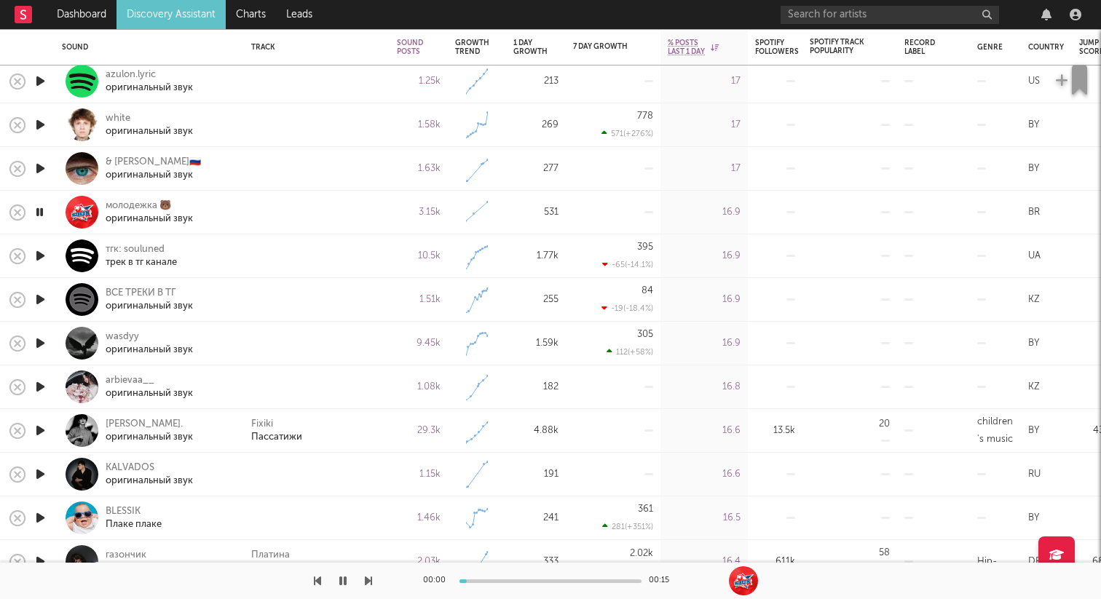
click at [41, 252] on icon "button" at bounding box center [40, 256] width 15 height 18
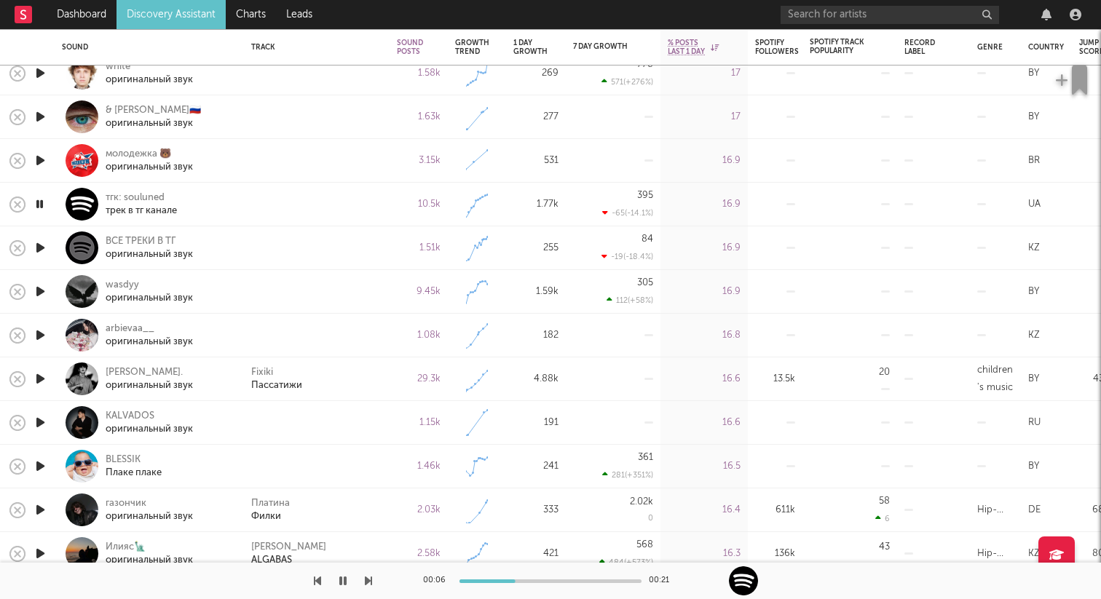
click at [41, 200] on icon "button" at bounding box center [40, 204] width 14 height 18
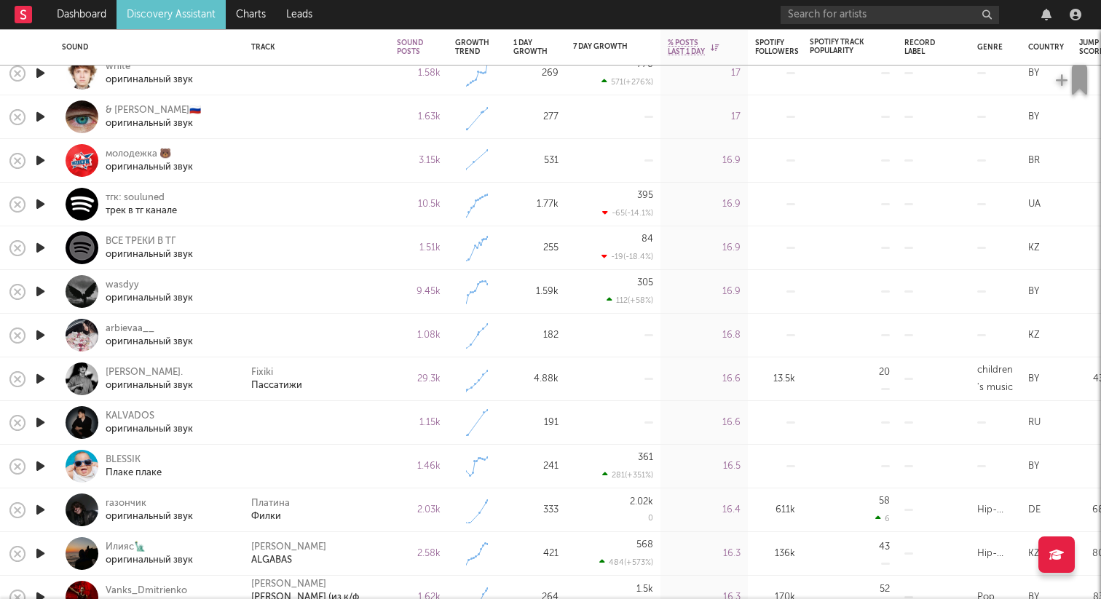
click at [43, 154] on icon "button" at bounding box center [40, 161] width 15 height 18
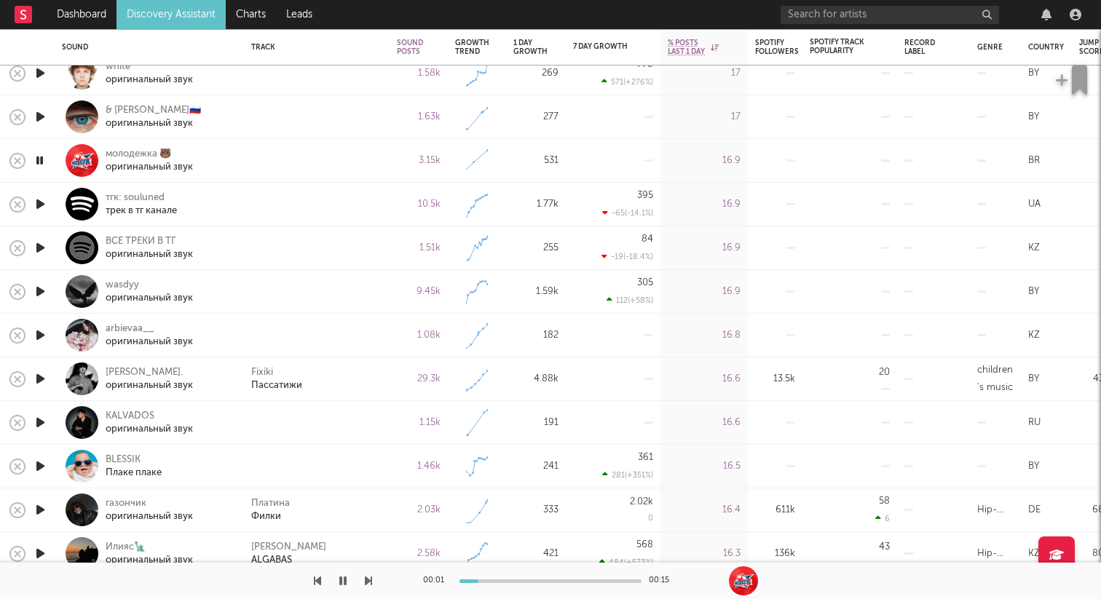
click at [43, 200] on icon "button" at bounding box center [40, 204] width 15 height 18
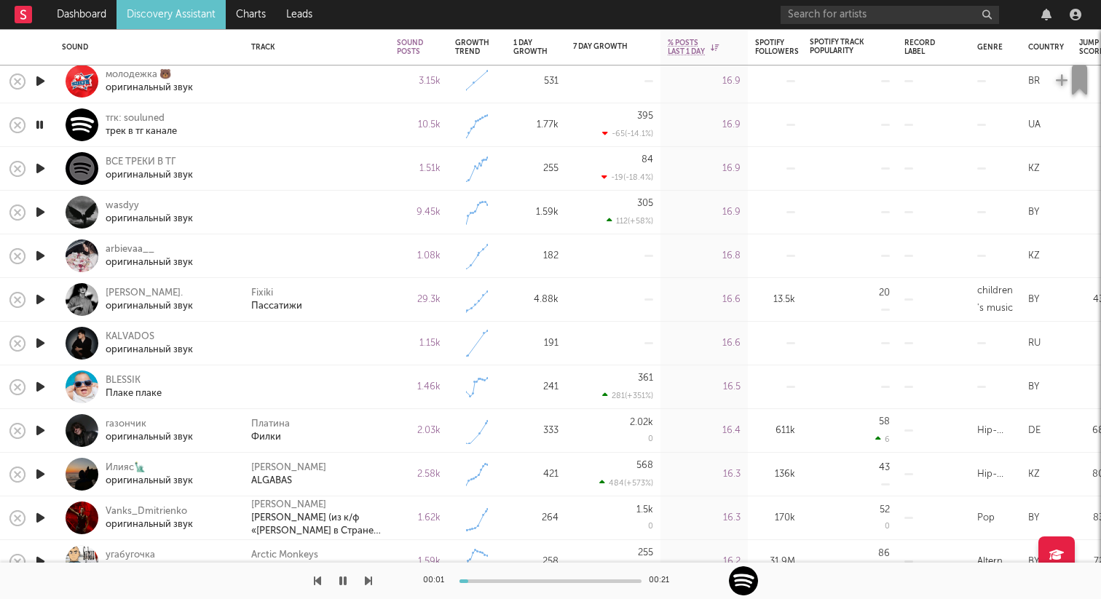
click at [35, 171] on icon "button" at bounding box center [40, 169] width 15 height 18
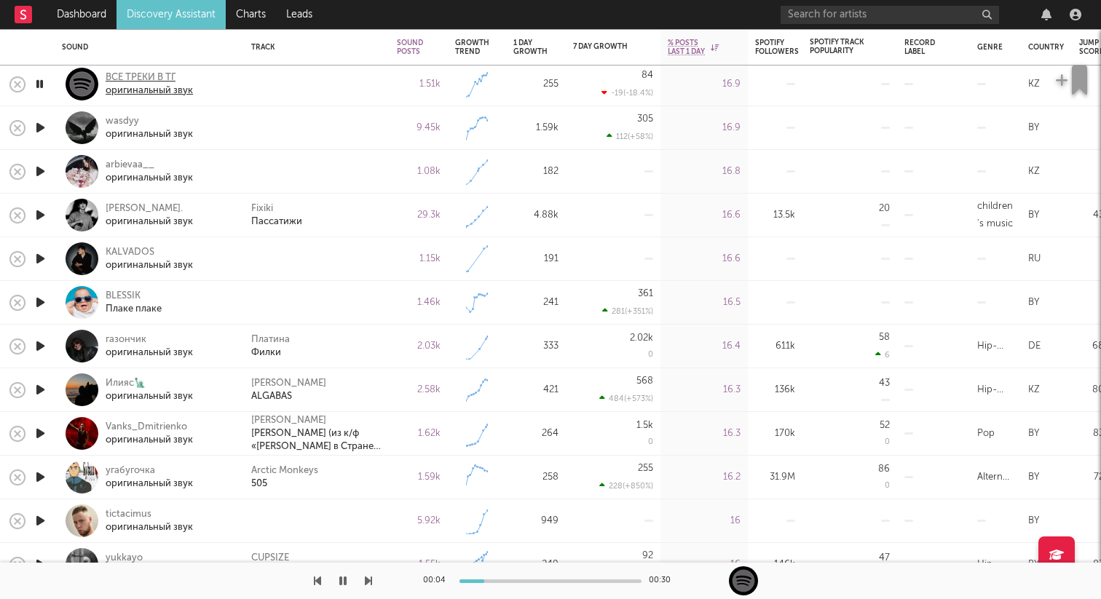
click at [141, 78] on div "ВСЕ ТРЕКИ В ТГ" at bounding box center [149, 77] width 87 height 13
click at [345, 583] on icon "button" at bounding box center [342, 581] width 7 height 12
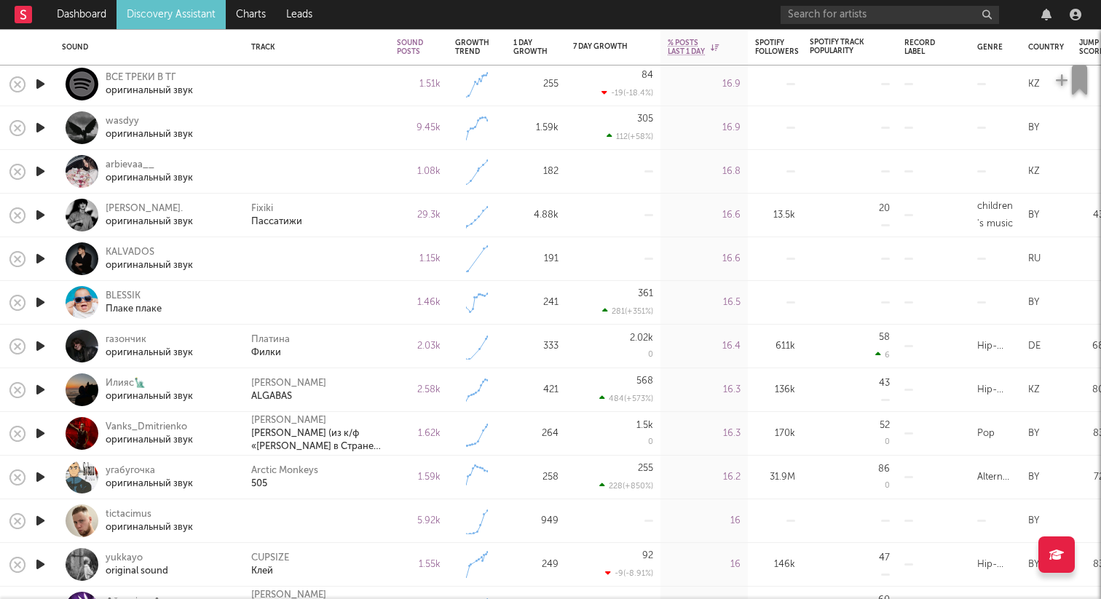
click at [38, 127] on icon "button" at bounding box center [40, 128] width 15 height 18
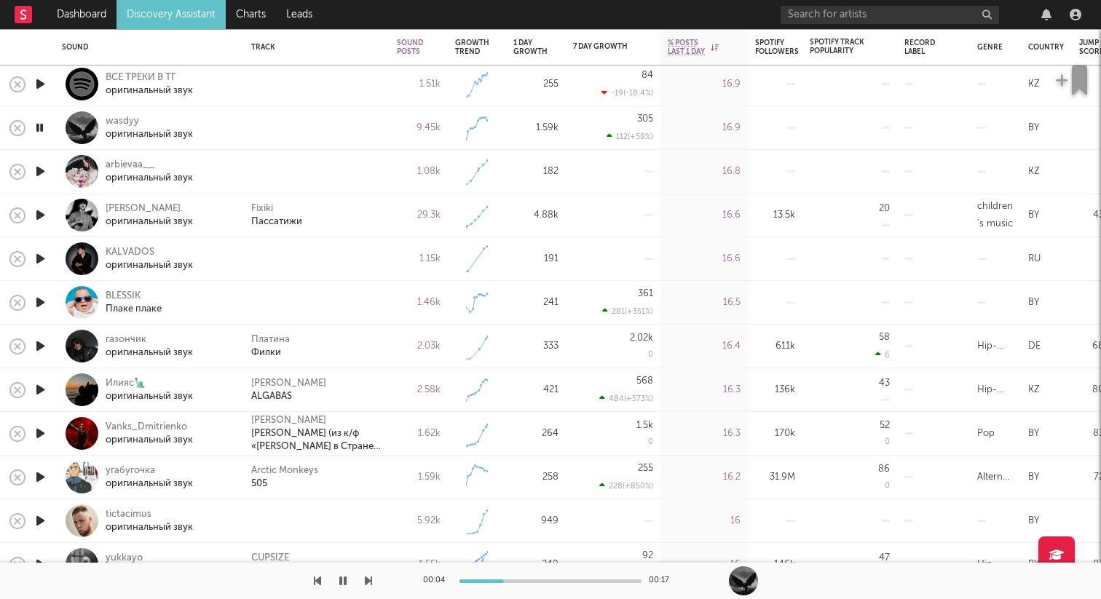
click at [43, 165] on icon "button" at bounding box center [40, 171] width 15 height 18
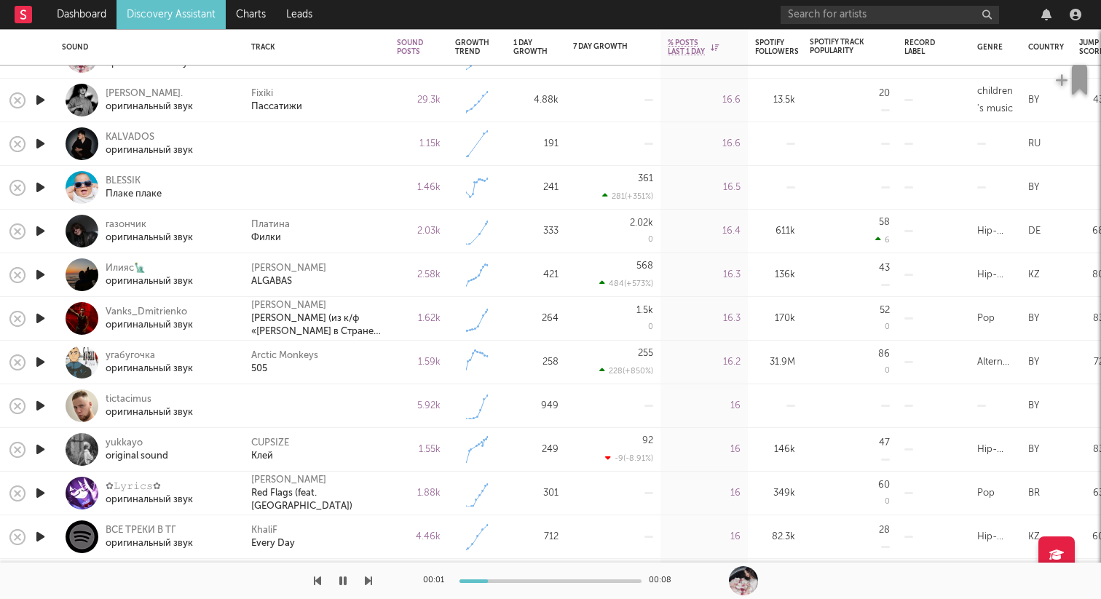
click at [42, 138] on icon "button" at bounding box center [40, 144] width 15 height 18
click at [37, 184] on icon "button" at bounding box center [40, 187] width 15 height 18
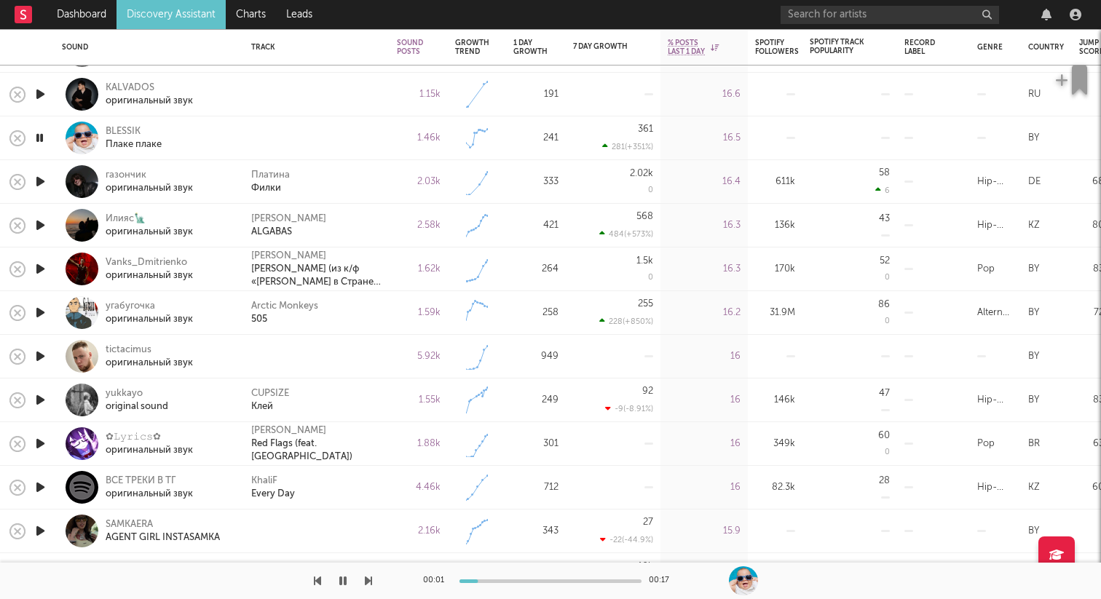
click at [41, 136] on icon "button" at bounding box center [40, 138] width 14 height 18
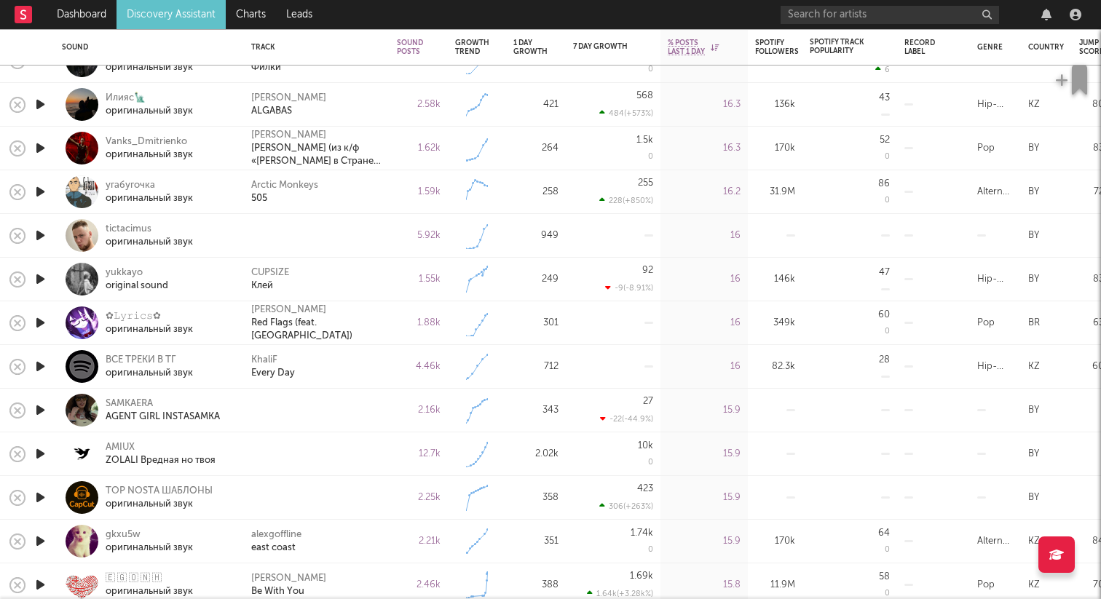
click at [44, 236] on icon "button" at bounding box center [40, 236] width 15 height 18
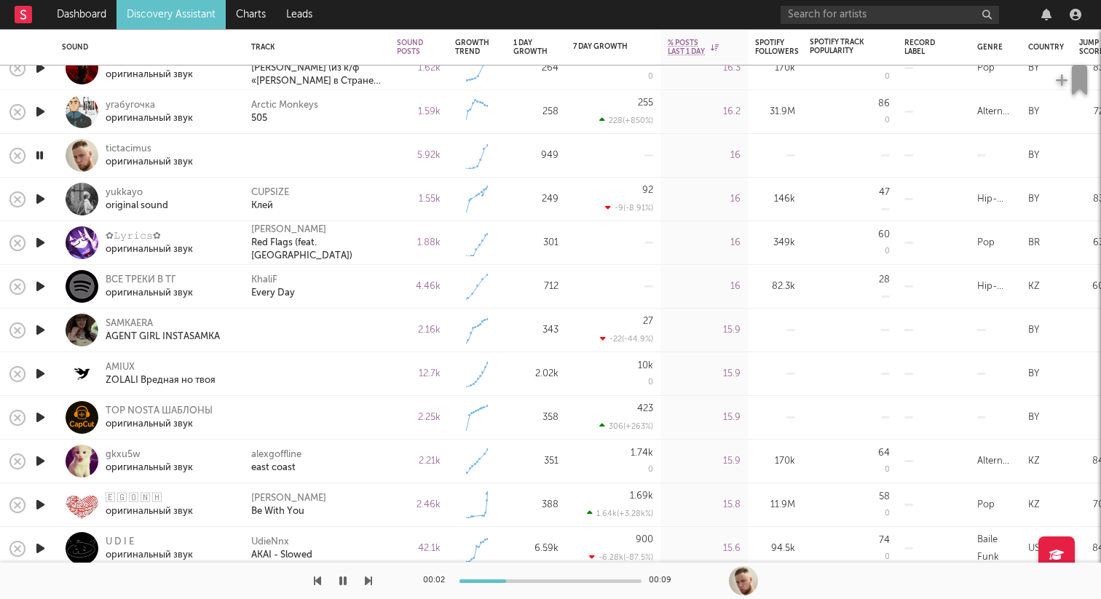
click at [42, 328] on icon "button" at bounding box center [40, 330] width 15 height 18
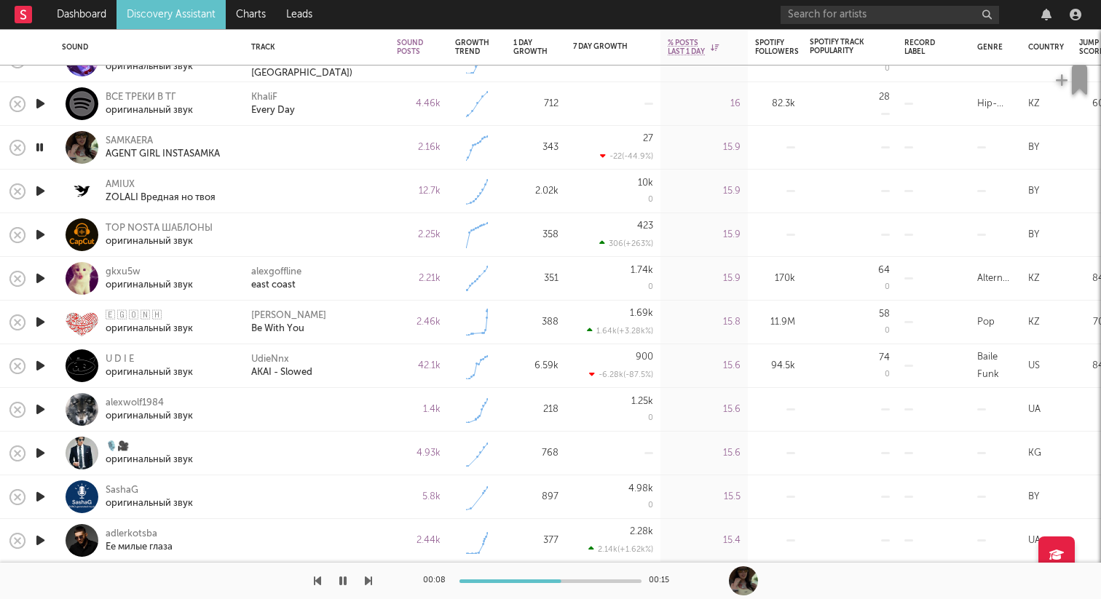
click at [44, 147] on icon "button" at bounding box center [40, 147] width 14 height 18
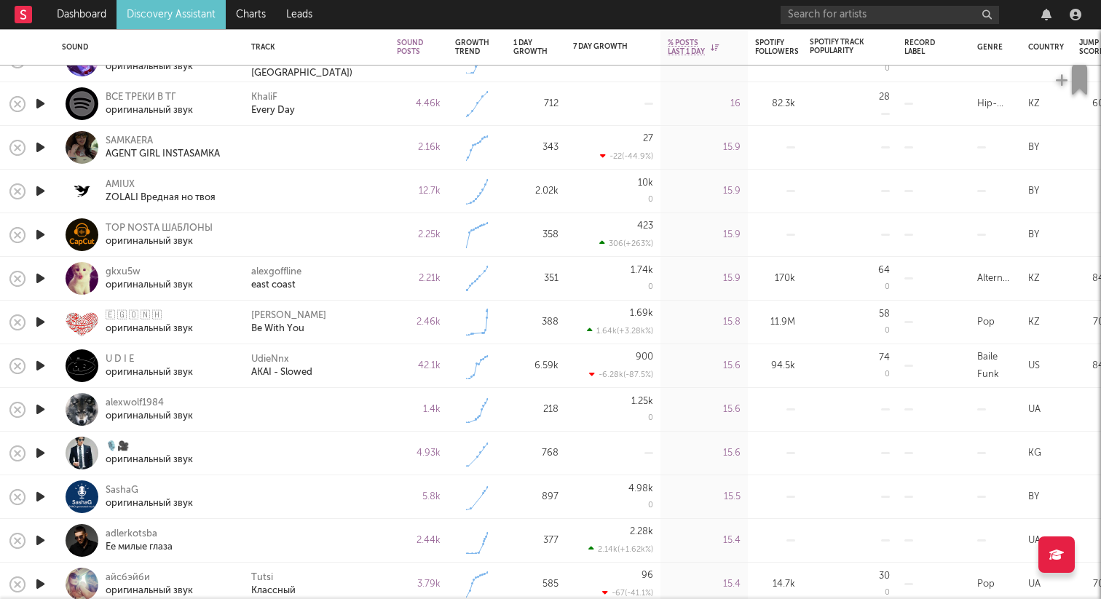
click at [38, 192] on icon "button" at bounding box center [40, 191] width 15 height 18
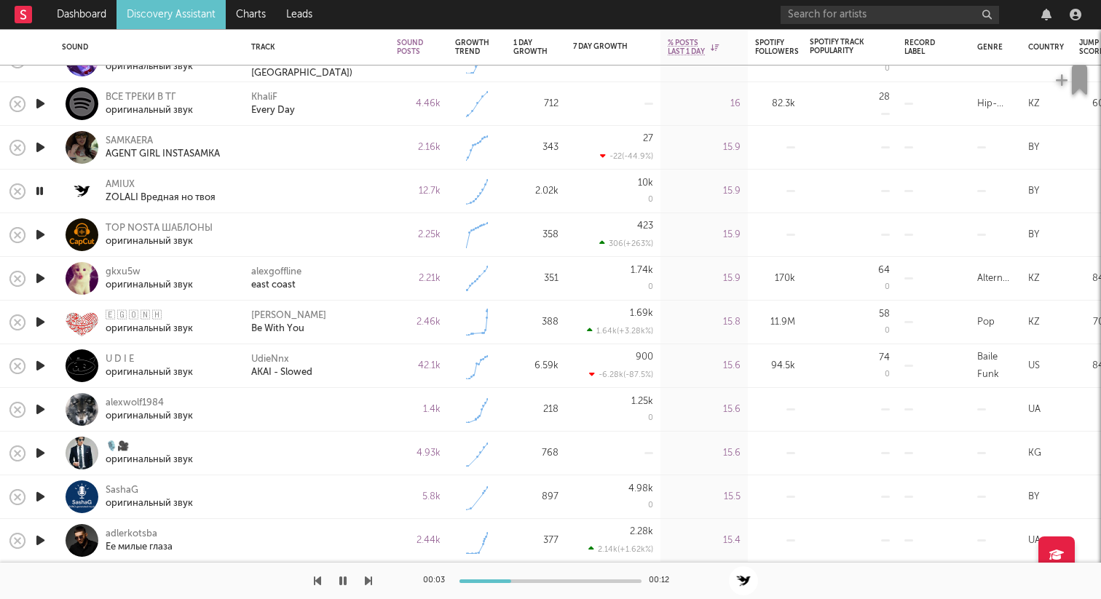
click at [44, 186] on icon "button" at bounding box center [40, 191] width 14 height 18
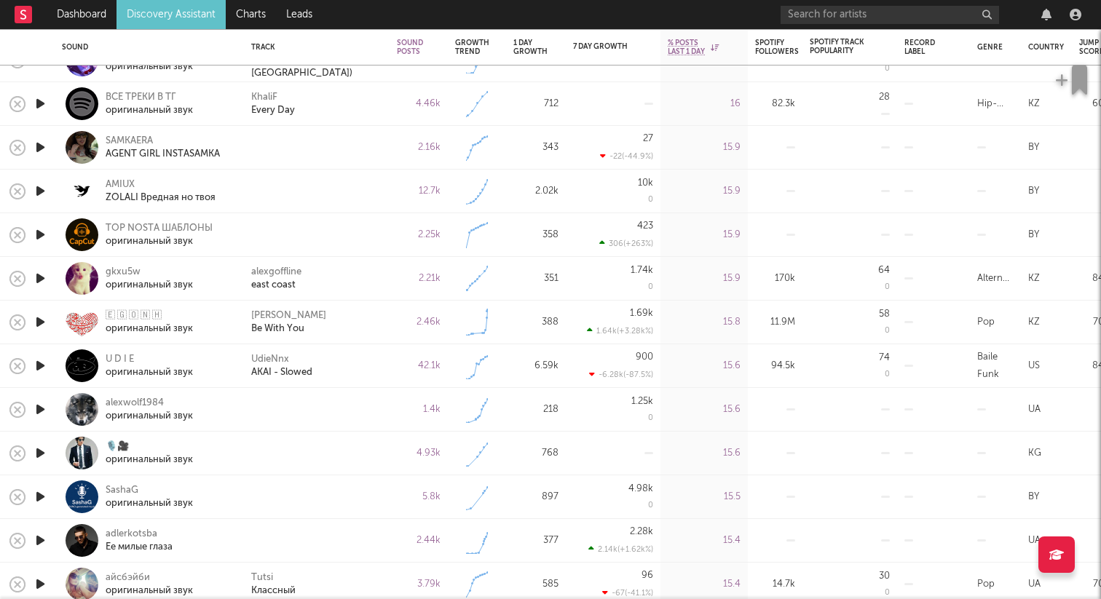
click at [46, 234] on icon "button" at bounding box center [40, 235] width 15 height 18
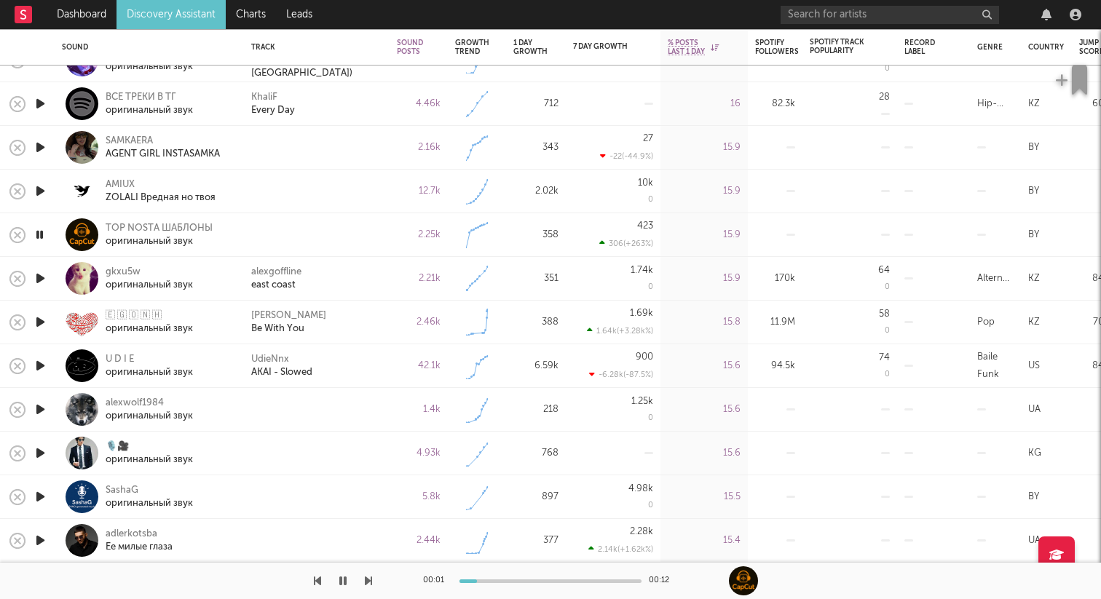
click at [344, 584] on icon "button" at bounding box center [342, 581] width 7 height 12
click at [344, 582] on icon "button" at bounding box center [343, 581] width 9 height 12
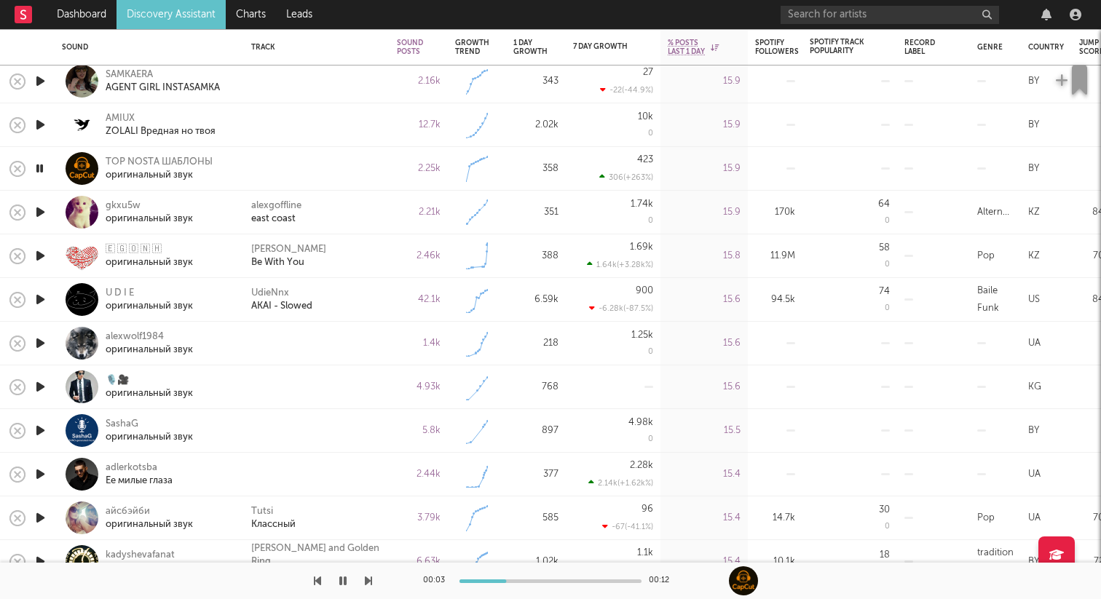
click at [44, 339] on icon "button" at bounding box center [40, 343] width 15 height 18
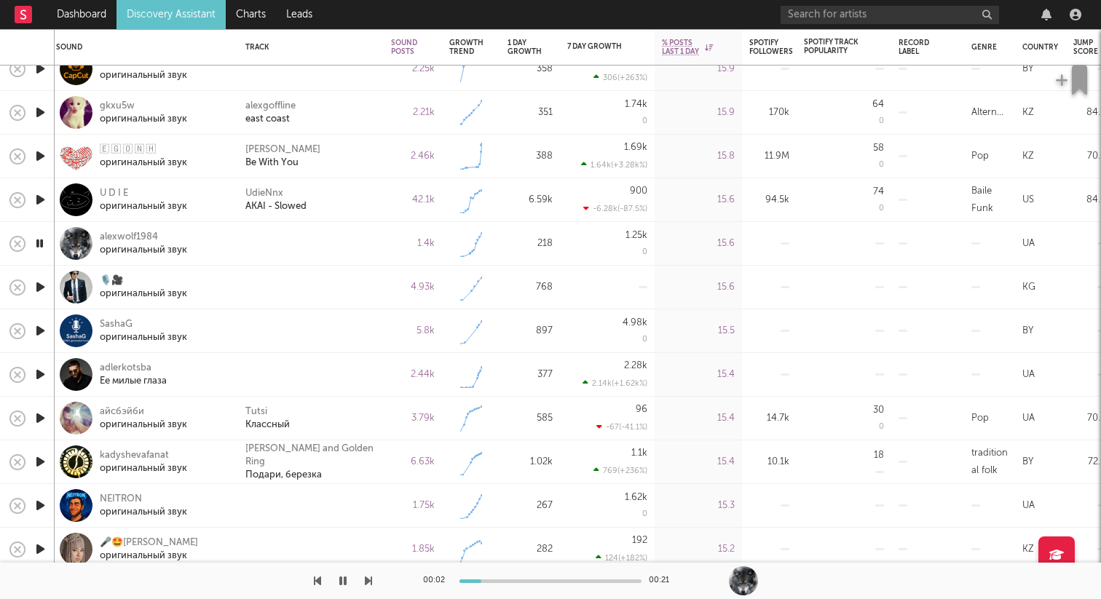
click at [36, 291] on icon "button" at bounding box center [40, 287] width 15 height 18
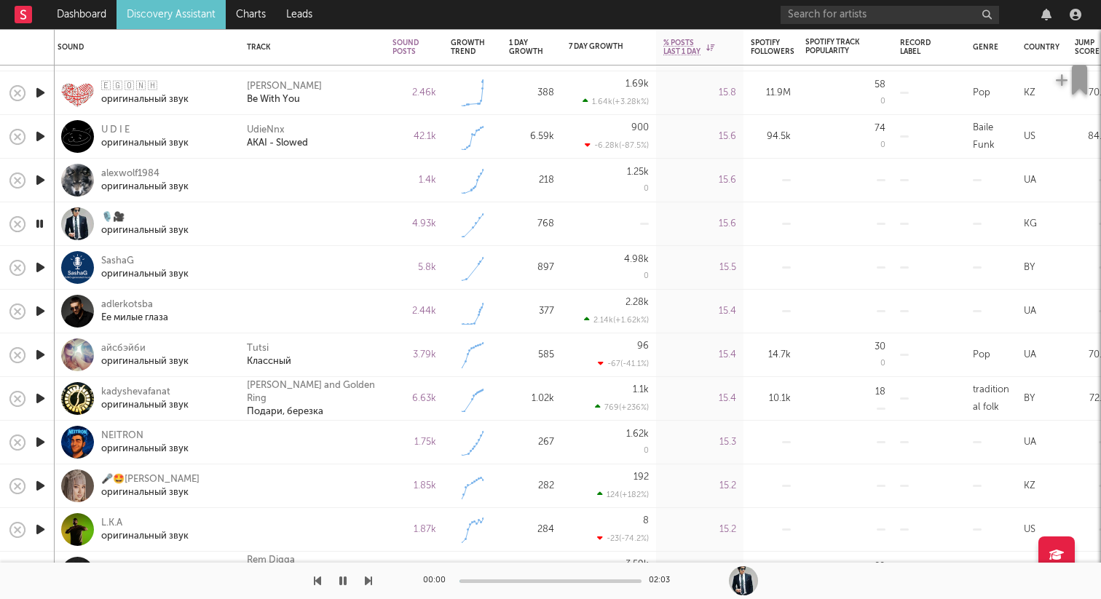
click at [43, 269] on icon "button" at bounding box center [40, 268] width 15 height 18
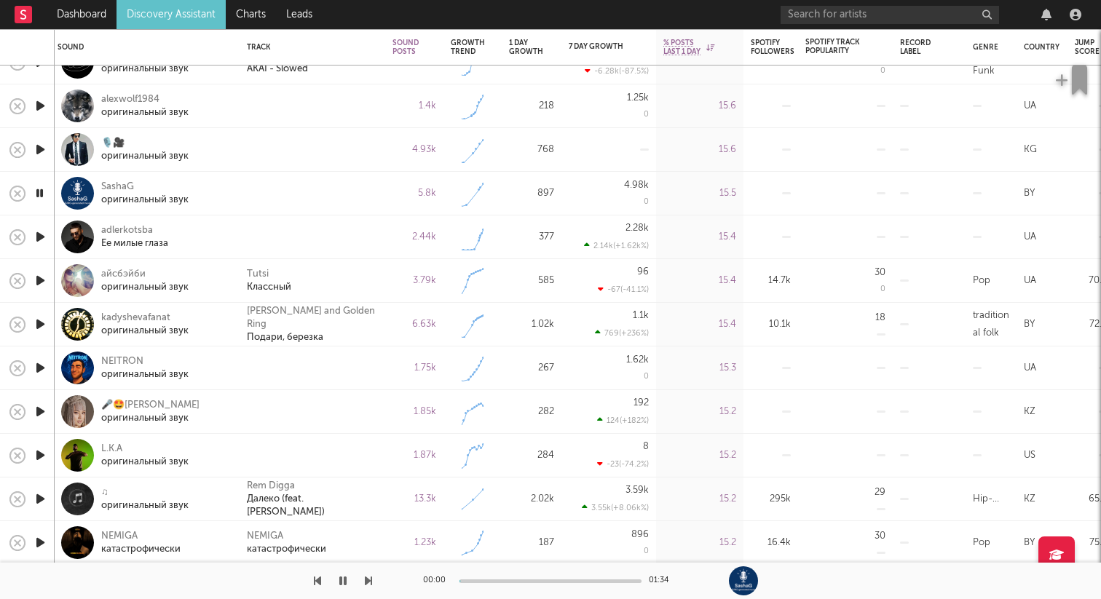
click at [36, 232] on icon "button" at bounding box center [40, 237] width 15 height 18
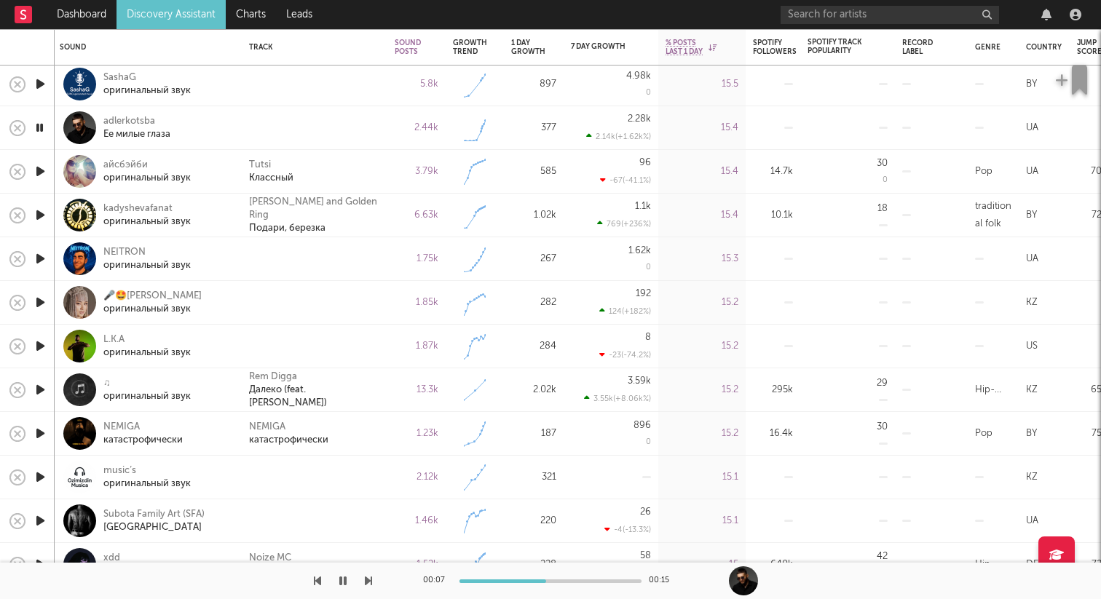
click at [40, 262] on icon "button" at bounding box center [40, 259] width 15 height 18
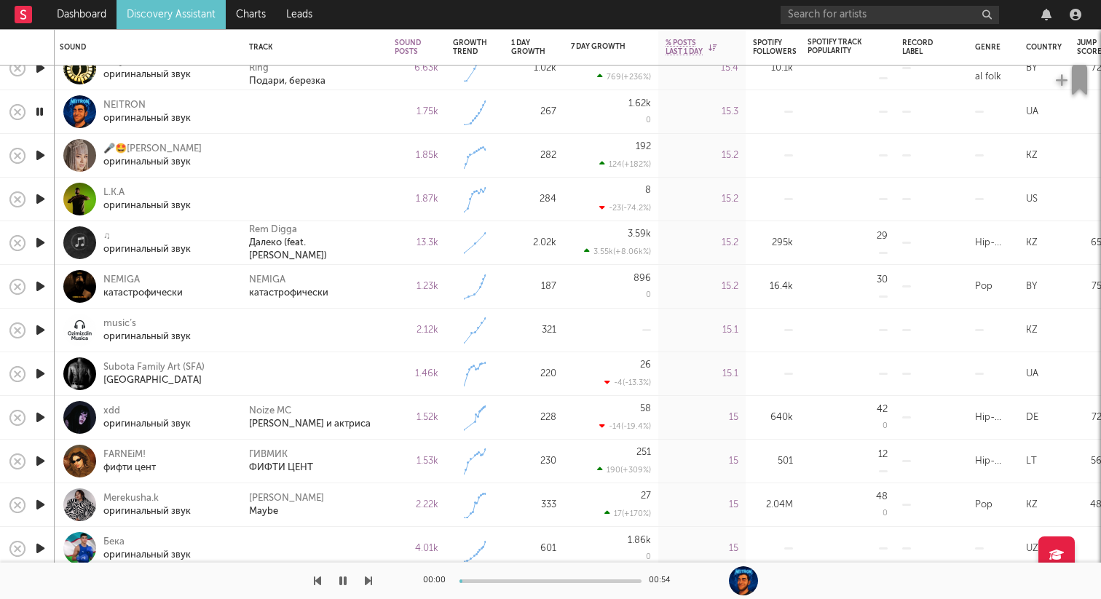
click at [41, 161] on icon "button" at bounding box center [40, 155] width 15 height 18
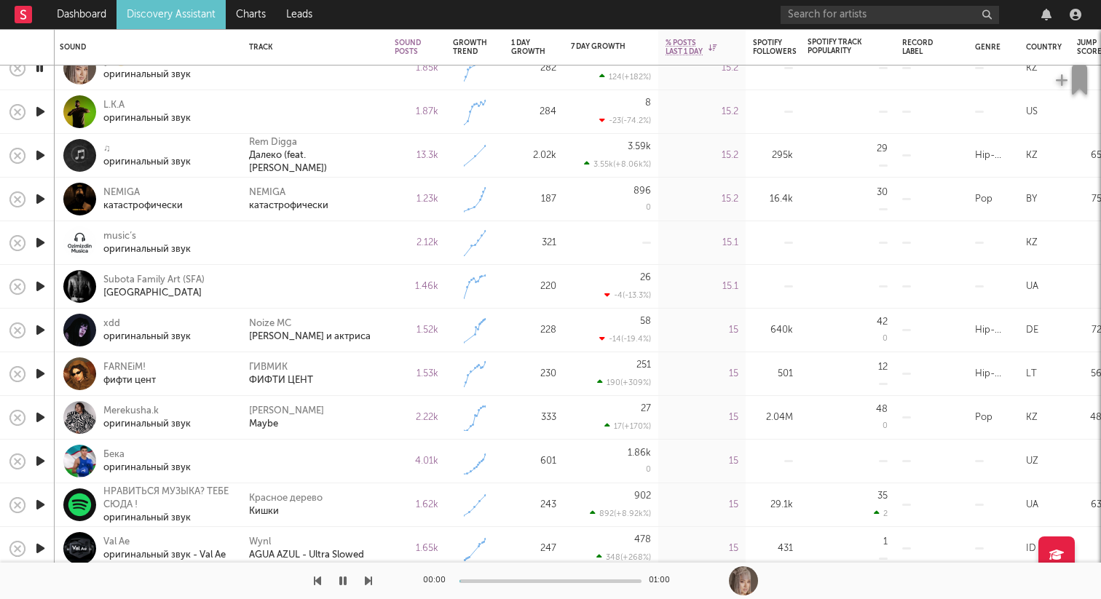
click at [45, 119] on icon "button" at bounding box center [40, 112] width 15 height 18
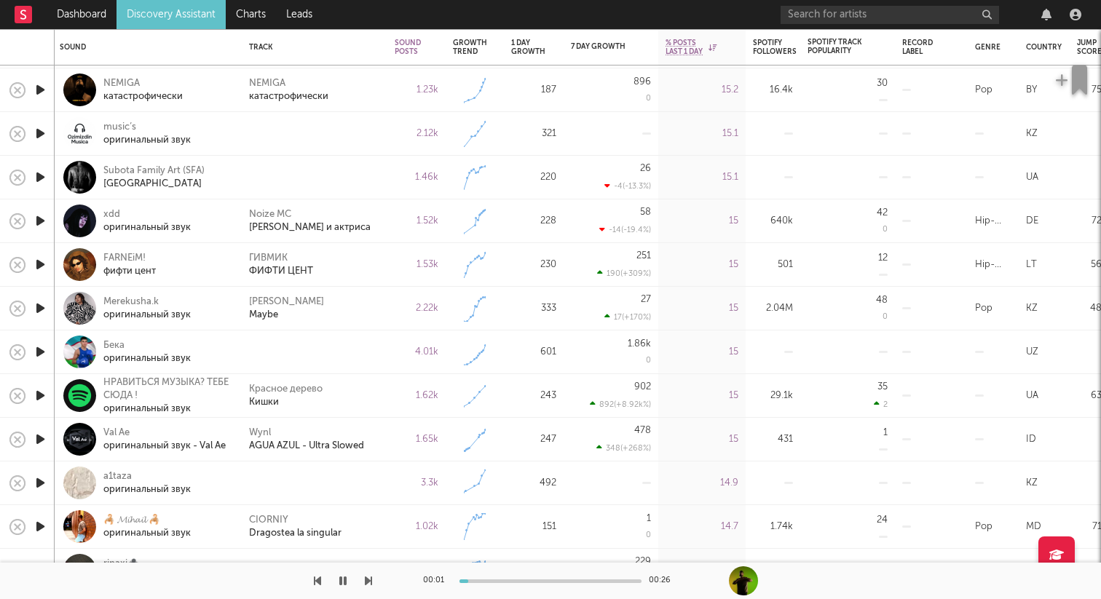
click at [36, 127] on icon "button" at bounding box center [40, 134] width 15 height 18
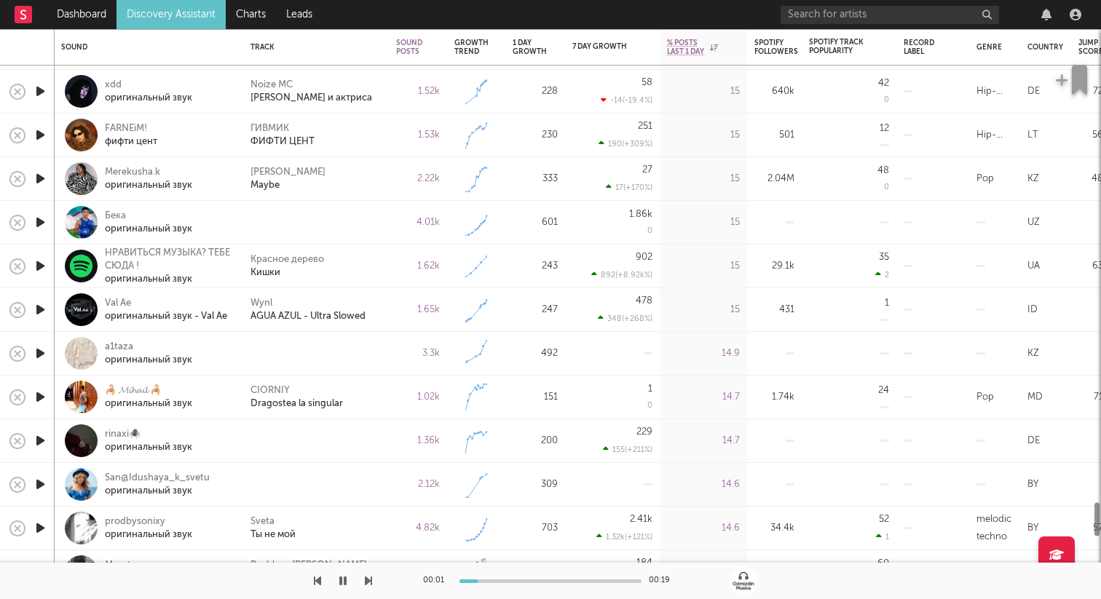
click at [42, 222] on icon "button" at bounding box center [40, 222] width 15 height 18
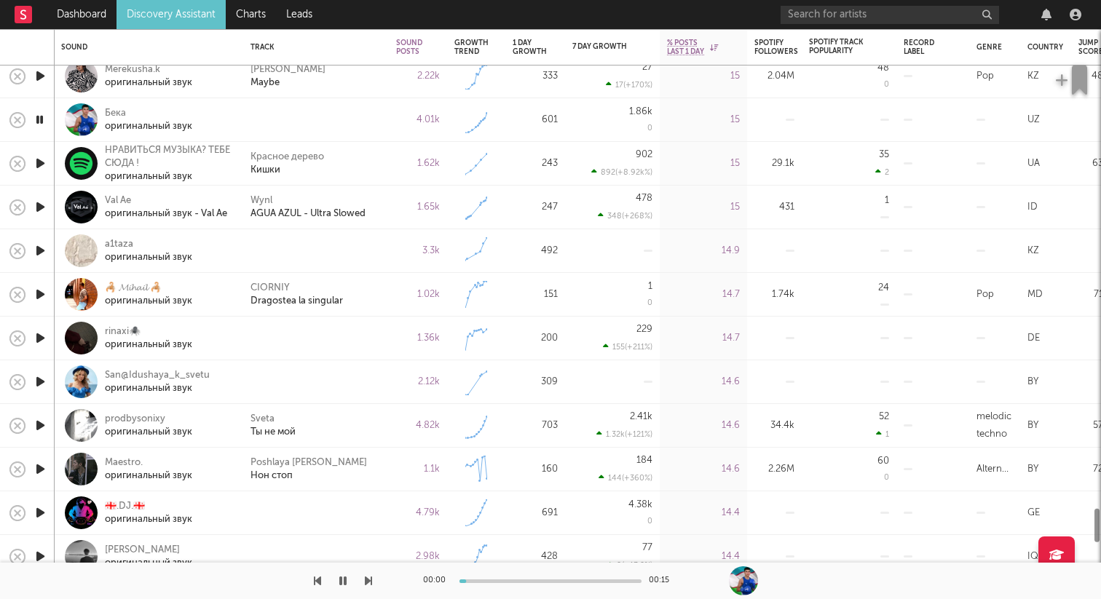
click at [43, 251] on icon "button" at bounding box center [40, 251] width 15 height 18
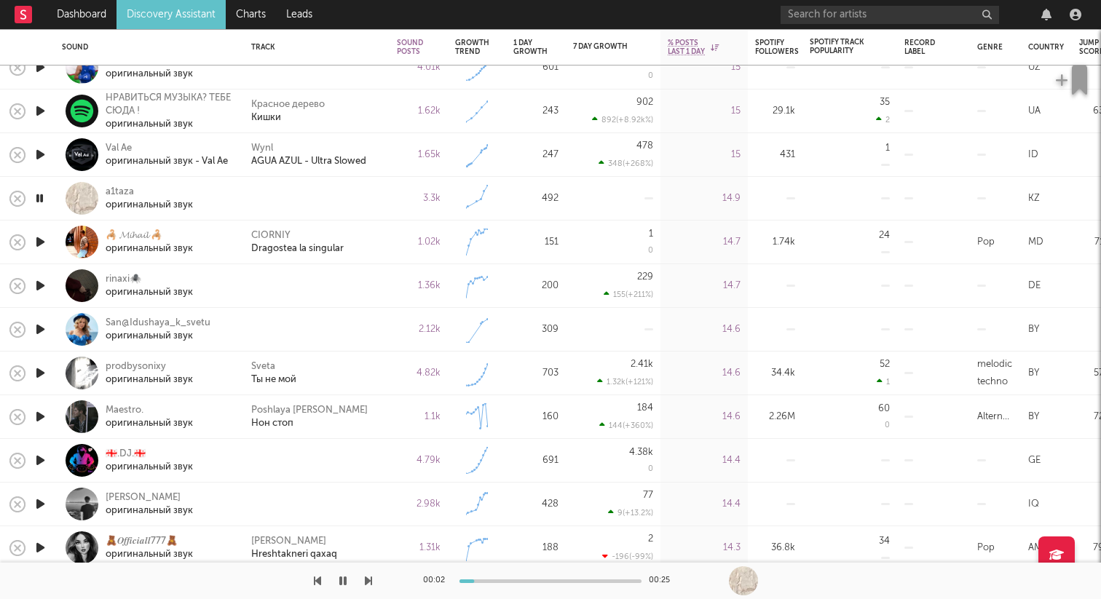
click at [44, 286] on icon "button" at bounding box center [40, 286] width 15 height 18
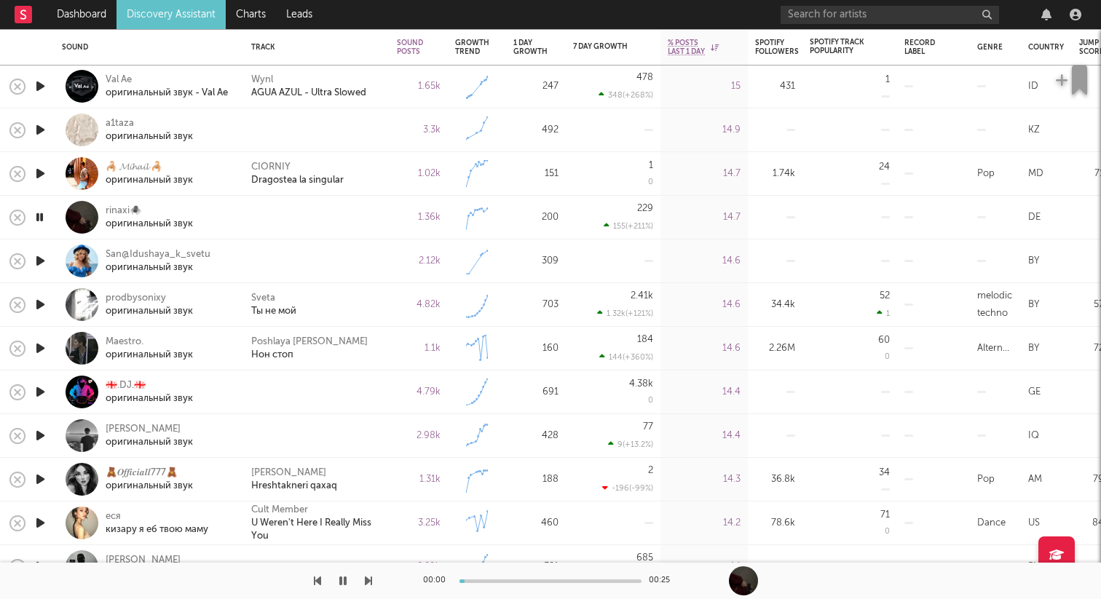
click at [39, 262] on icon "button" at bounding box center [40, 261] width 15 height 18
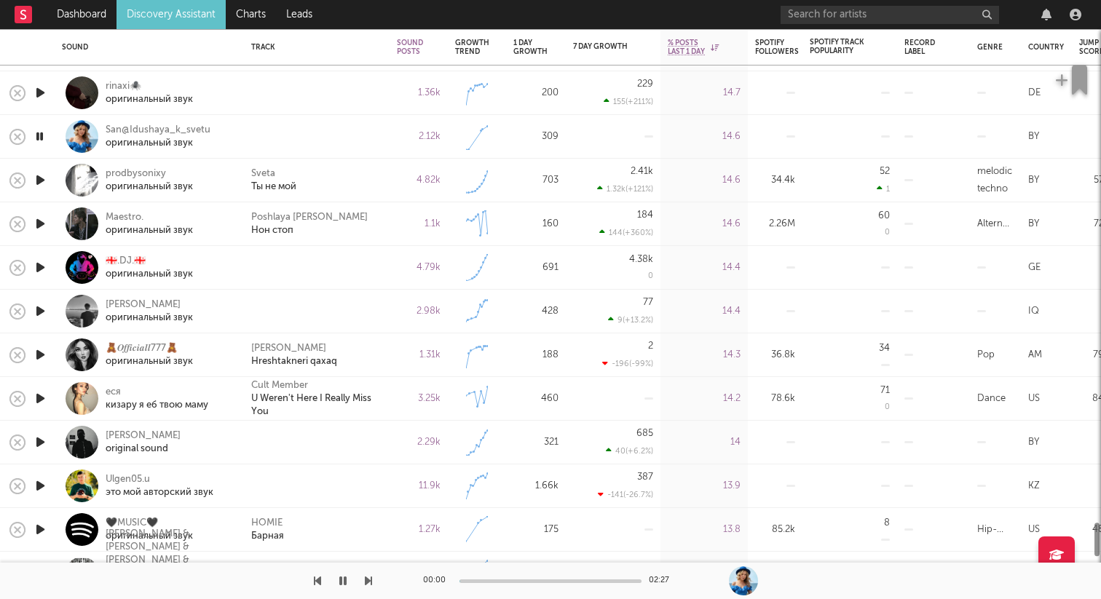
click at [42, 264] on icon "button" at bounding box center [40, 268] width 15 height 18
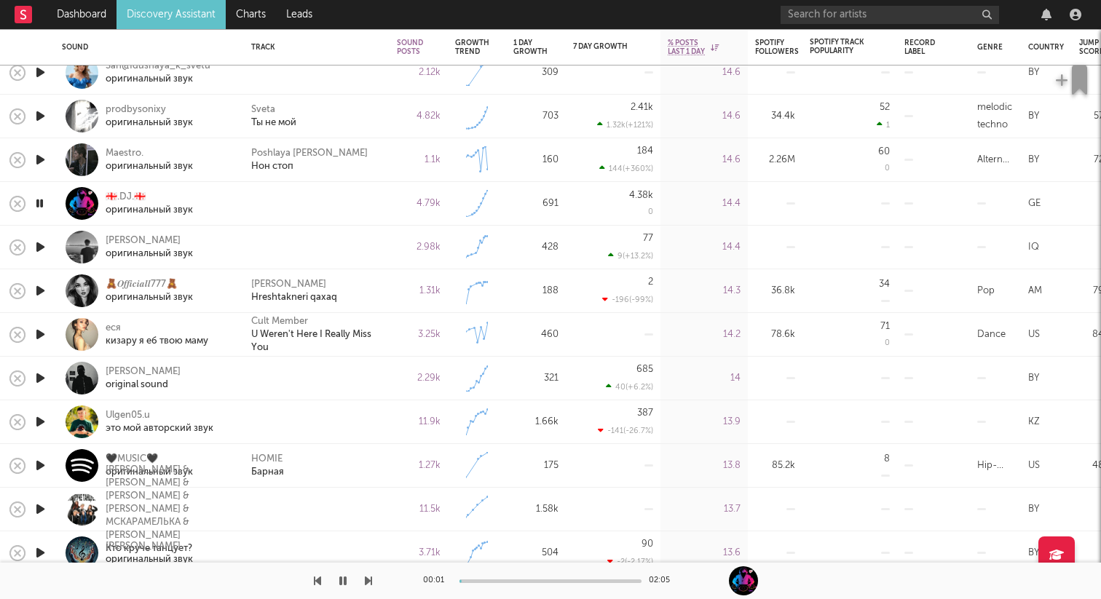
click at [37, 245] on icon "button" at bounding box center [40, 247] width 15 height 18
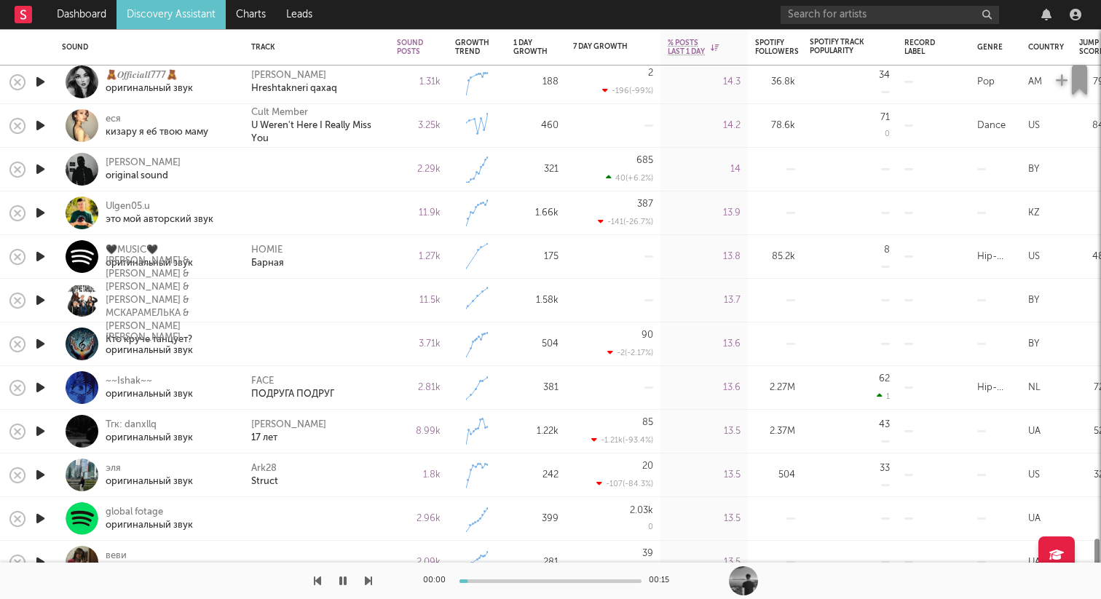
click at [39, 165] on icon "button" at bounding box center [40, 169] width 15 height 18
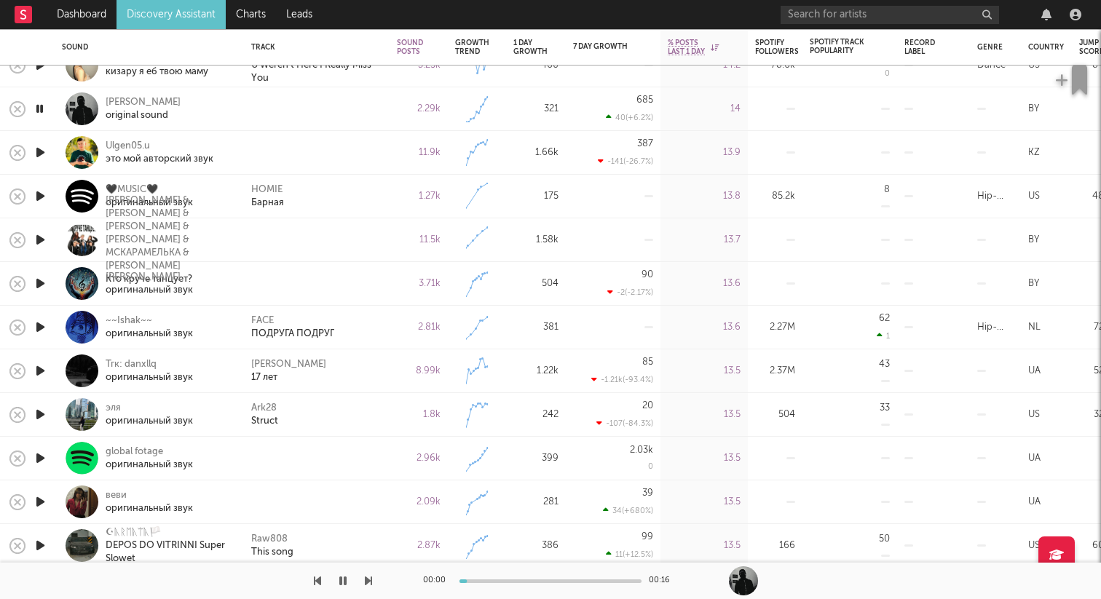
click at [42, 157] on icon "button" at bounding box center [40, 152] width 15 height 18
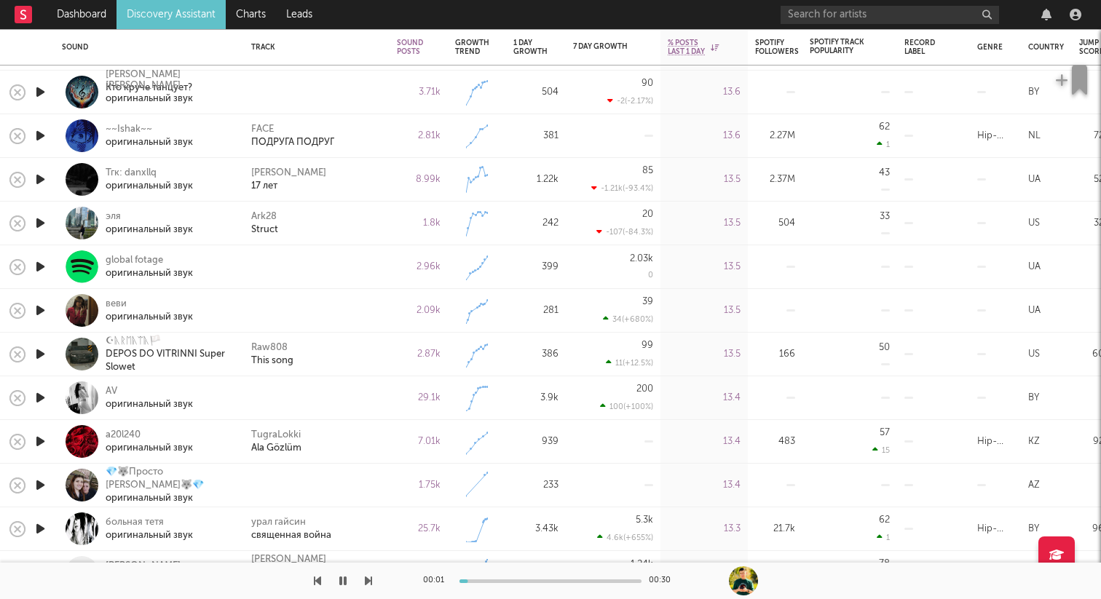
click at [42, 263] on icon "button" at bounding box center [40, 267] width 15 height 18
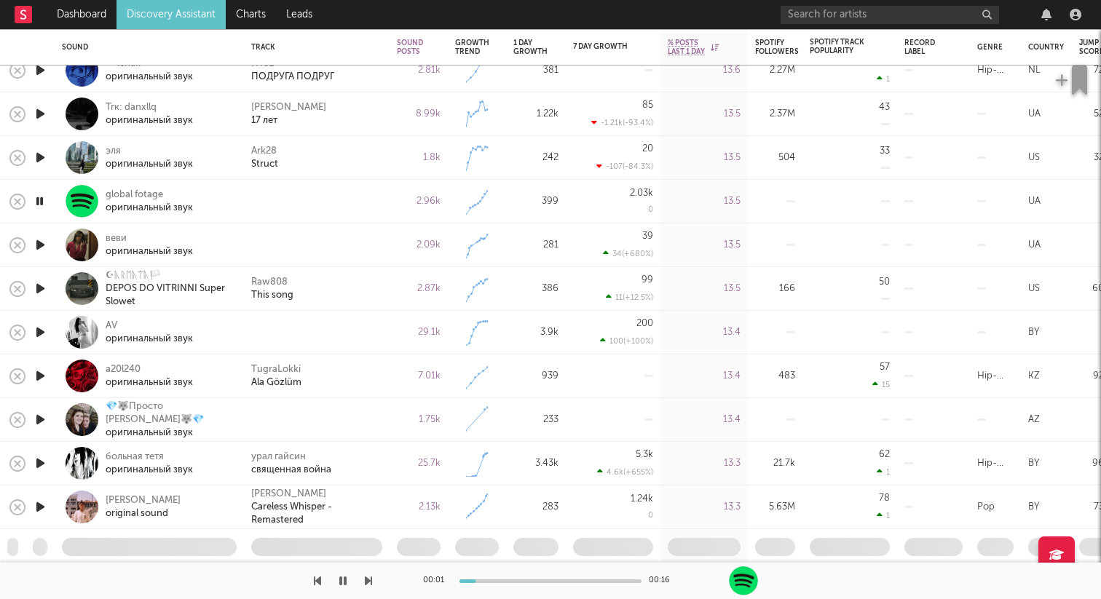
click at [43, 201] on icon "button" at bounding box center [40, 201] width 14 height 18
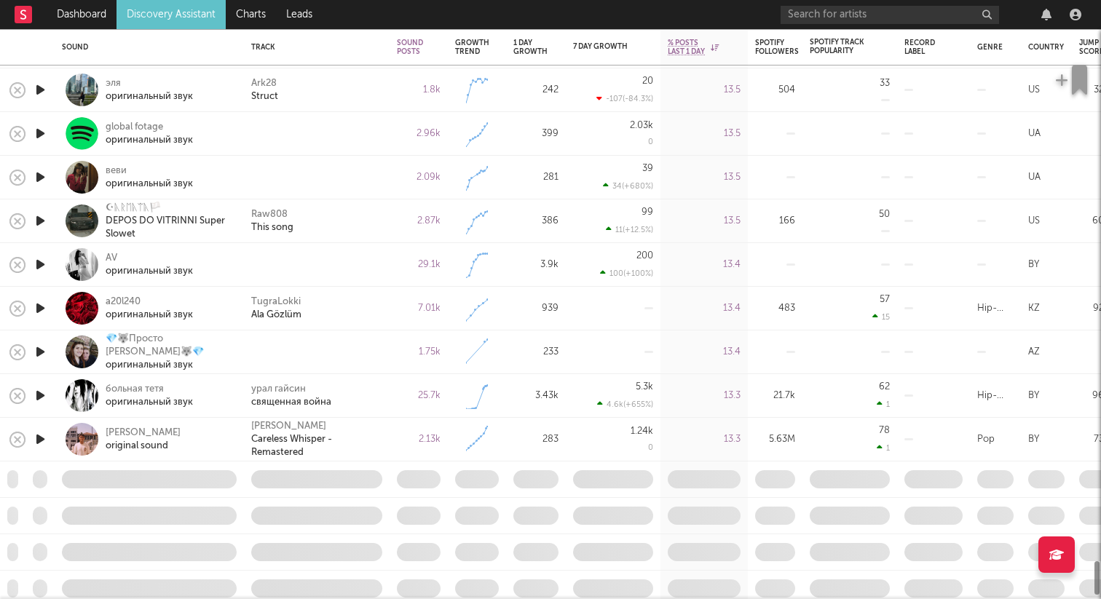
click at [40, 179] on icon "button" at bounding box center [40, 177] width 15 height 18
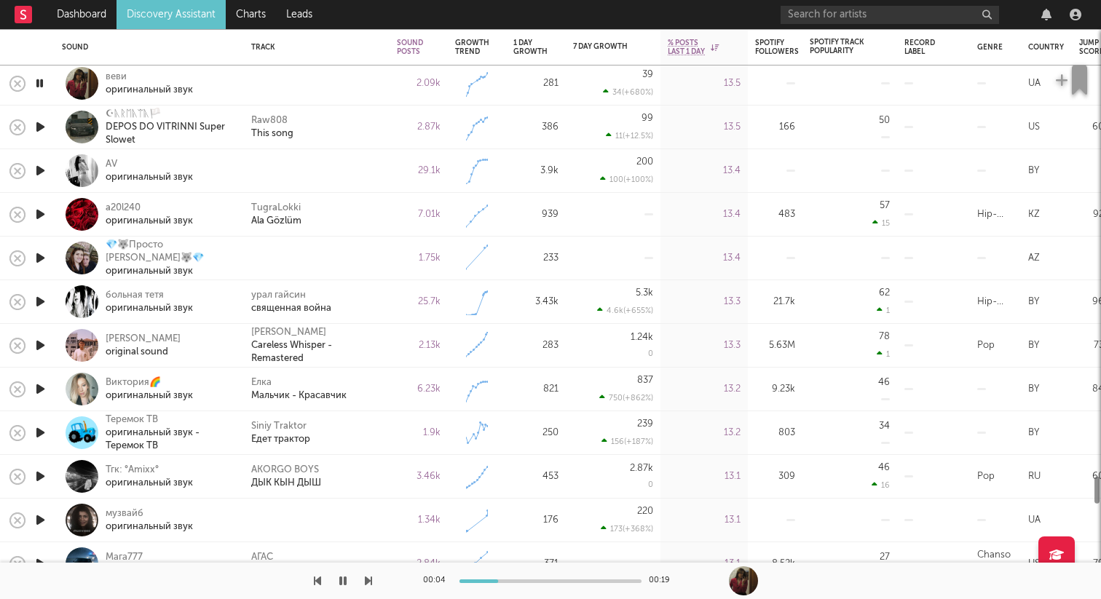
click at [39, 170] on icon "button" at bounding box center [40, 171] width 15 height 18
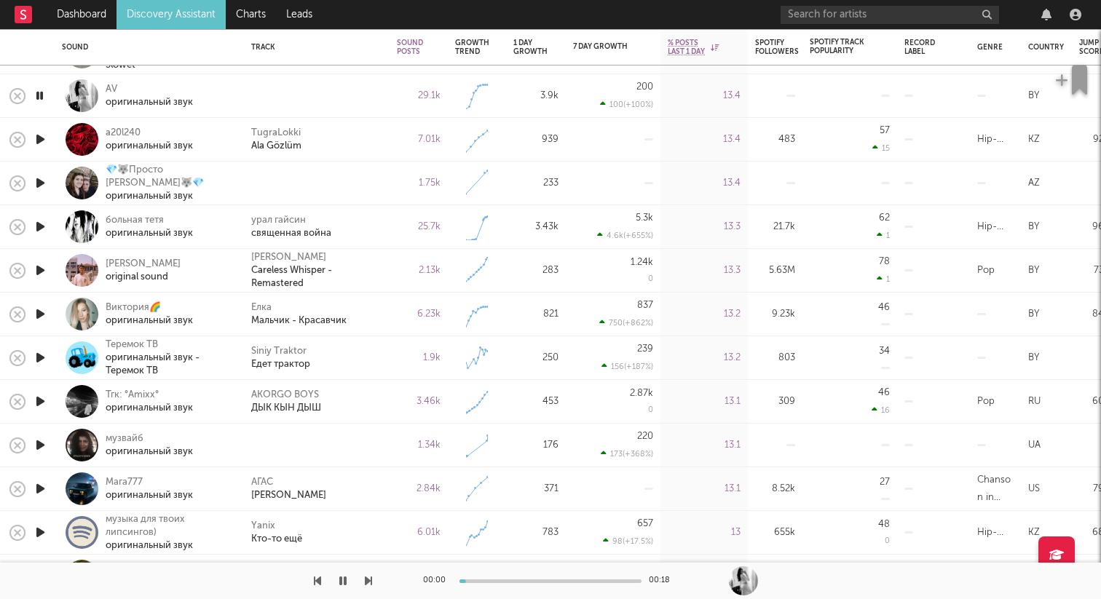
click at [37, 180] on icon "button" at bounding box center [40, 183] width 15 height 18
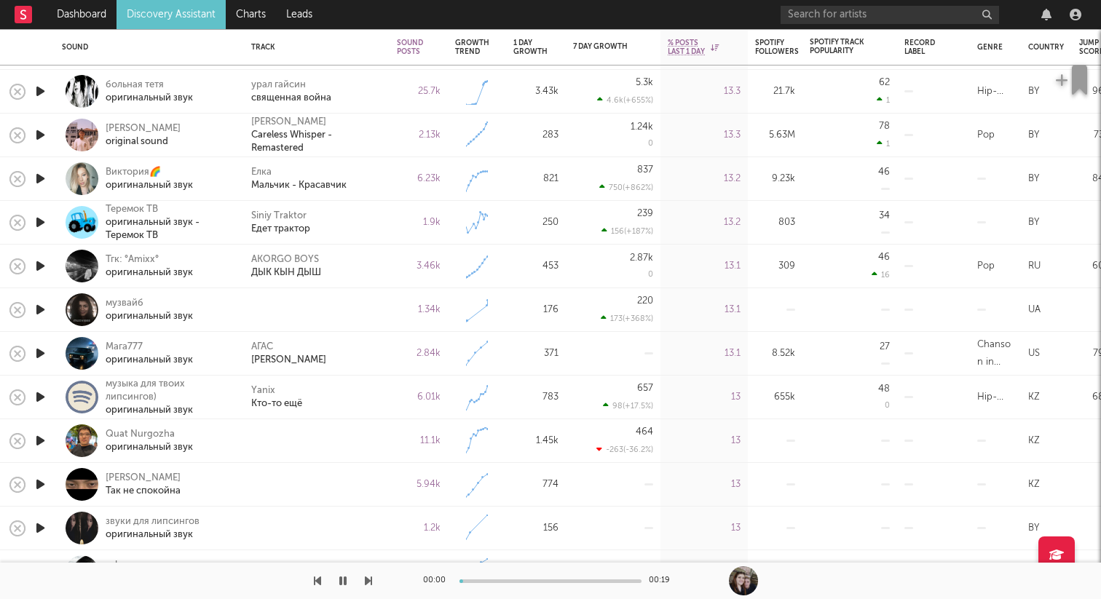
click at [43, 307] on icon "button" at bounding box center [40, 310] width 15 height 18
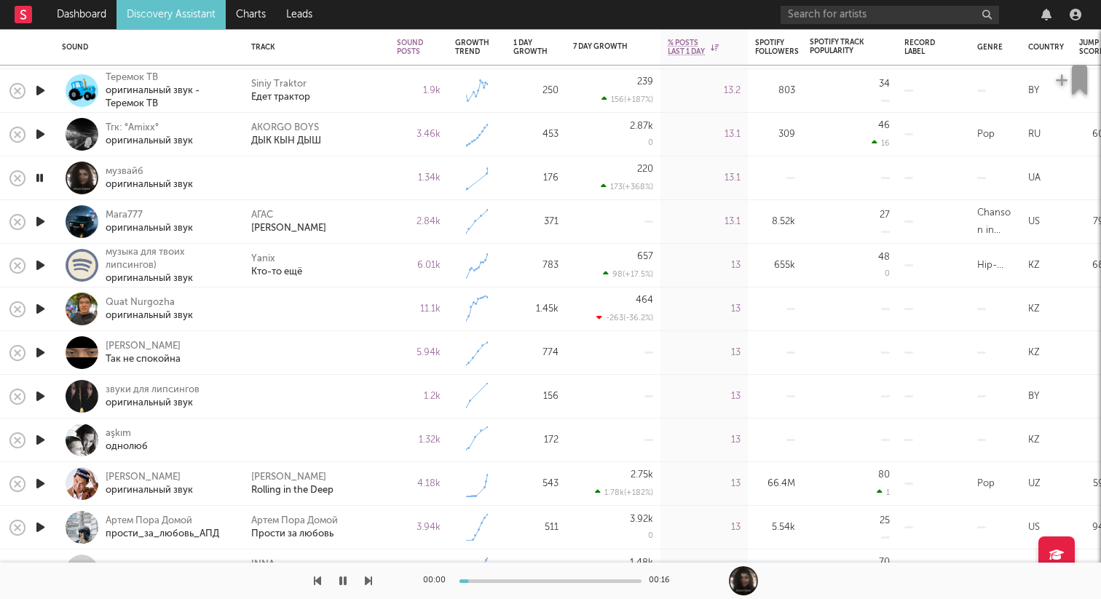
click at [40, 310] on icon "button" at bounding box center [40, 309] width 15 height 18
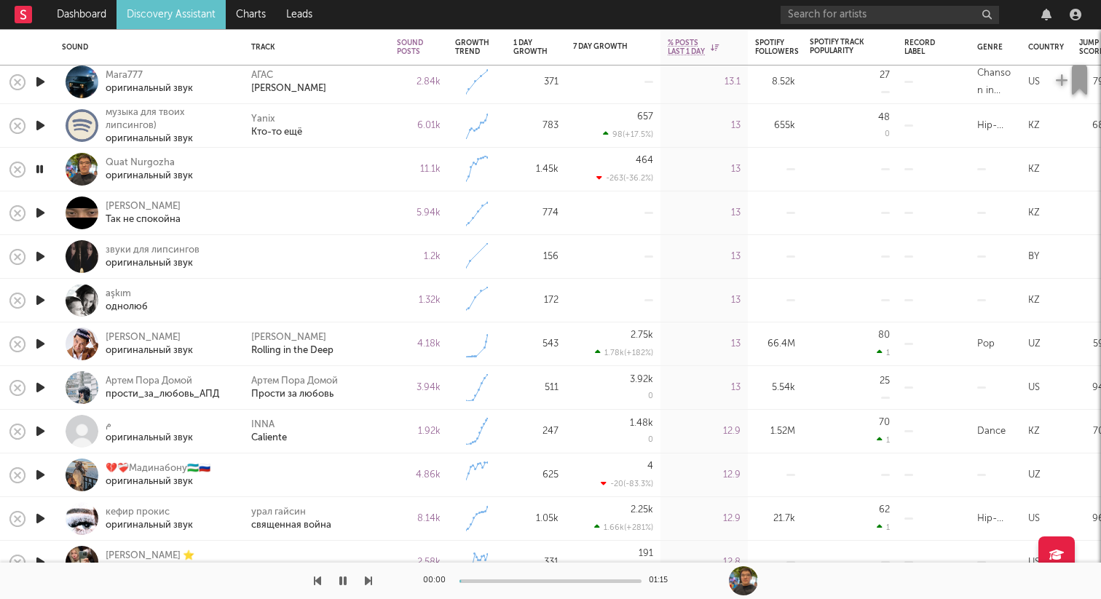
click at [41, 212] on icon "button" at bounding box center [40, 213] width 15 height 18
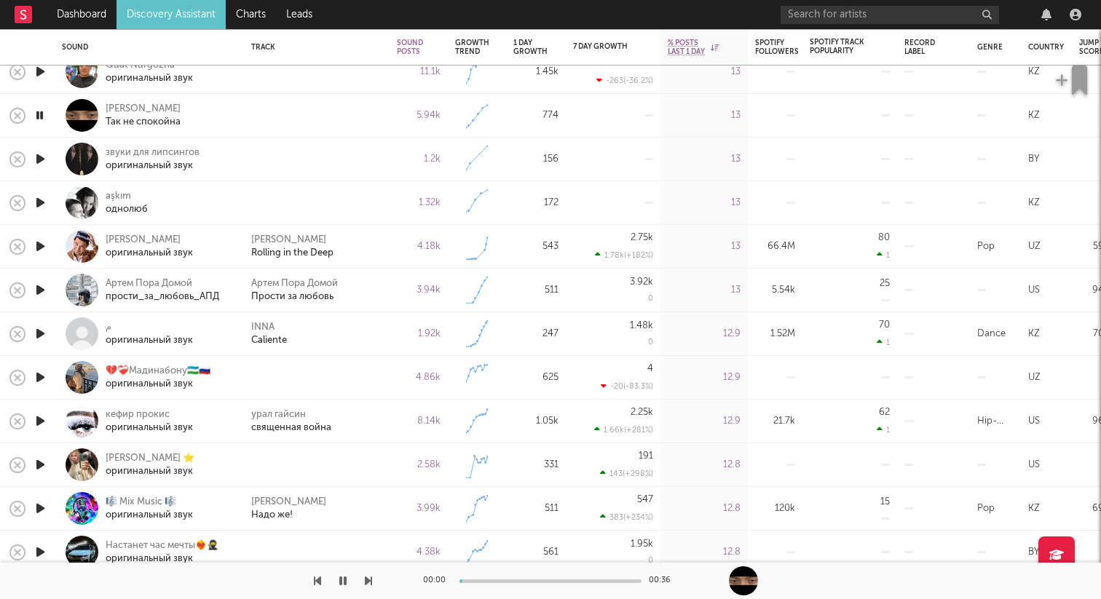
click at [42, 160] on icon "button" at bounding box center [40, 159] width 15 height 18
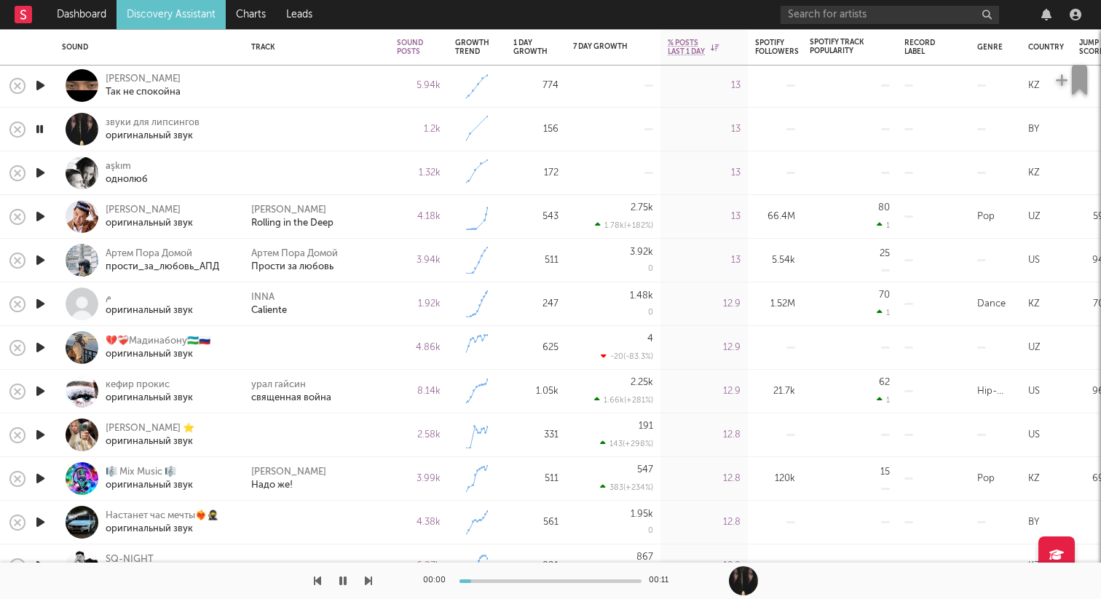
click at [38, 84] on icon "button" at bounding box center [40, 85] width 15 height 18
click at [42, 85] on icon "button" at bounding box center [40, 85] width 14 height 18
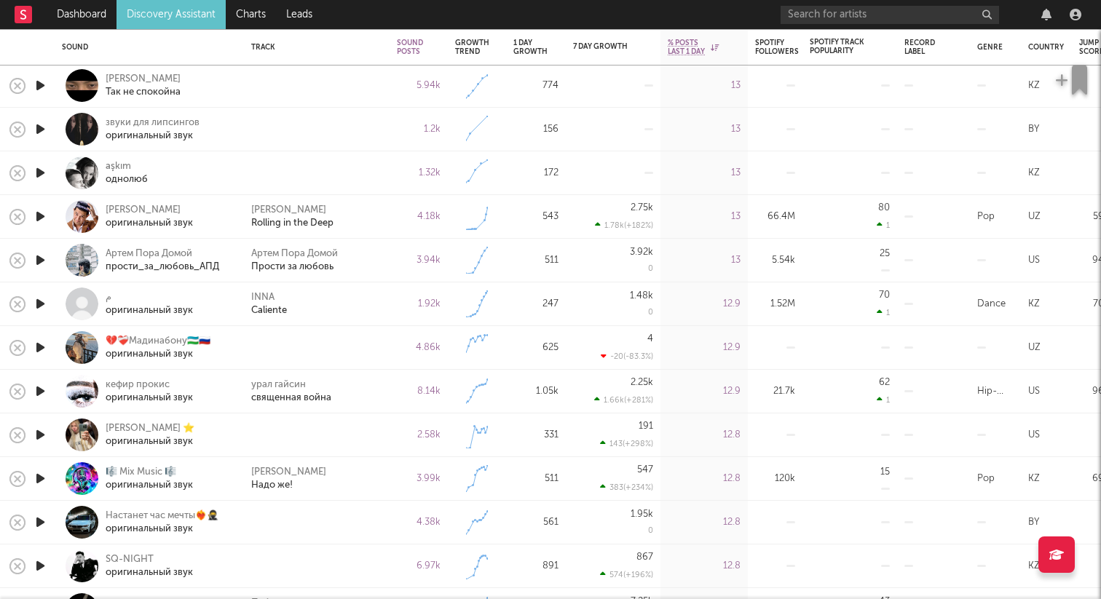
click at [44, 135] on icon "button" at bounding box center [40, 129] width 15 height 18
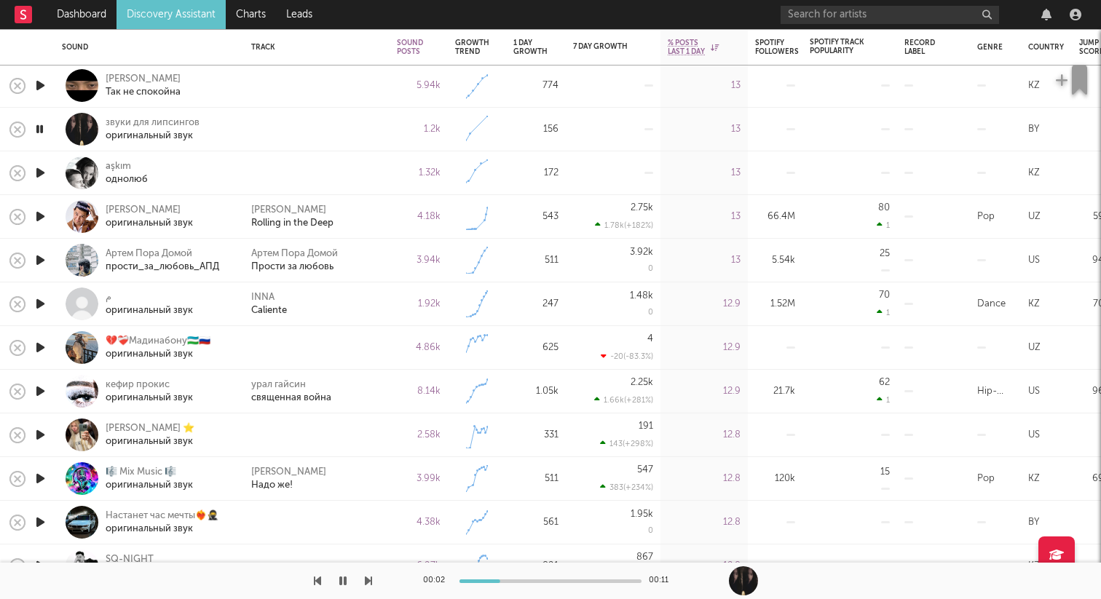
click at [47, 176] on icon "button" at bounding box center [40, 173] width 15 height 18
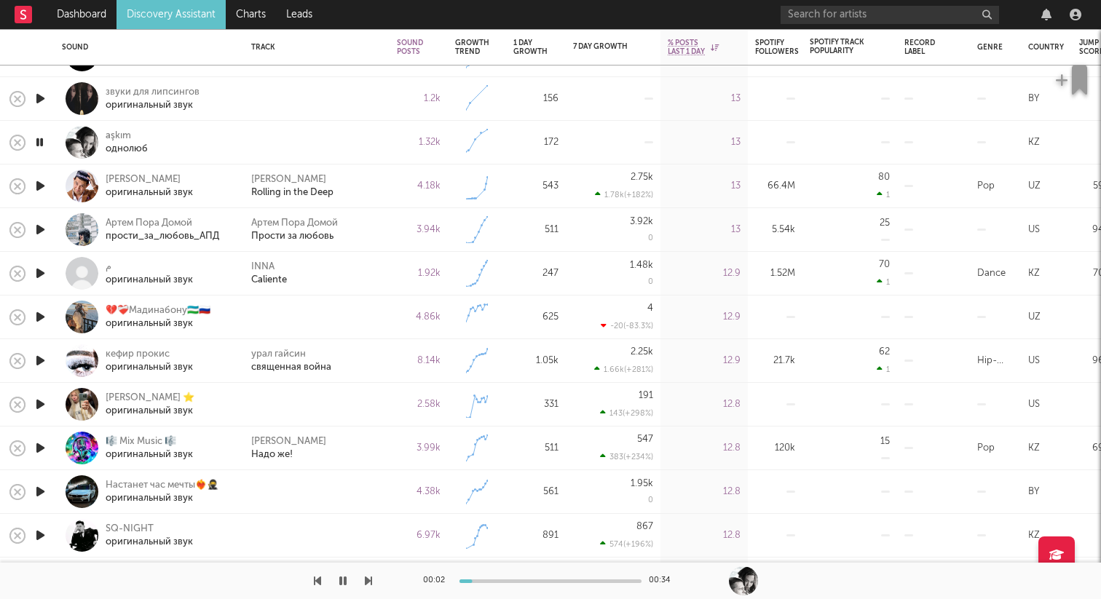
click at [44, 314] on icon "button" at bounding box center [40, 317] width 15 height 18
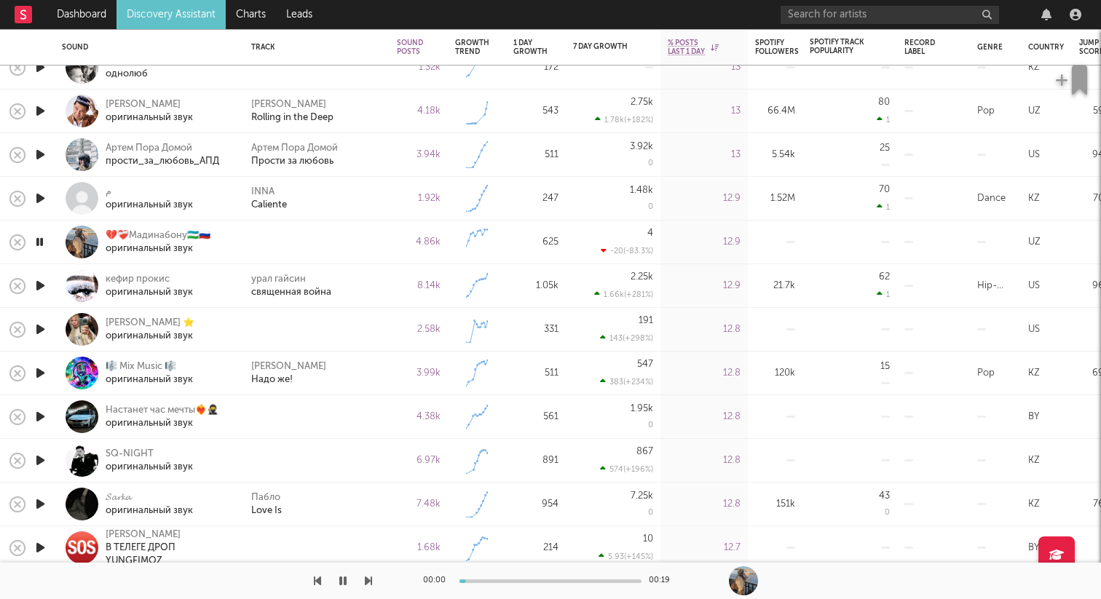
click at [42, 325] on icon "button" at bounding box center [40, 329] width 15 height 18
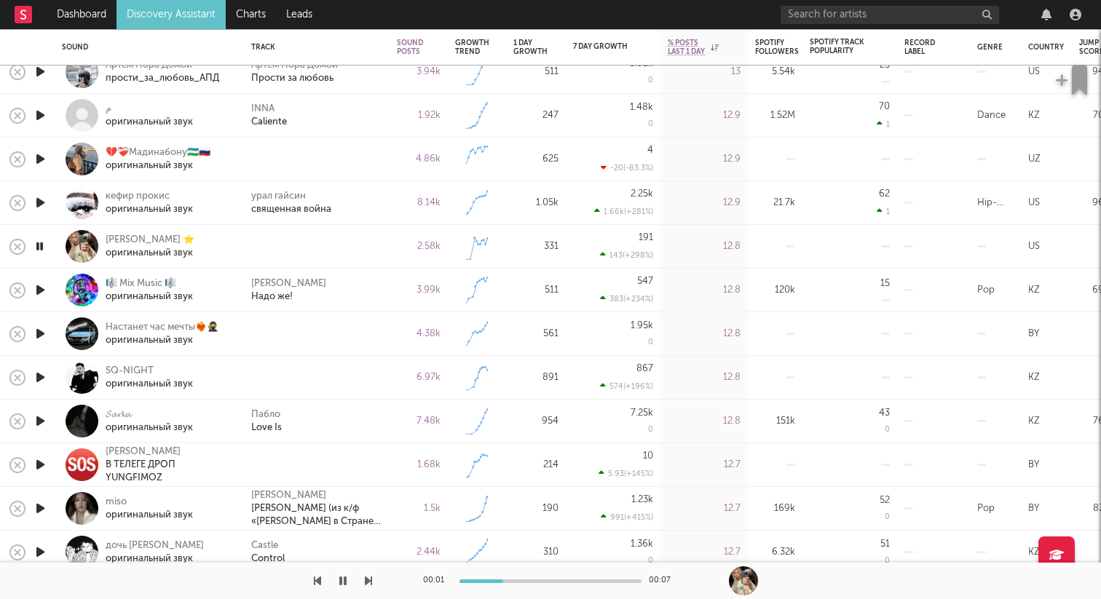
click at [42, 329] on icon "button" at bounding box center [40, 334] width 15 height 18
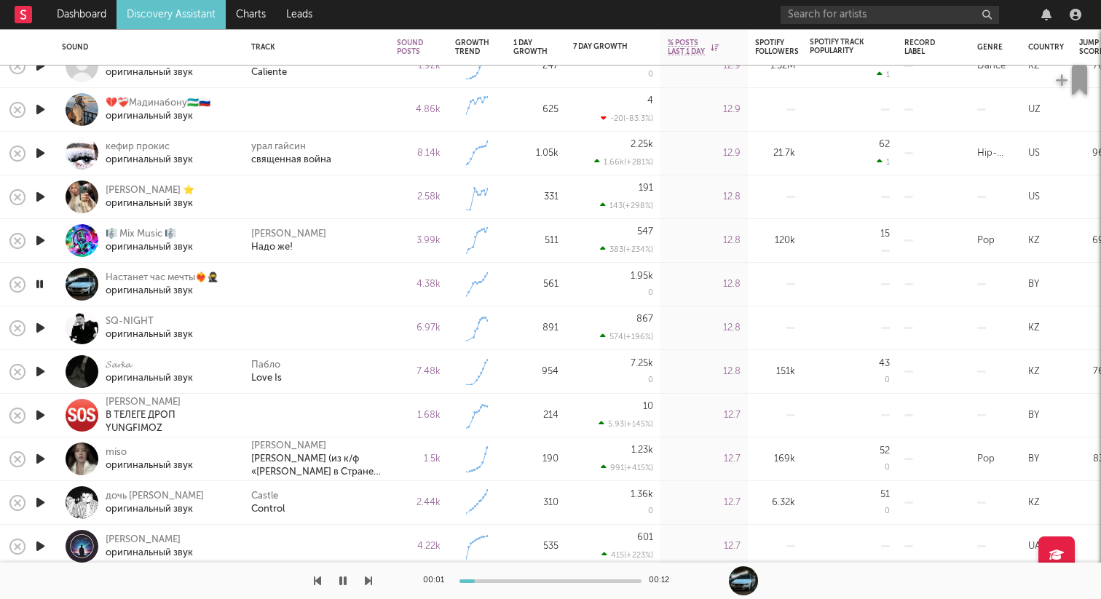
click at [42, 328] on icon "button" at bounding box center [40, 328] width 15 height 18
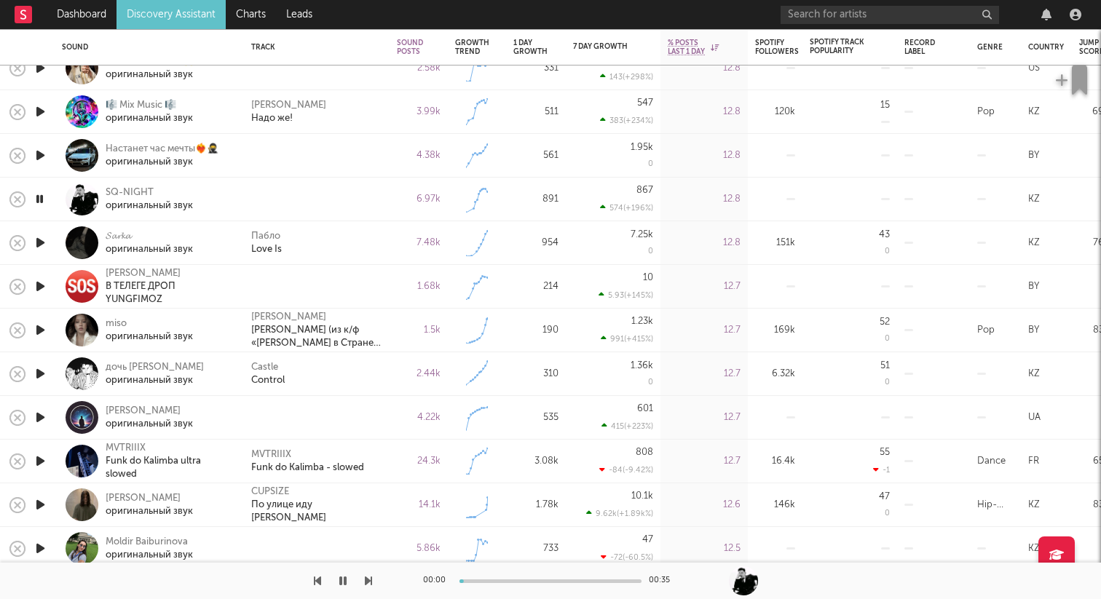
click at [46, 287] on icon "button" at bounding box center [40, 287] width 15 height 18
click at [44, 288] on icon "button" at bounding box center [40, 287] width 14 height 18
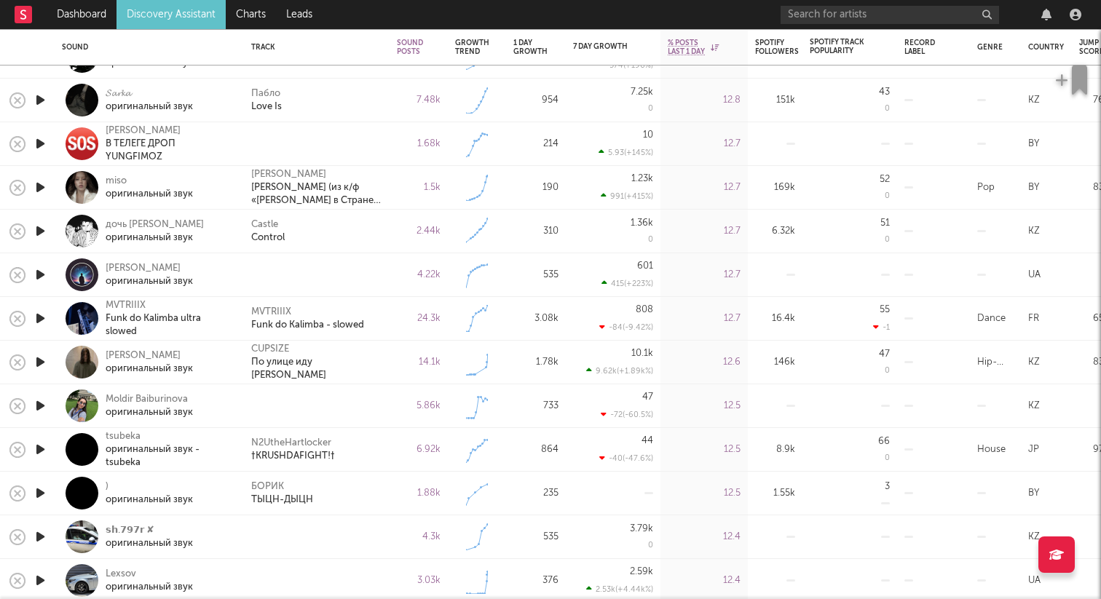
click at [42, 275] on icon "button" at bounding box center [40, 275] width 15 height 18
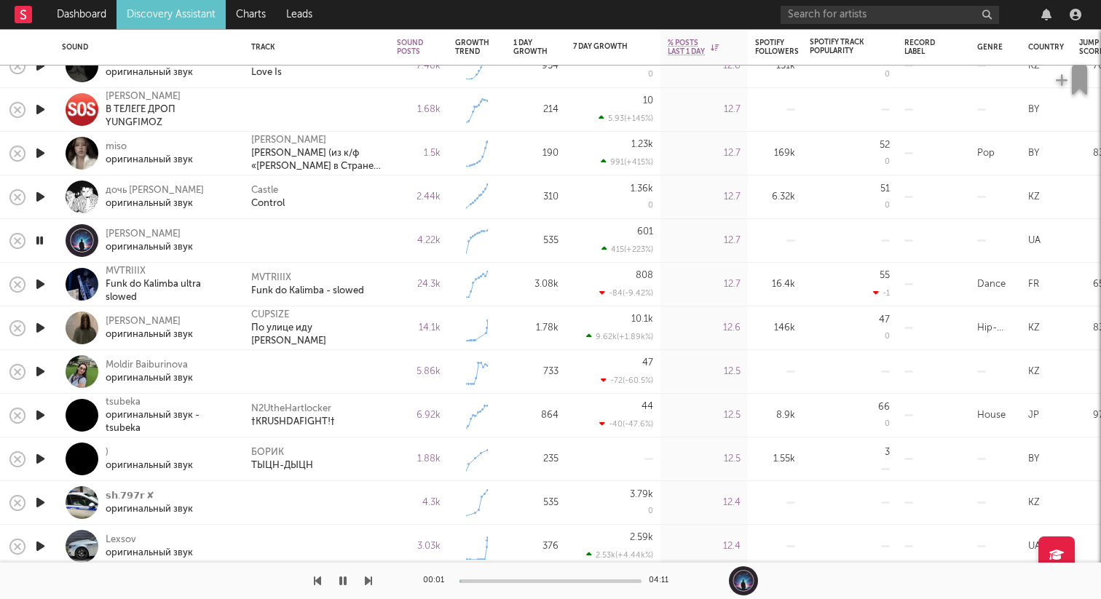
click at [39, 374] on icon "button" at bounding box center [40, 372] width 15 height 18
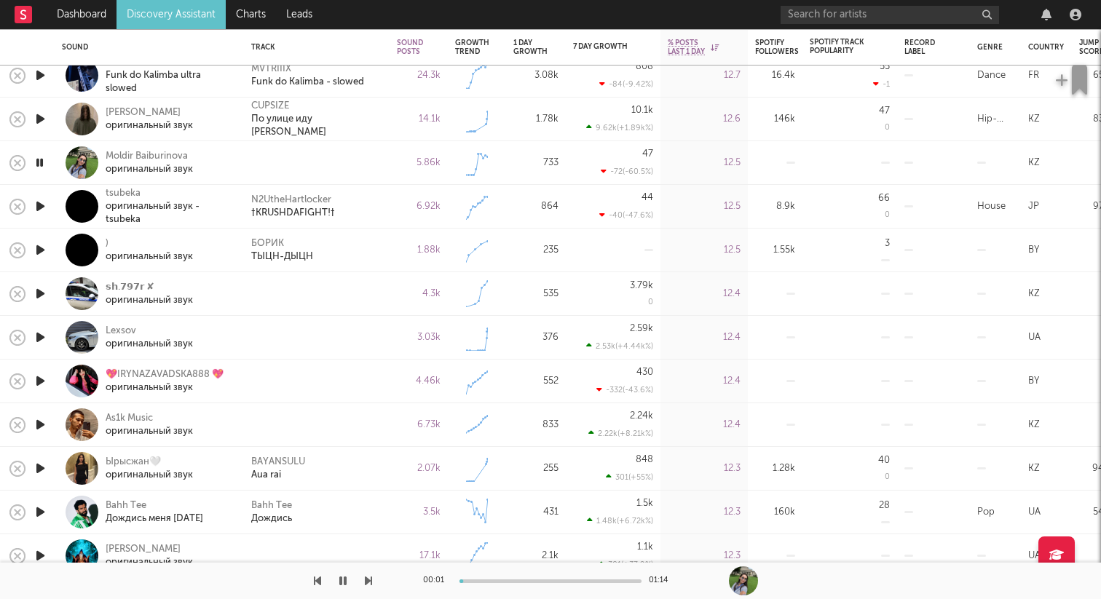
click at [42, 289] on icon "button" at bounding box center [40, 294] width 15 height 18
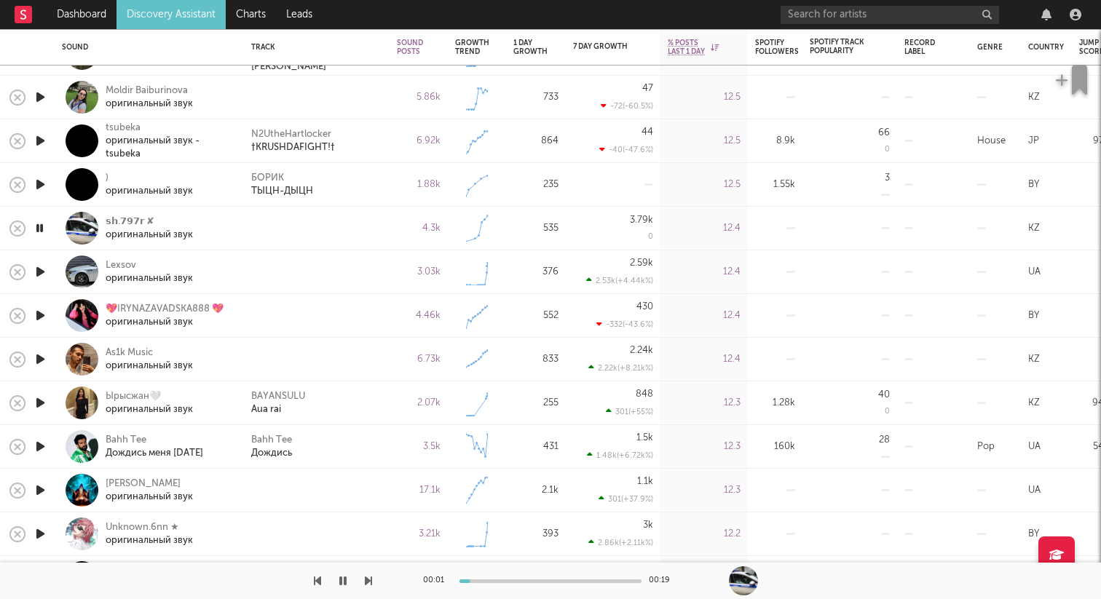
click at [42, 270] on icon "button" at bounding box center [40, 272] width 15 height 18
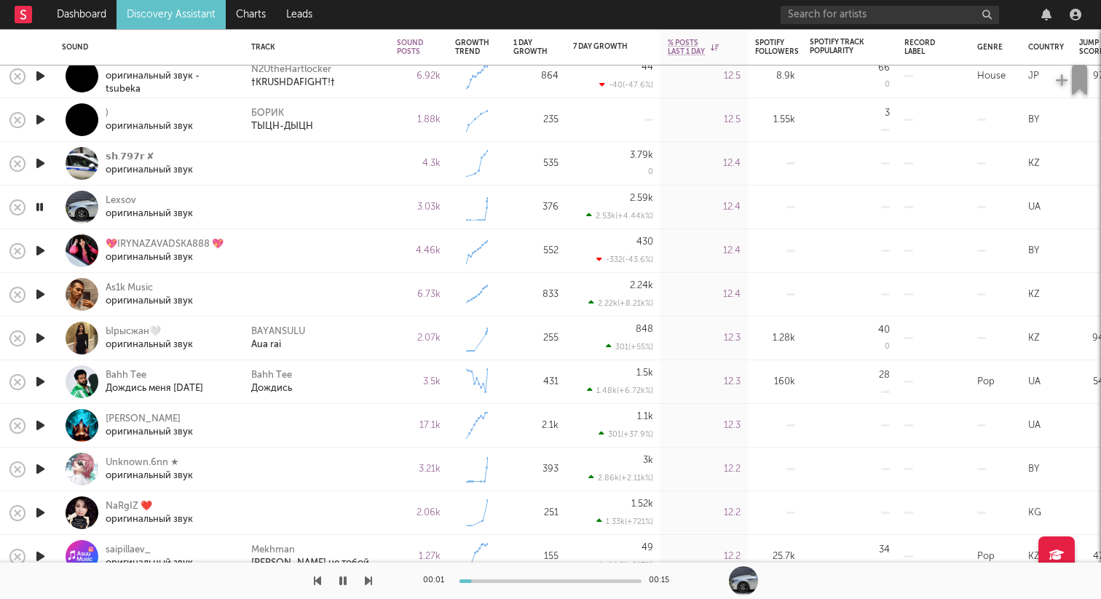
click at [39, 250] on icon "button" at bounding box center [40, 251] width 15 height 18
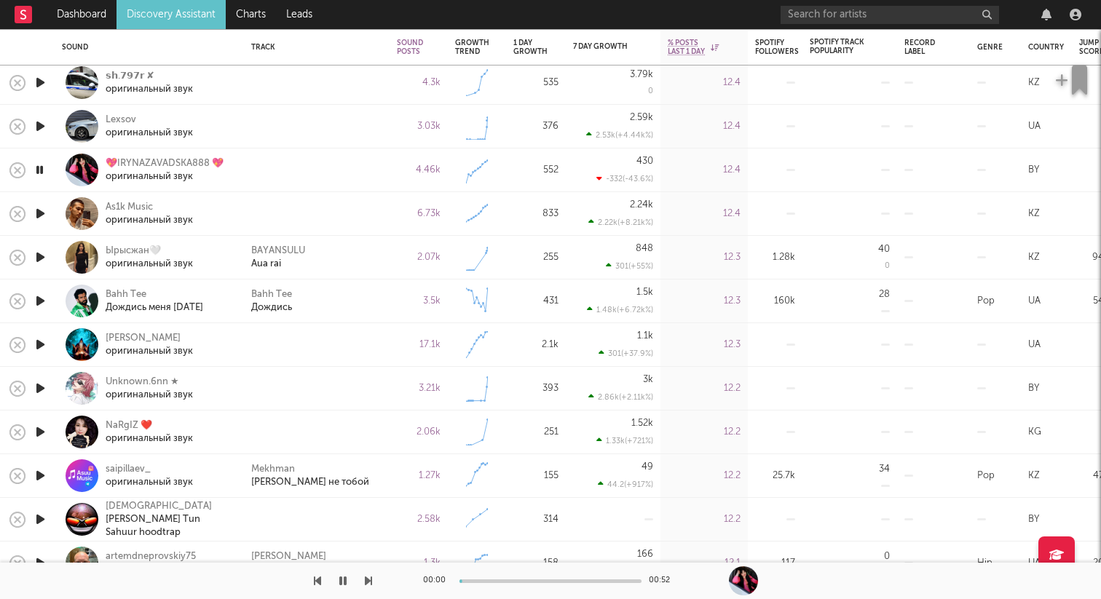
click at [39, 214] on icon "button" at bounding box center [40, 214] width 15 height 18
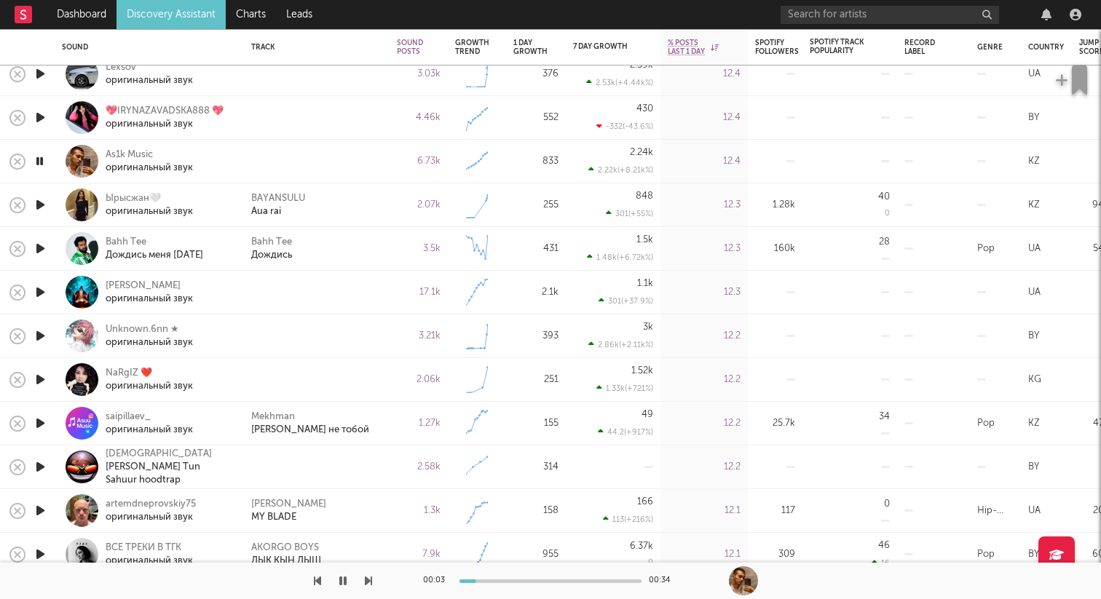
click at [41, 252] on icon "button" at bounding box center [40, 249] width 15 height 18
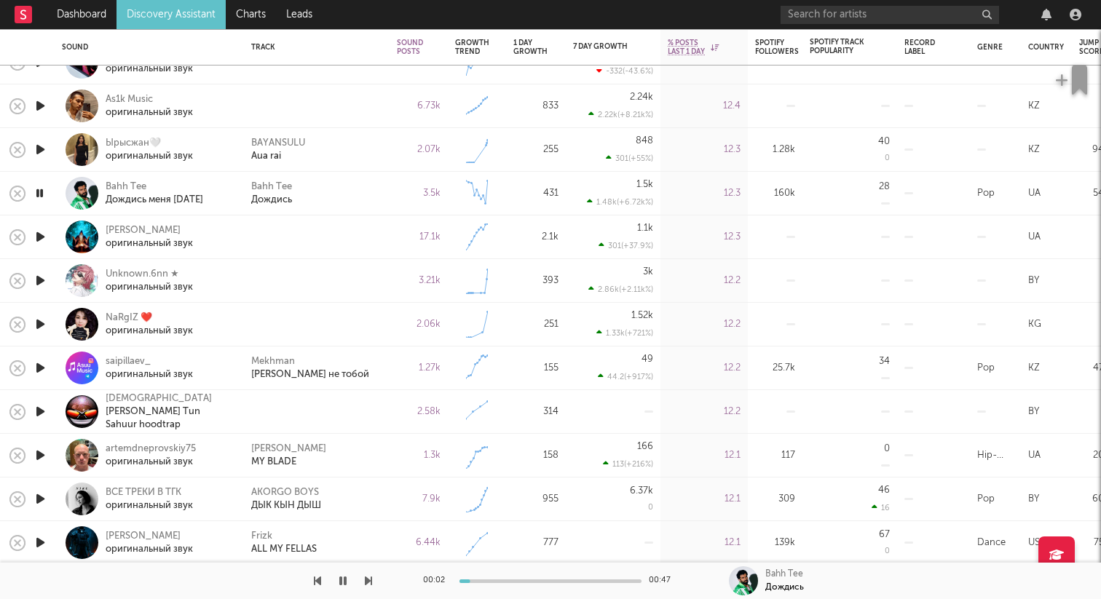
click at [42, 236] on icon "button" at bounding box center [40, 237] width 15 height 18
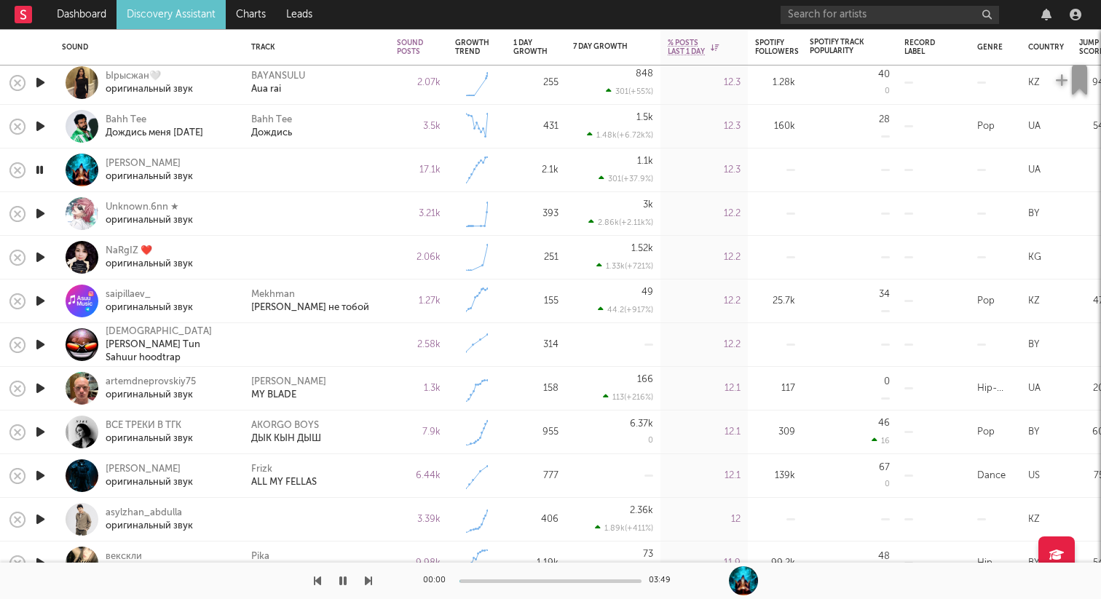
click at [42, 212] on icon "button" at bounding box center [40, 214] width 15 height 18
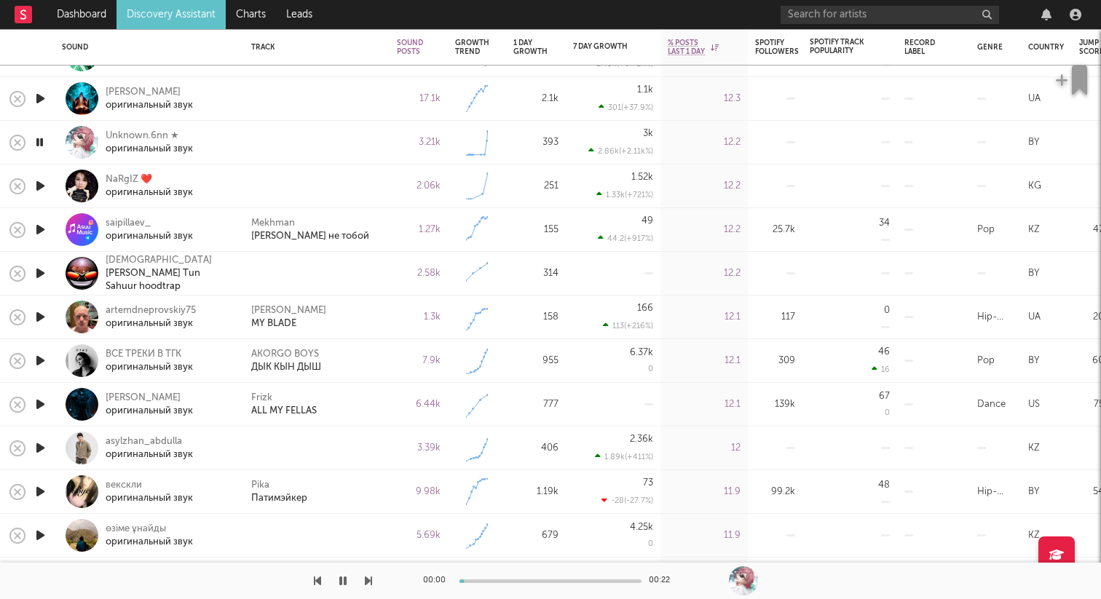
click at [42, 189] on icon "button" at bounding box center [40, 186] width 15 height 18
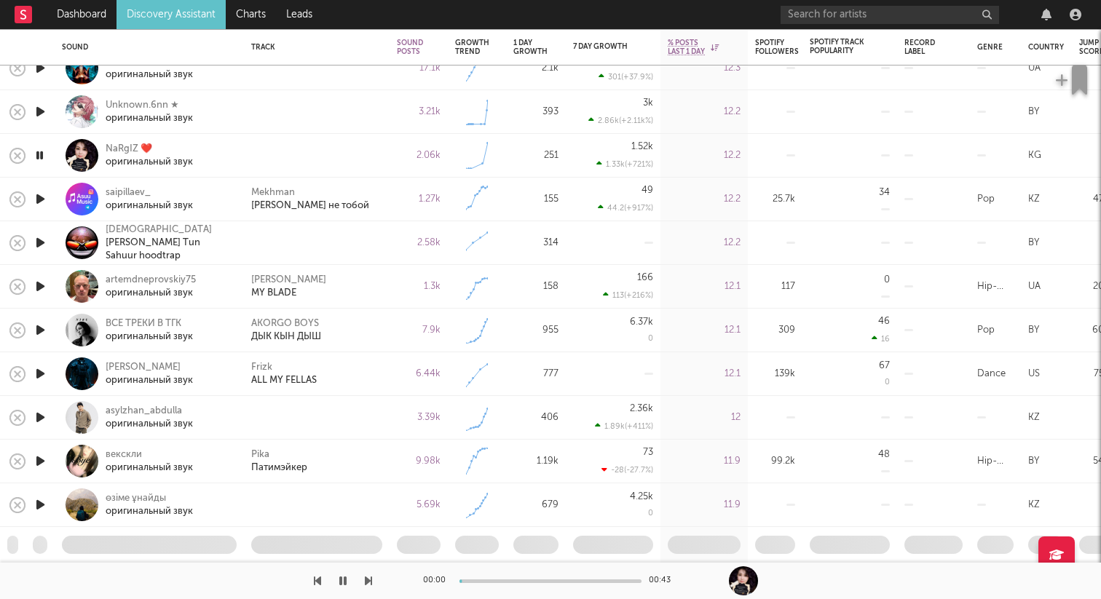
click at [42, 243] on icon "button" at bounding box center [40, 243] width 15 height 18
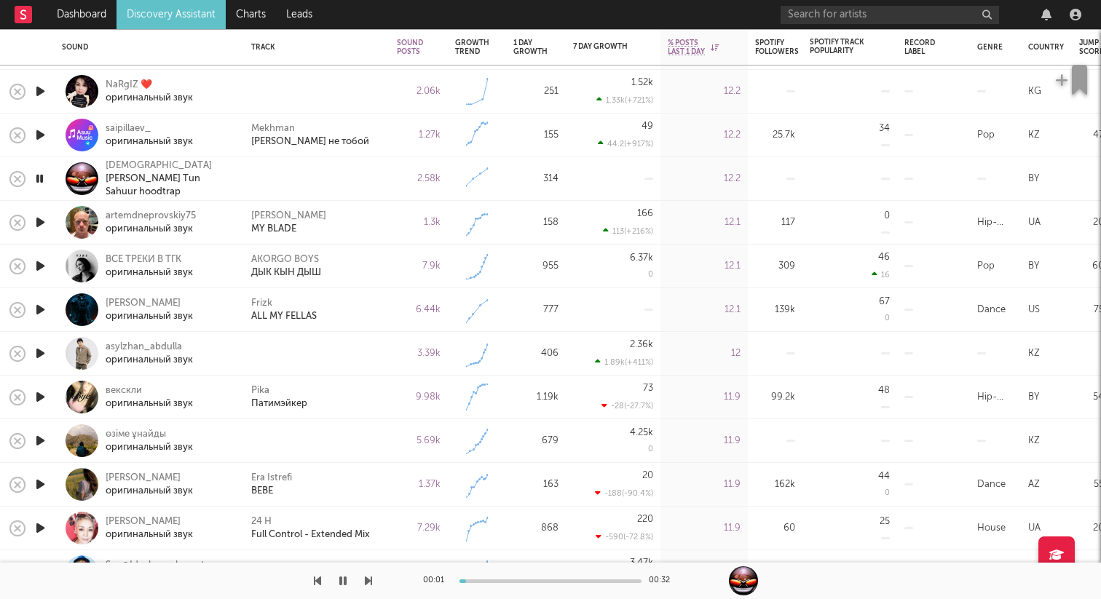
click at [42, 349] on icon "button" at bounding box center [40, 354] width 15 height 18
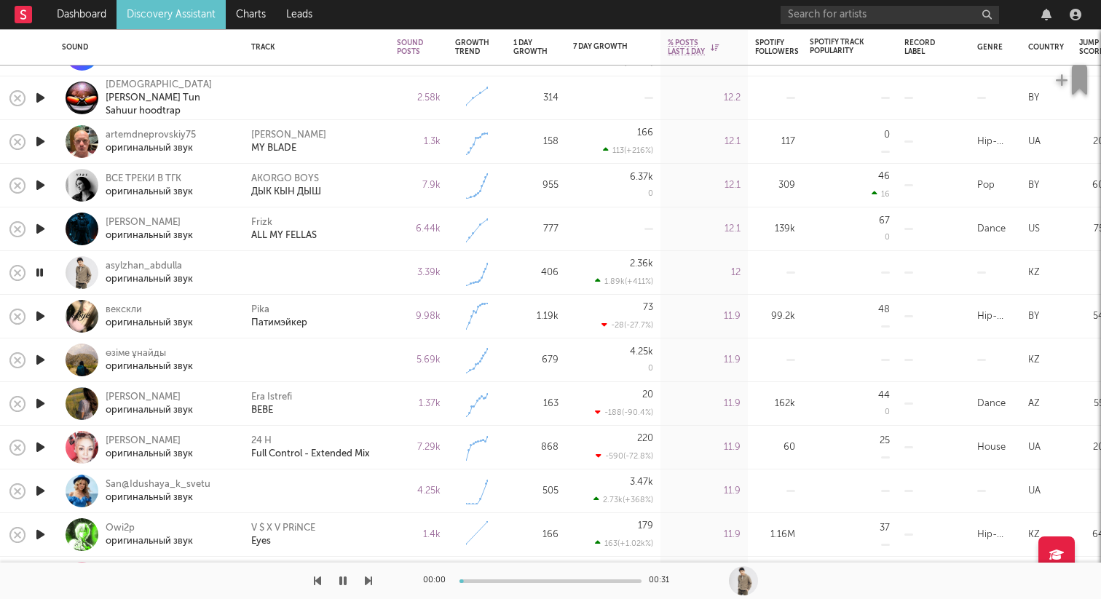
click at [38, 361] on icon "button" at bounding box center [40, 360] width 15 height 18
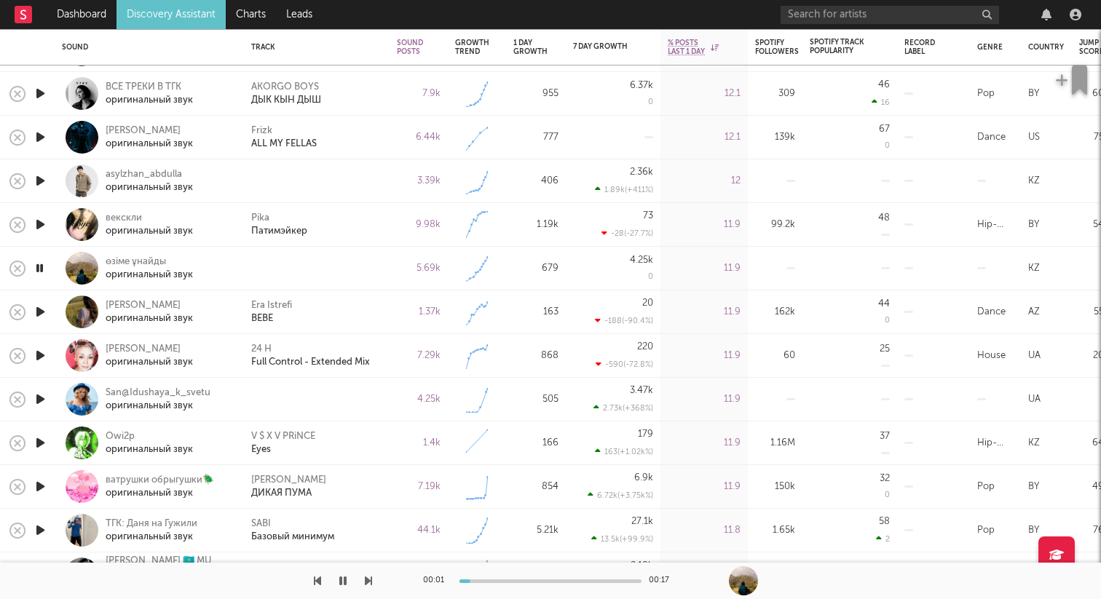
click at [40, 399] on icon "button" at bounding box center [40, 399] width 15 height 18
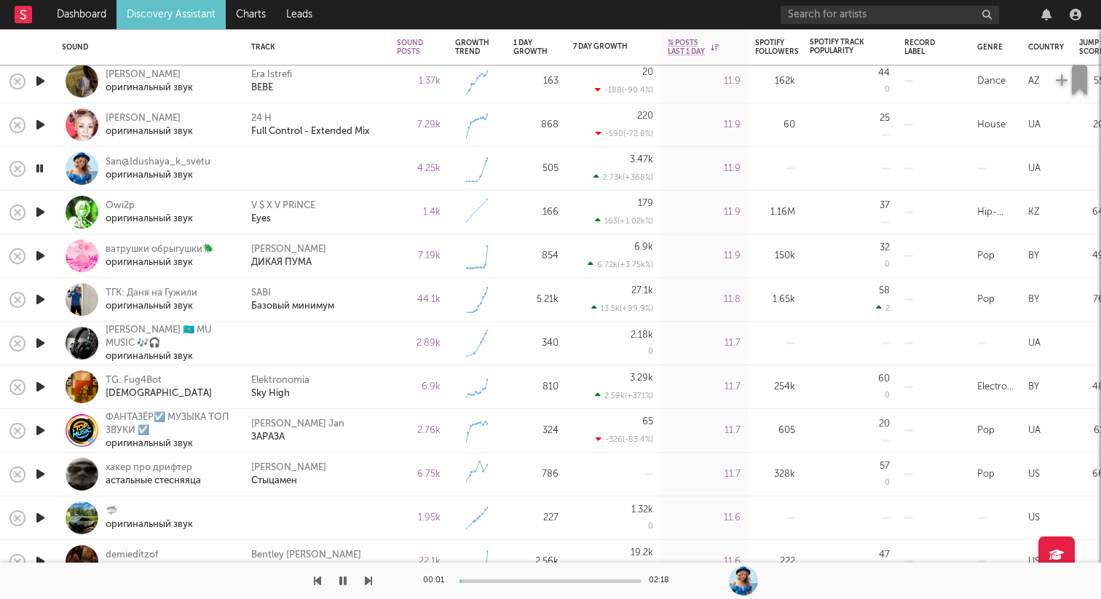
click at [42, 253] on icon "button" at bounding box center [40, 256] width 15 height 18
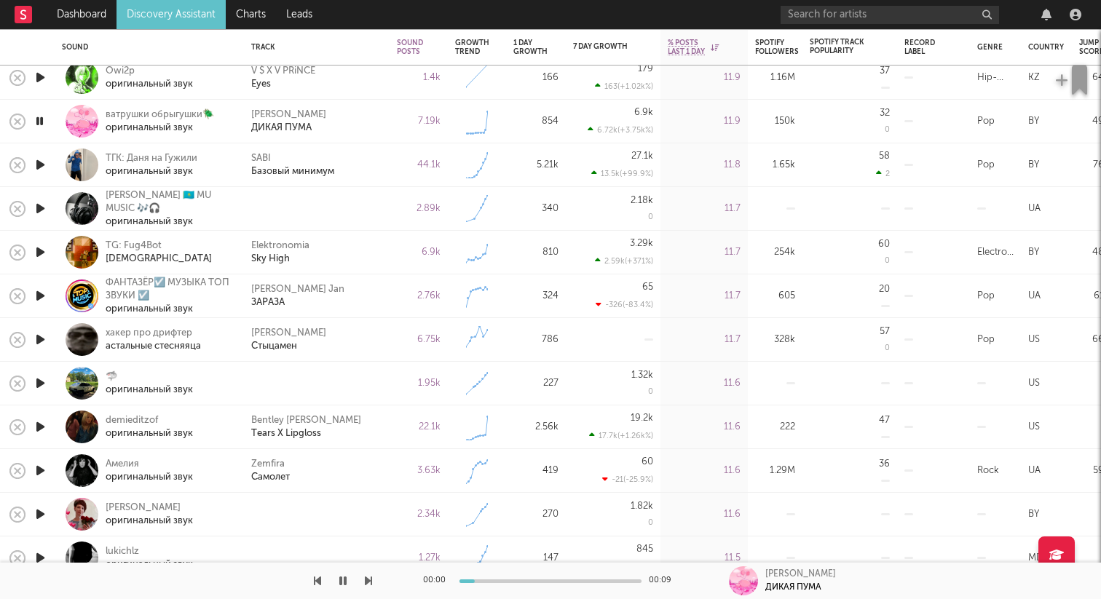
click at [41, 204] on icon "button" at bounding box center [40, 209] width 15 height 18
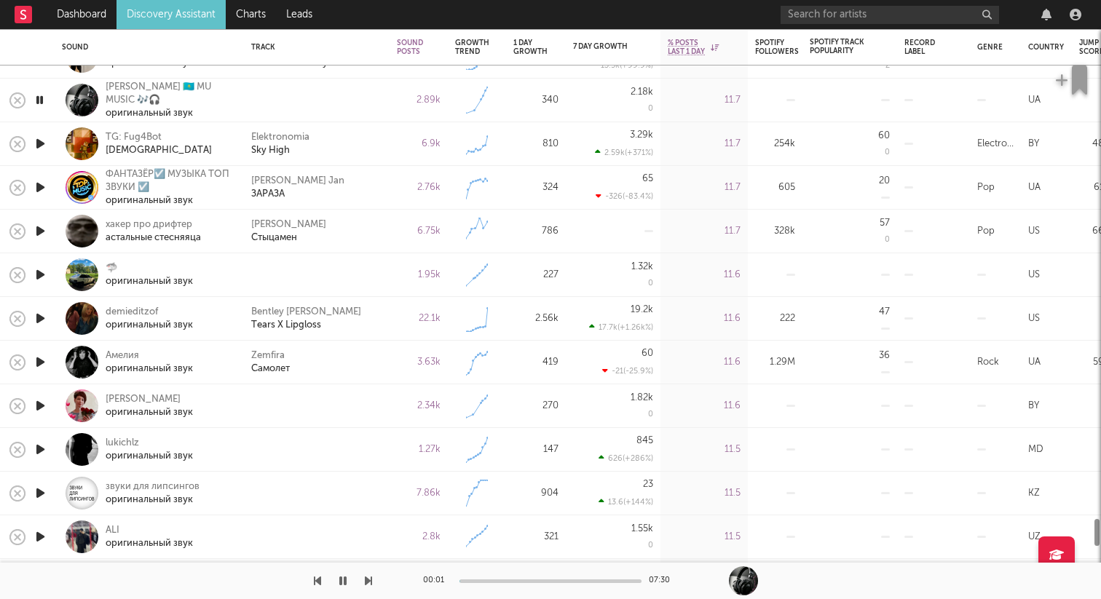
click at [42, 274] on icon "button" at bounding box center [40, 275] width 15 height 18
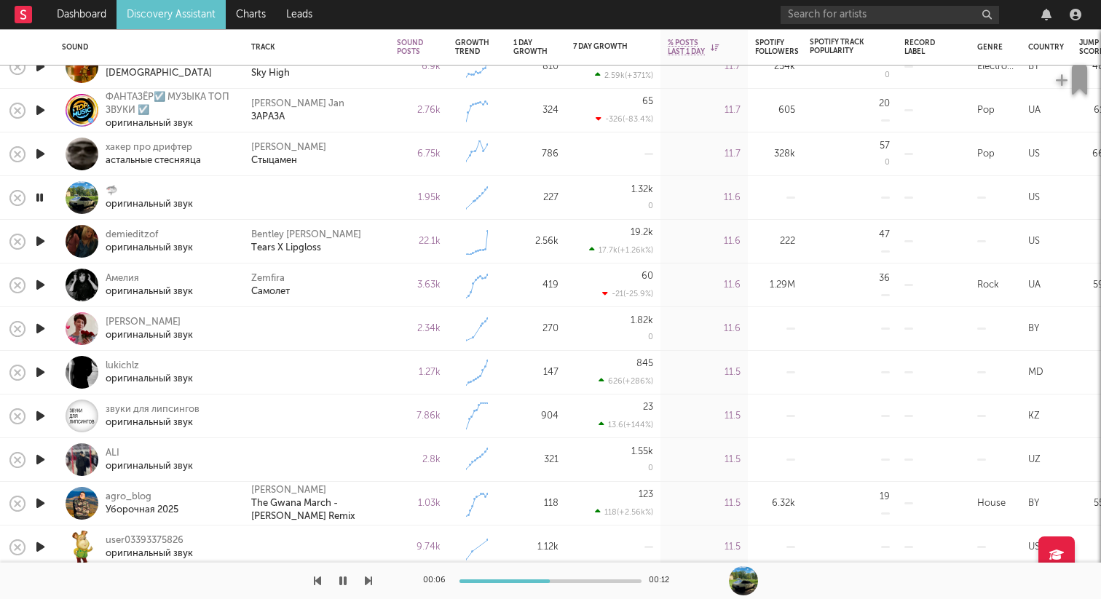
click at [39, 334] on icon "button" at bounding box center [40, 329] width 15 height 18
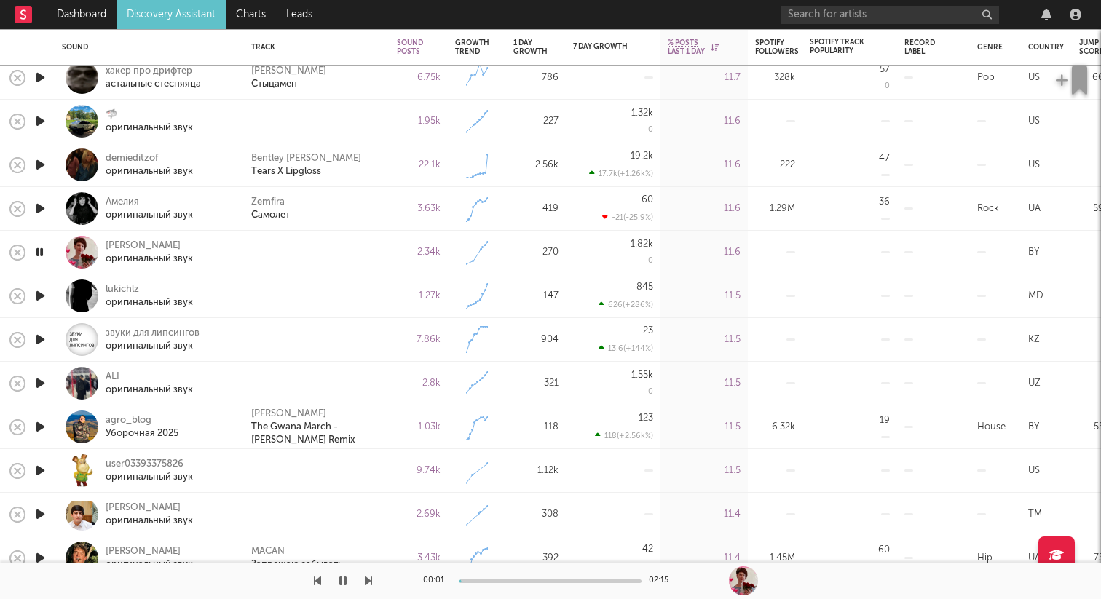
click at [43, 294] on icon "button" at bounding box center [40, 296] width 15 height 18
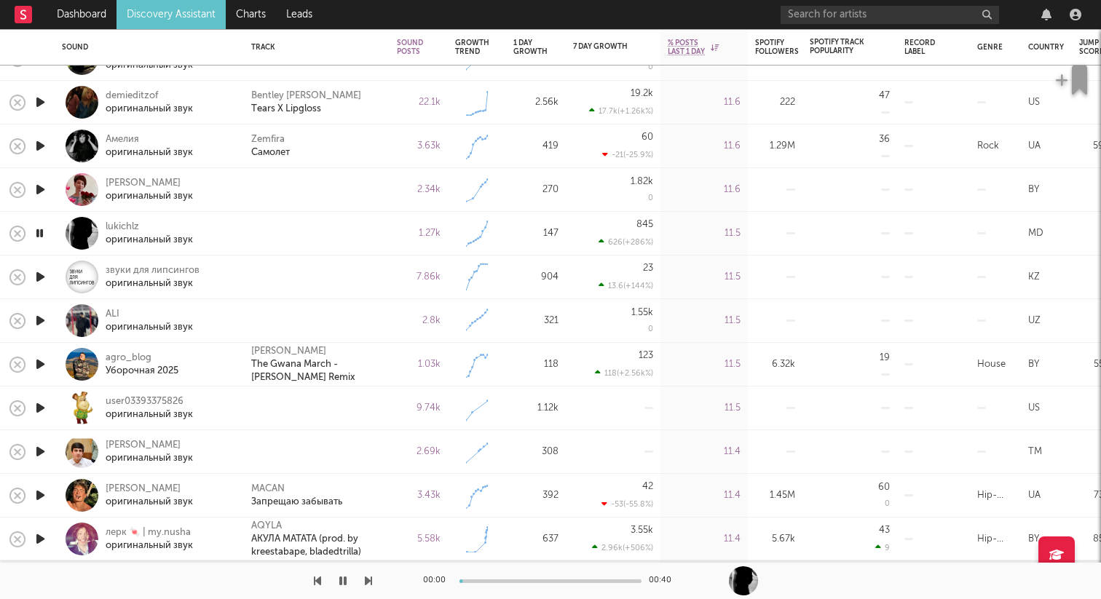
click at [38, 272] on icon "button" at bounding box center [40, 277] width 15 height 18
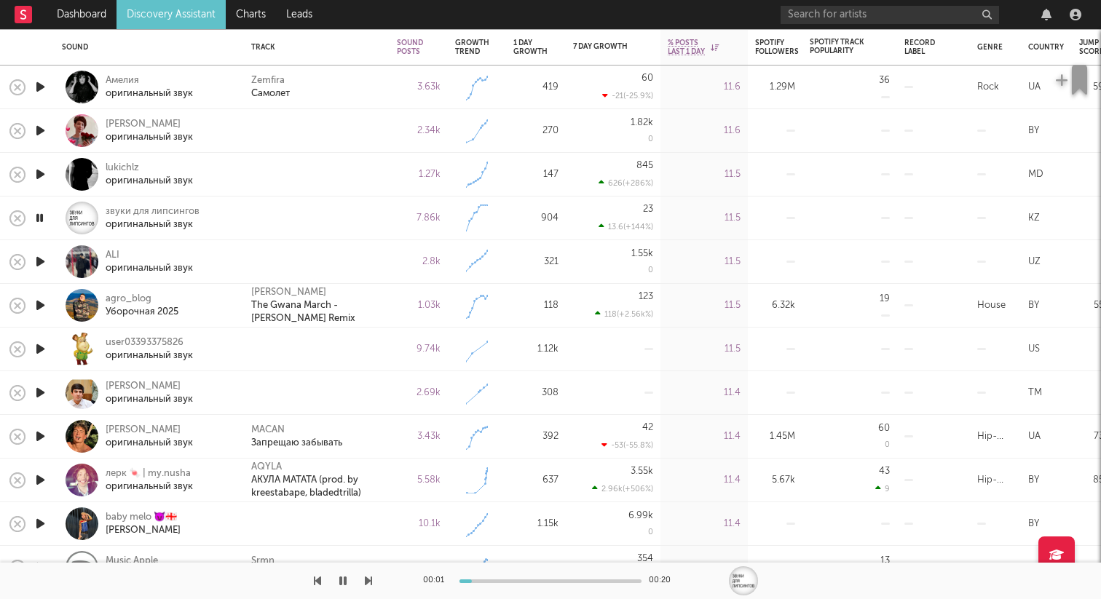
click at [40, 260] on icon "button" at bounding box center [40, 262] width 15 height 18
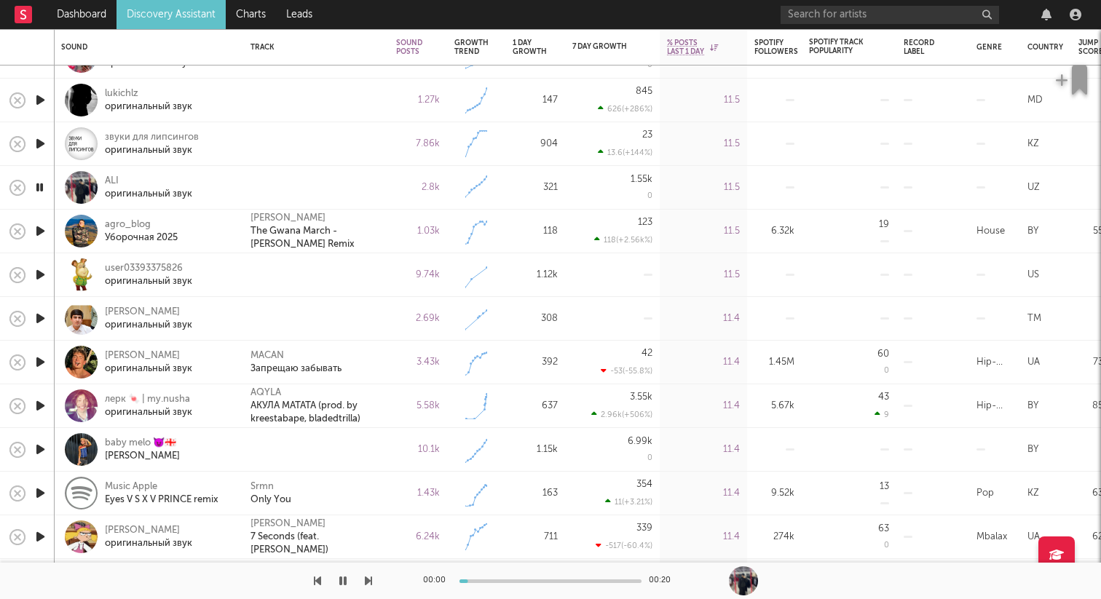
click at [37, 267] on icon "button" at bounding box center [40, 275] width 15 height 18
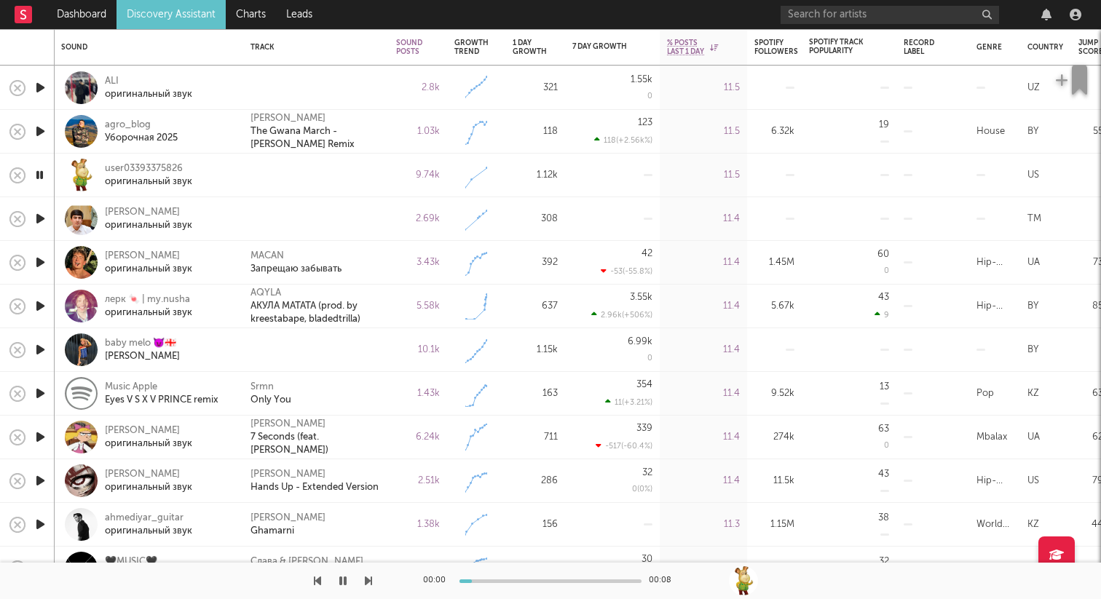
click at [39, 221] on icon "button" at bounding box center [40, 219] width 15 height 18
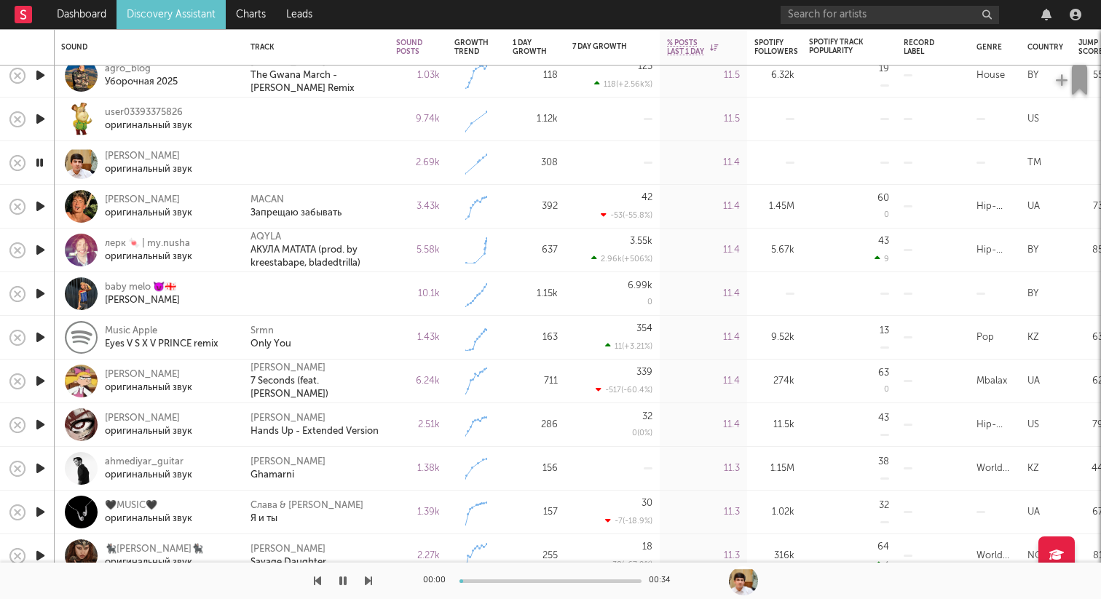
click at [45, 294] on icon "button" at bounding box center [40, 294] width 15 height 18
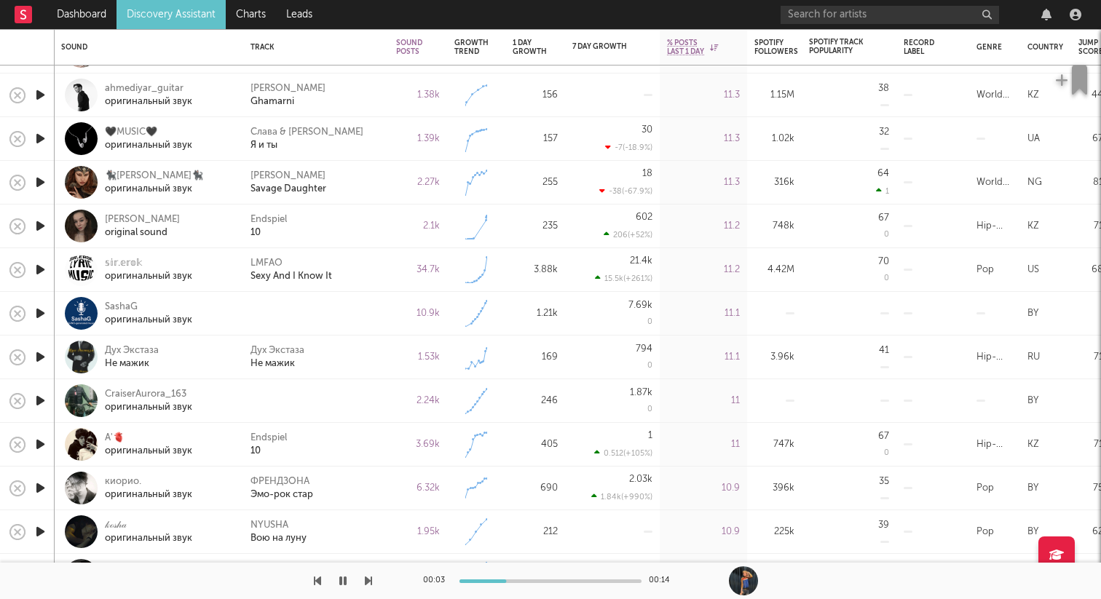
click at [42, 312] on icon "button" at bounding box center [40, 313] width 15 height 18
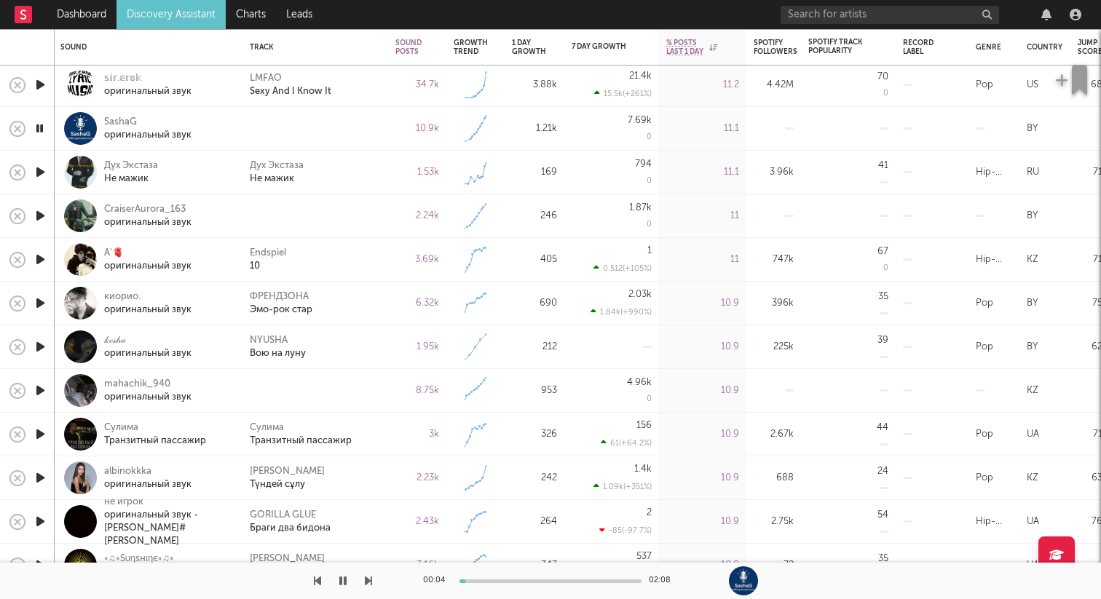
click at [40, 213] on icon "button" at bounding box center [40, 216] width 15 height 18
